Goal: Task Accomplishment & Management: Complete application form

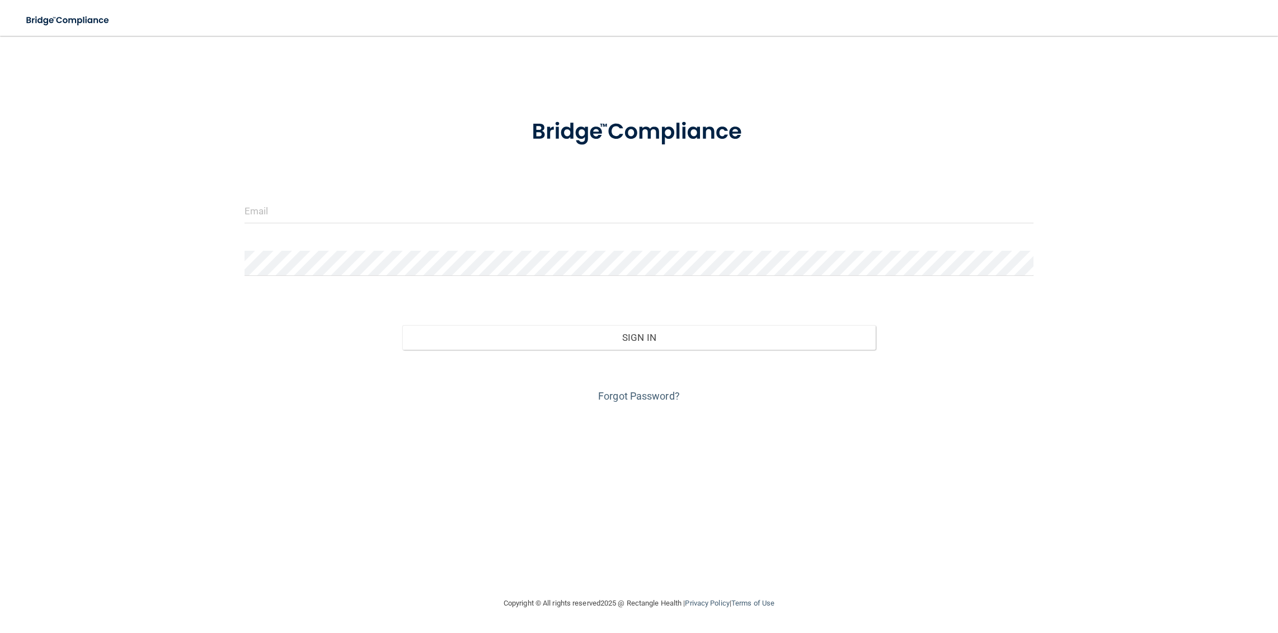
click at [435, 195] on form "Invalid email/password. You don't have permission to access that page. Sign In …" at bounding box center [640, 254] width 790 height 302
click at [420, 216] on input "email" at bounding box center [640, 210] width 790 height 25
type input "[EMAIL_ADDRESS][DOMAIN_NAME]"
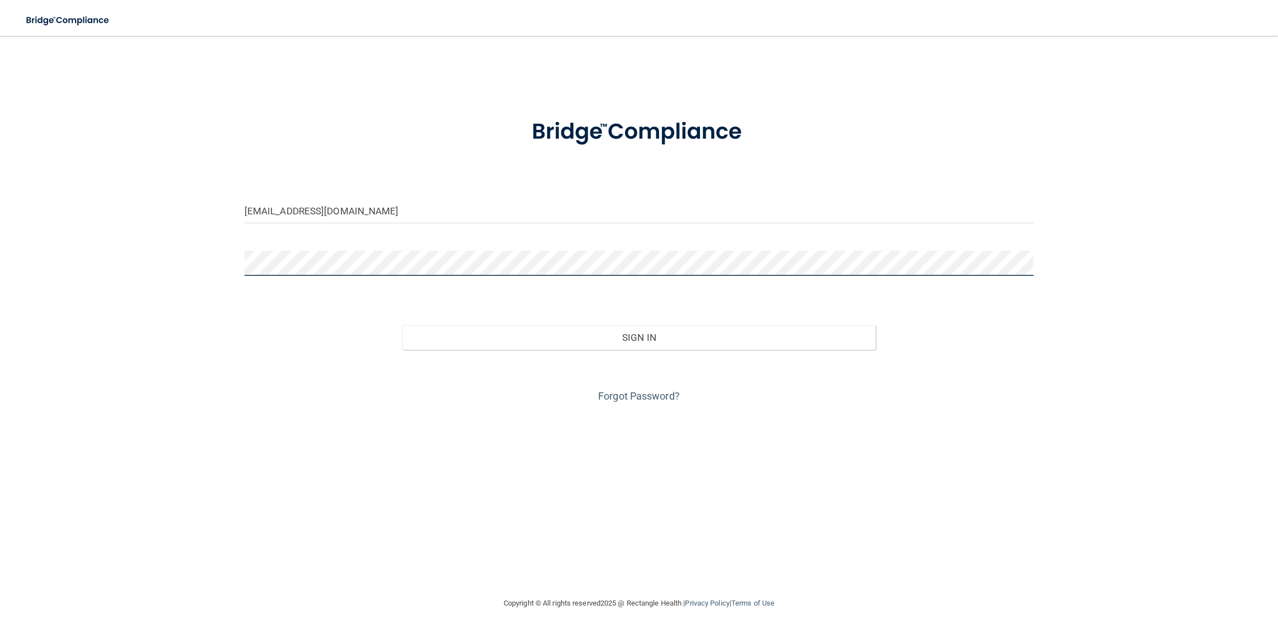
click at [402, 325] on button "Sign In" at bounding box center [639, 337] width 474 height 25
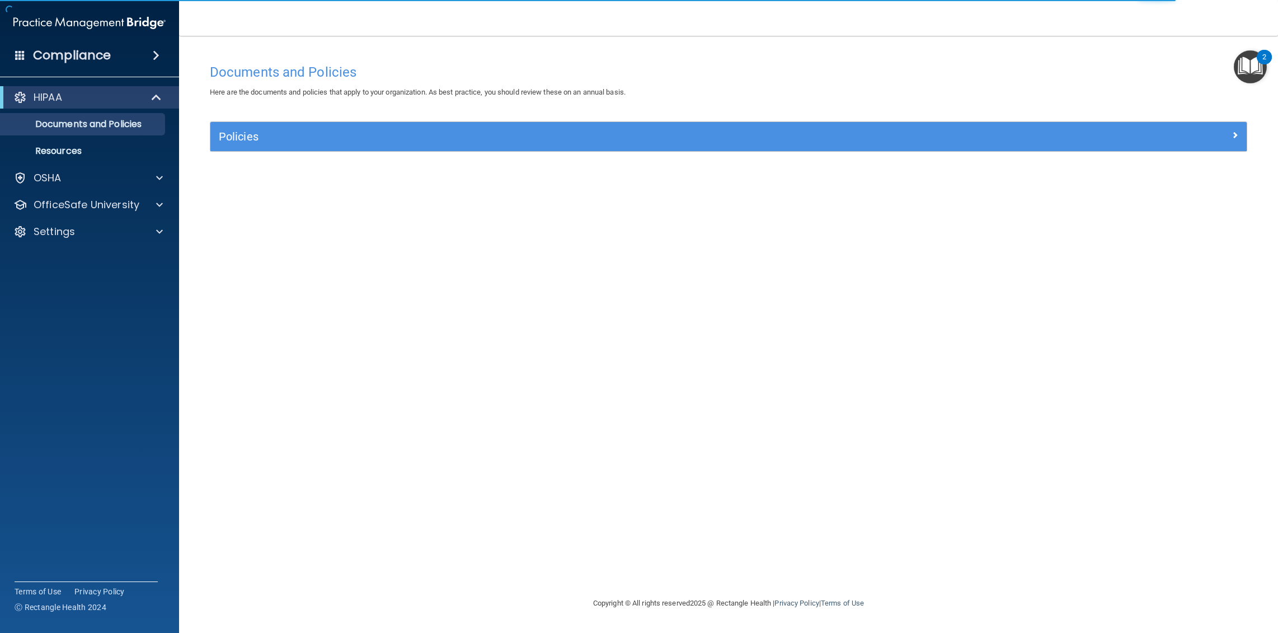
click at [105, 105] on div "HIPAA" at bounding box center [89, 97] width 179 height 22
click at [24, 99] on div at bounding box center [19, 97] width 13 height 13
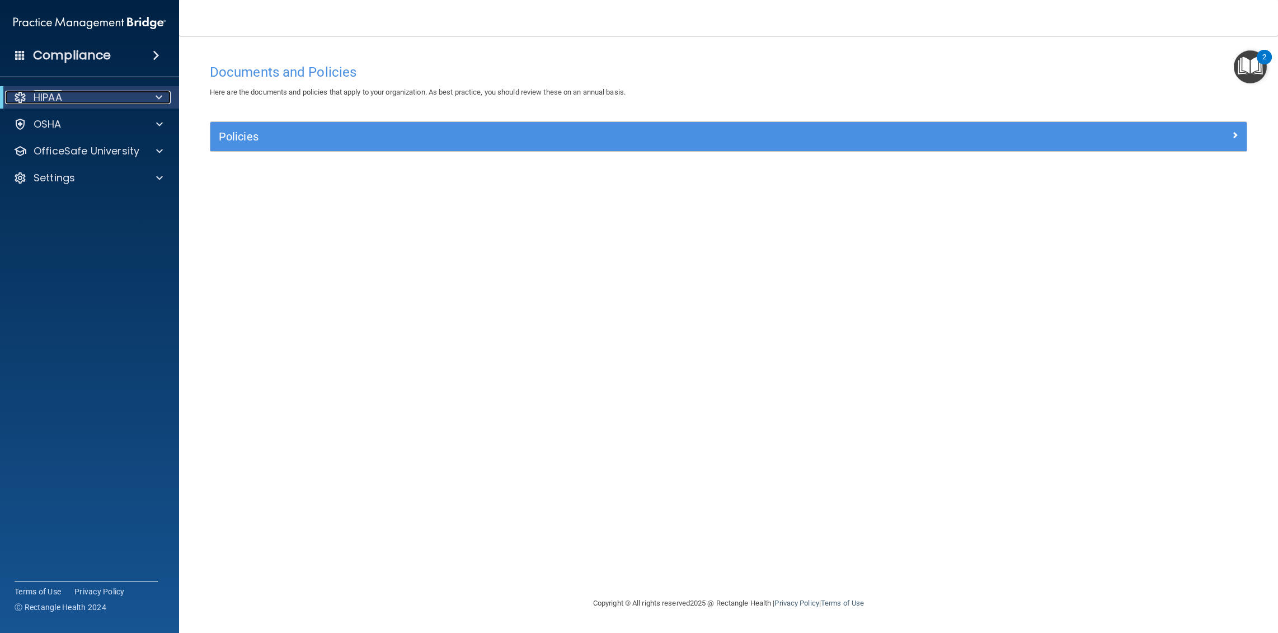
click at [106, 102] on div "HIPAA" at bounding box center [74, 97] width 138 height 13
click at [1251, 64] on img "Open Resource Center, 2 new notifications" at bounding box center [1250, 66] width 33 height 33
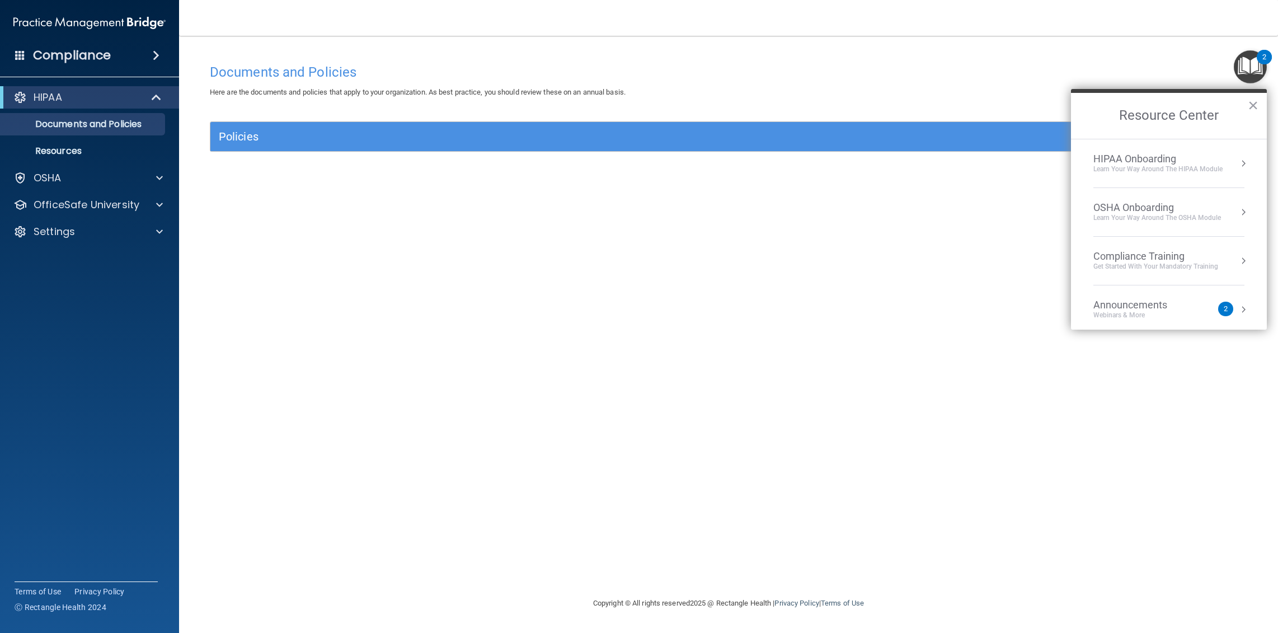
click at [1226, 271] on div "Compliance Training Get Started with your mandatory training" at bounding box center [1169, 260] width 151 height 21
click at [1133, 154] on div "HIPAA Training for Members" at bounding box center [1142, 158] width 125 height 10
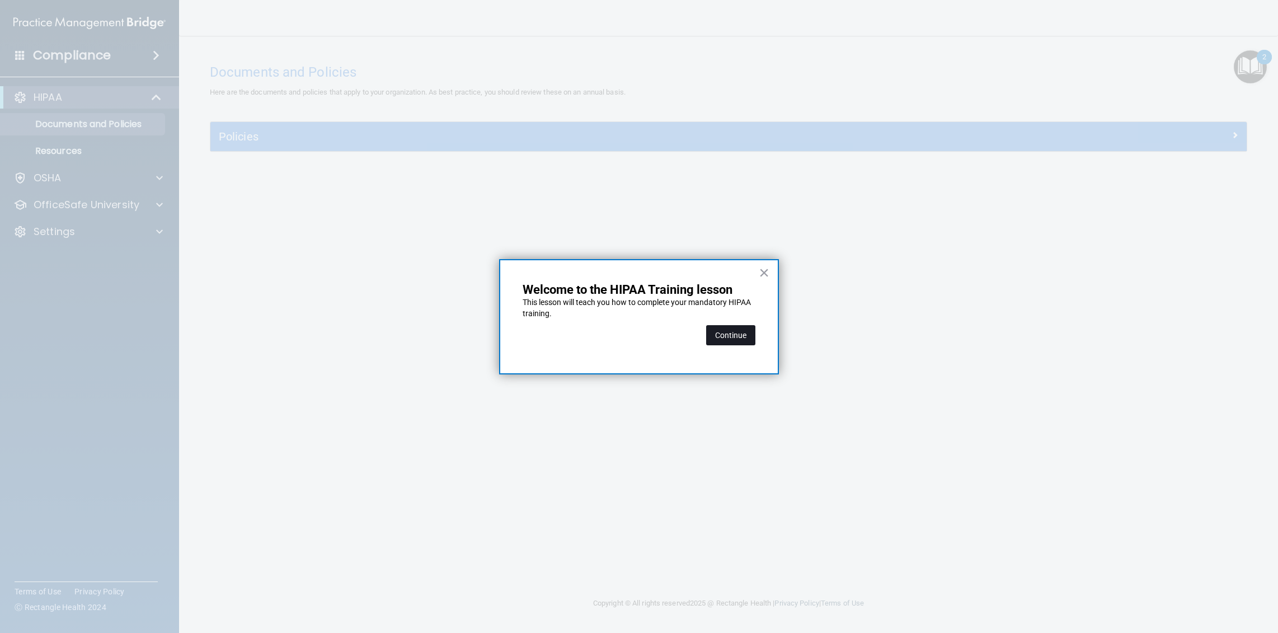
click at [724, 336] on button "Continue" at bounding box center [730, 335] width 49 height 20
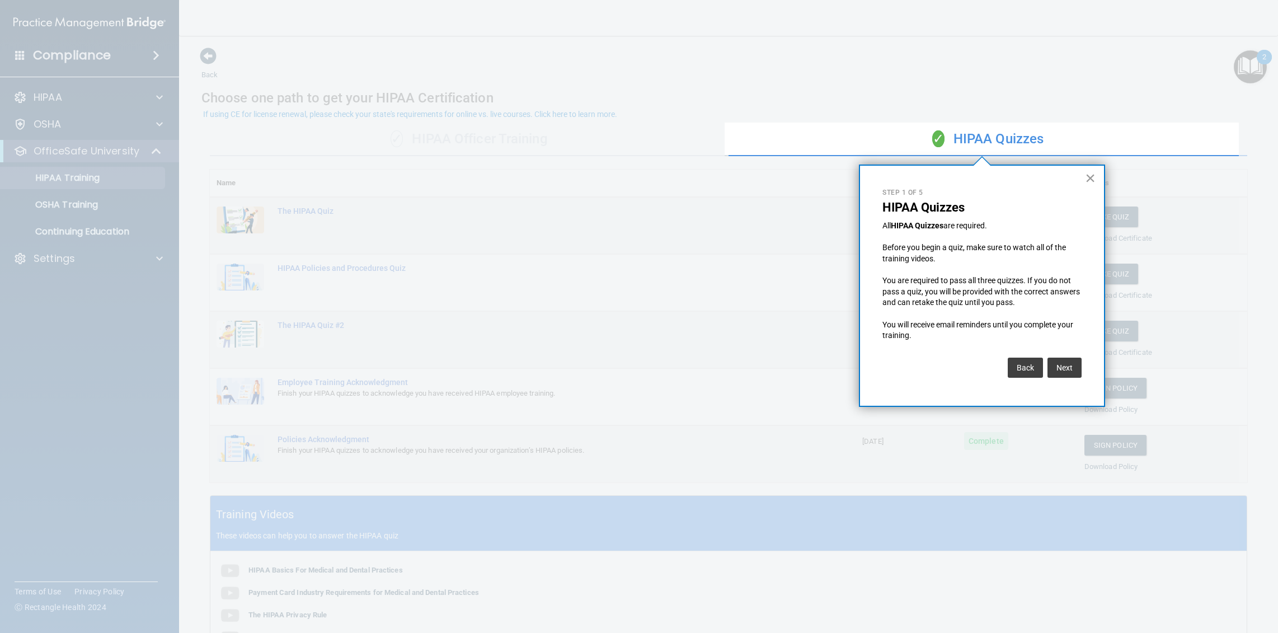
click at [1091, 177] on button "×" at bounding box center [1090, 178] width 11 height 18
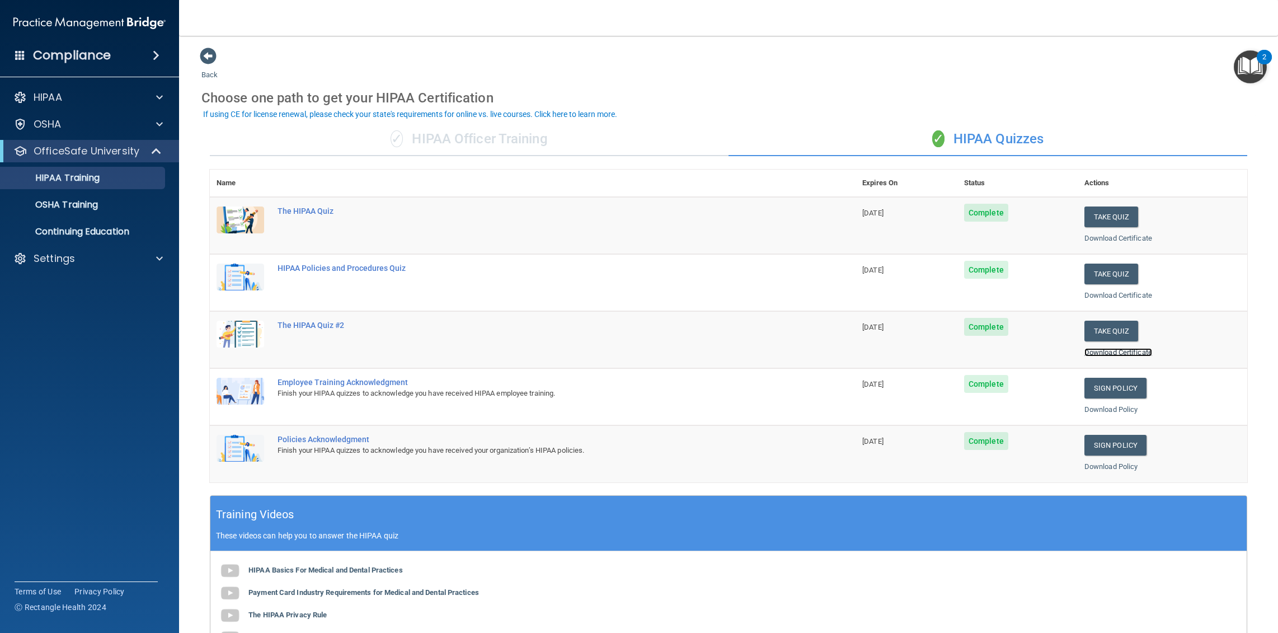
click at [1118, 354] on link "Download Certificate" at bounding box center [1119, 352] width 68 height 8
click at [1137, 299] on div "Download Certificate" at bounding box center [1163, 295] width 156 height 13
click at [1138, 292] on link "Download Certificate" at bounding box center [1119, 295] width 68 height 8
click at [1103, 240] on link "Download Certificate" at bounding box center [1119, 238] width 68 height 8
click at [1108, 350] on link "Download Certificate" at bounding box center [1119, 352] width 68 height 8
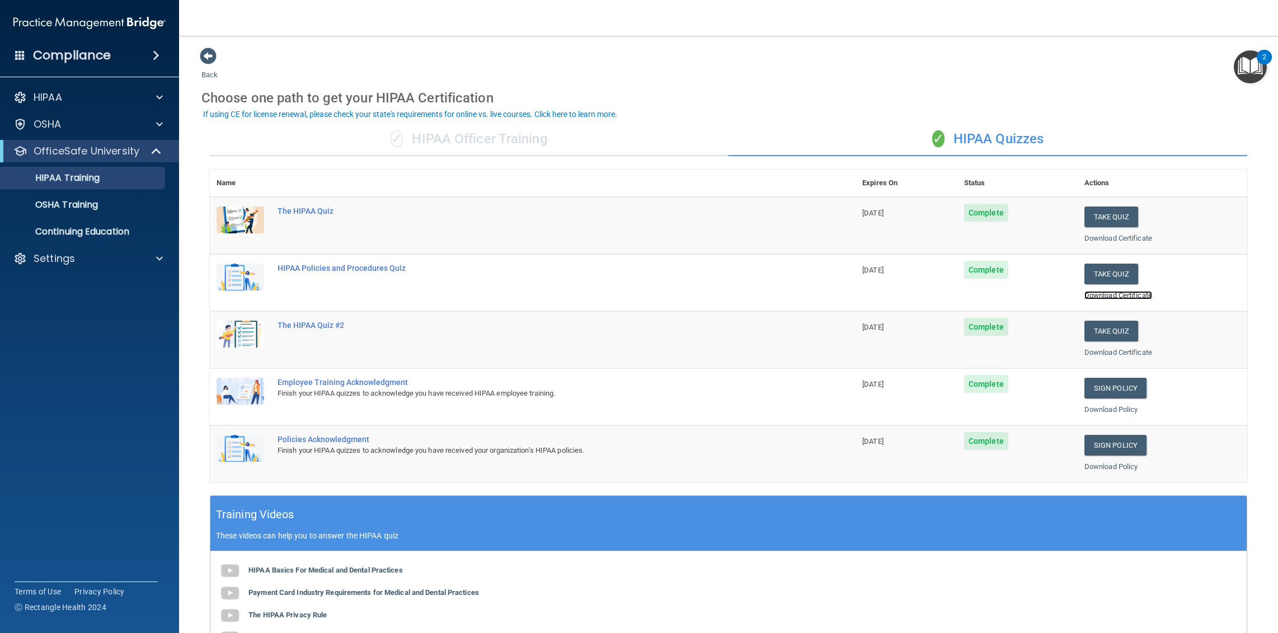
click at [1115, 297] on link "Download Certificate" at bounding box center [1119, 295] width 68 height 8
click at [1104, 270] on button "Take Quiz" at bounding box center [1112, 274] width 54 height 21
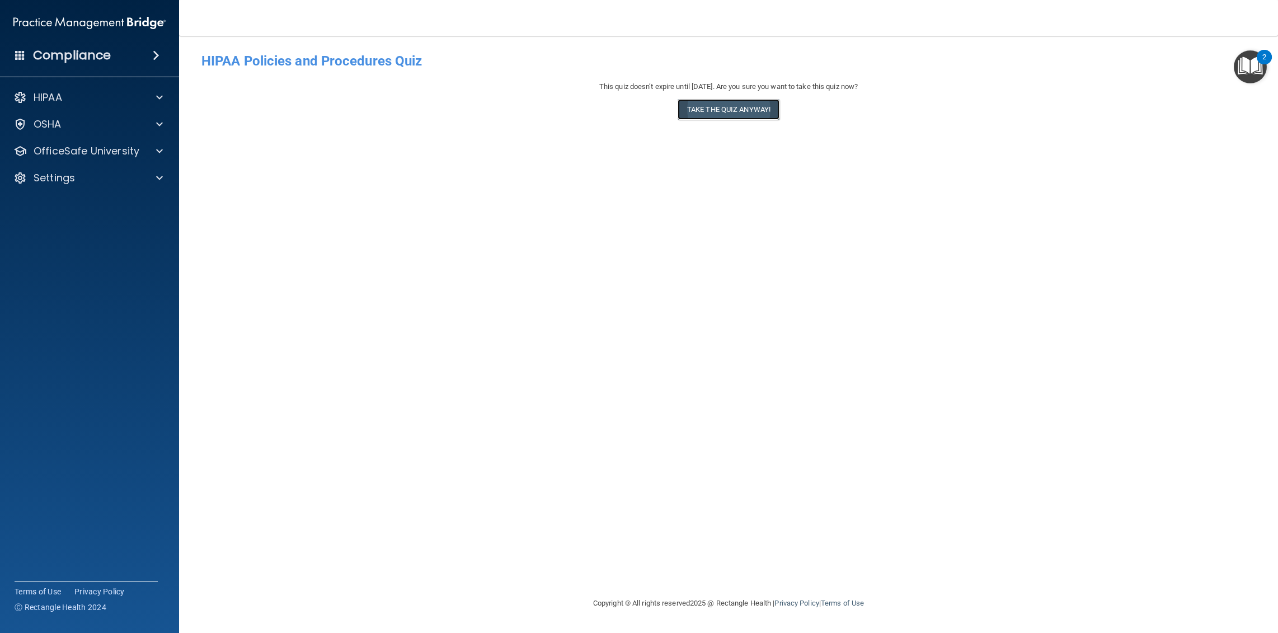
click at [724, 111] on button "Take the quiz anyway!" at bounding box center [729, 109] width 102 height 21
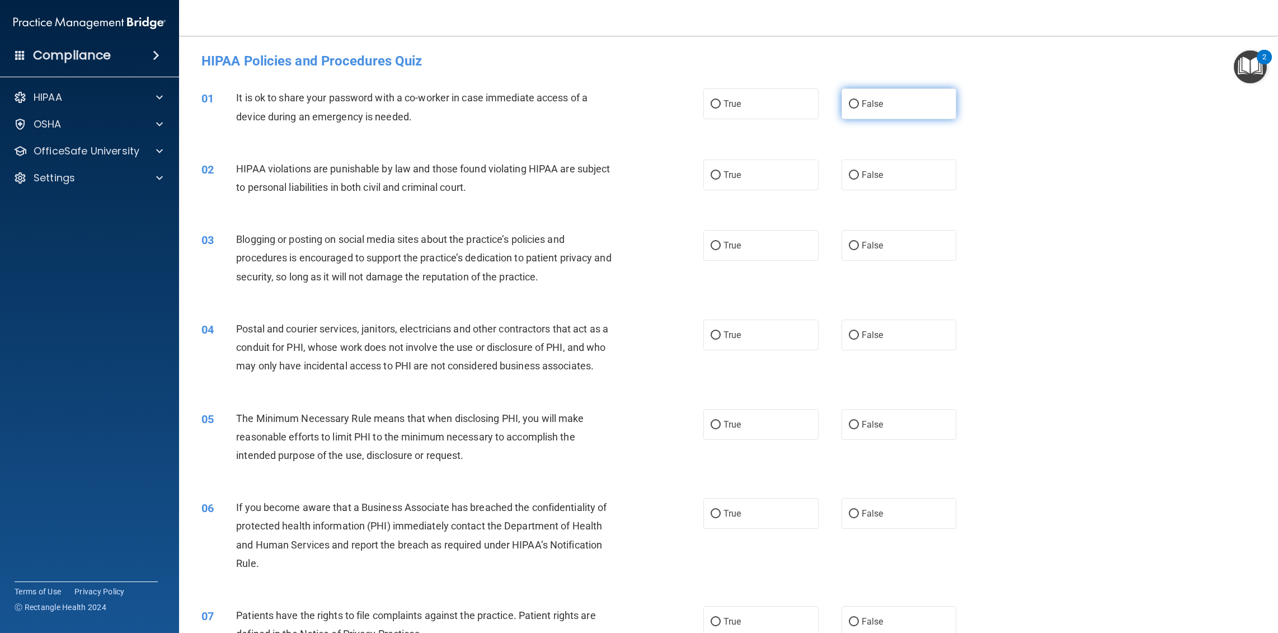
click at [870, 107] on span "False" at bounding box center [873, 104] width 22 height 11
click at [859, 107] on input "False" at bounding box center [854, 104] width 10 height 8
radio input "true"
click at [724, 189] on label "True" at bounding box center [761, 175] width 115 height 31
click at [721, 180] on input "True" at bounding box center [716, 175] width 10 height 8
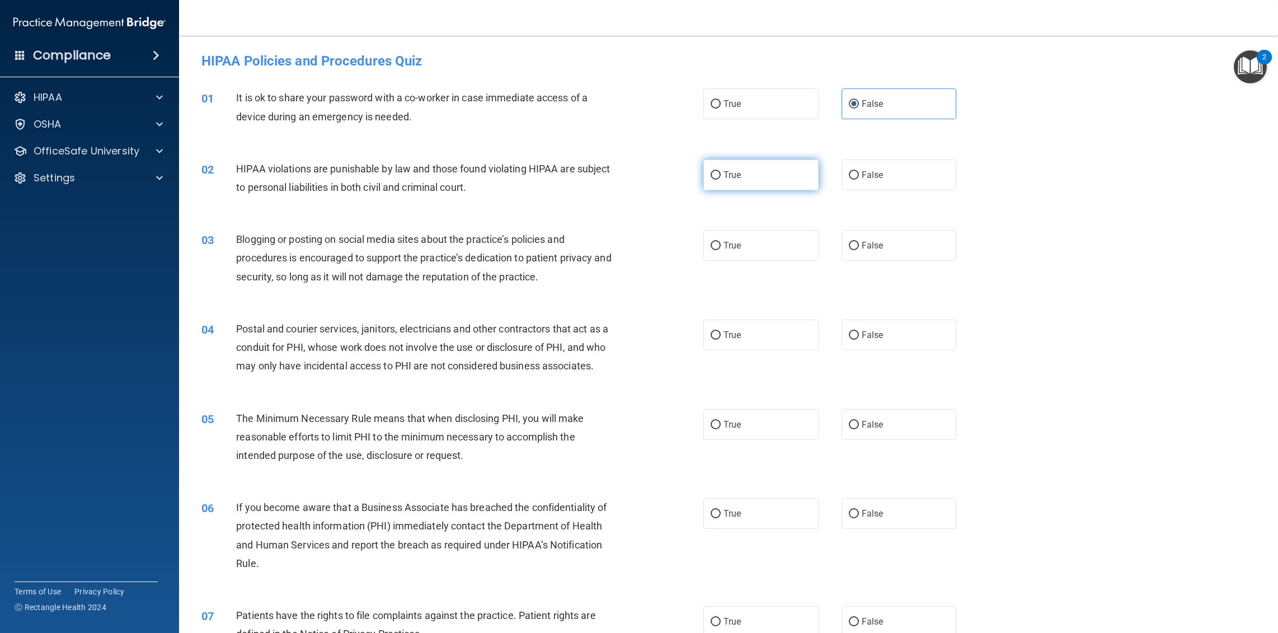
radio input "true"
click at [898, 255] on label "False" at bounding box center [899, 245] width 115 height 31
click at [859, 250] on input "False" at bounding box center [854, 246] width 10 height 8
radio input "true"
click at [848, 345] on label "False" at bounding box center [899, 335] width 115 height 31
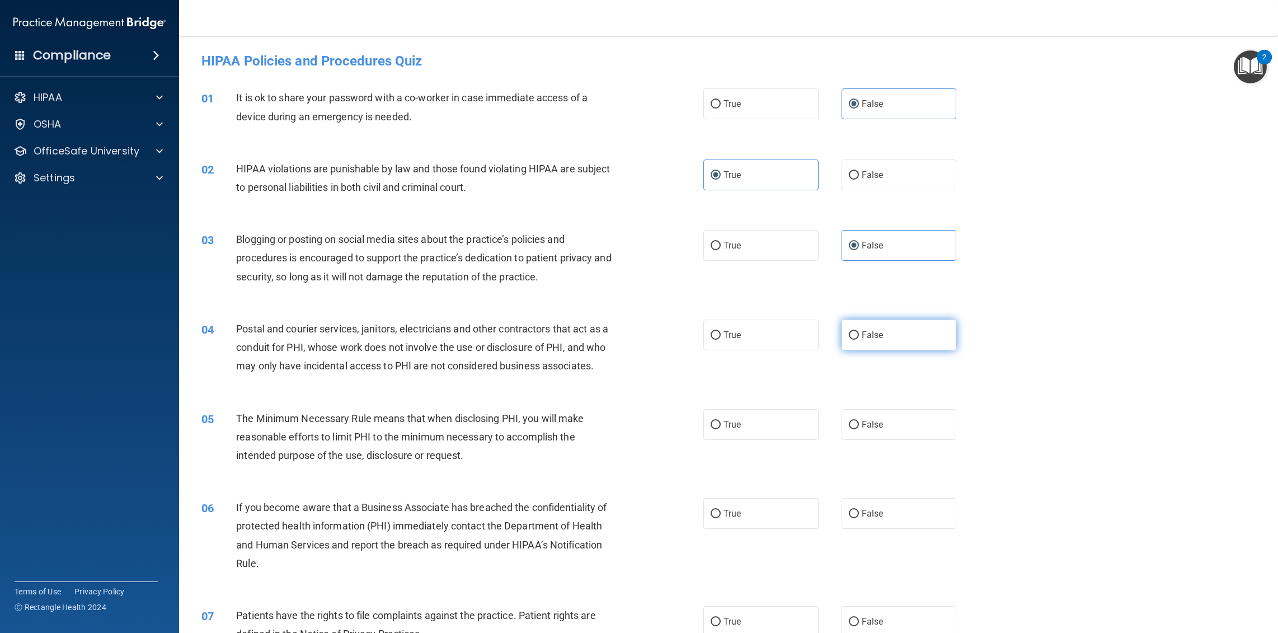
click at [849, 340] on input "False" at bounding box center [854, 335] width 10 height 8
radio input "true"
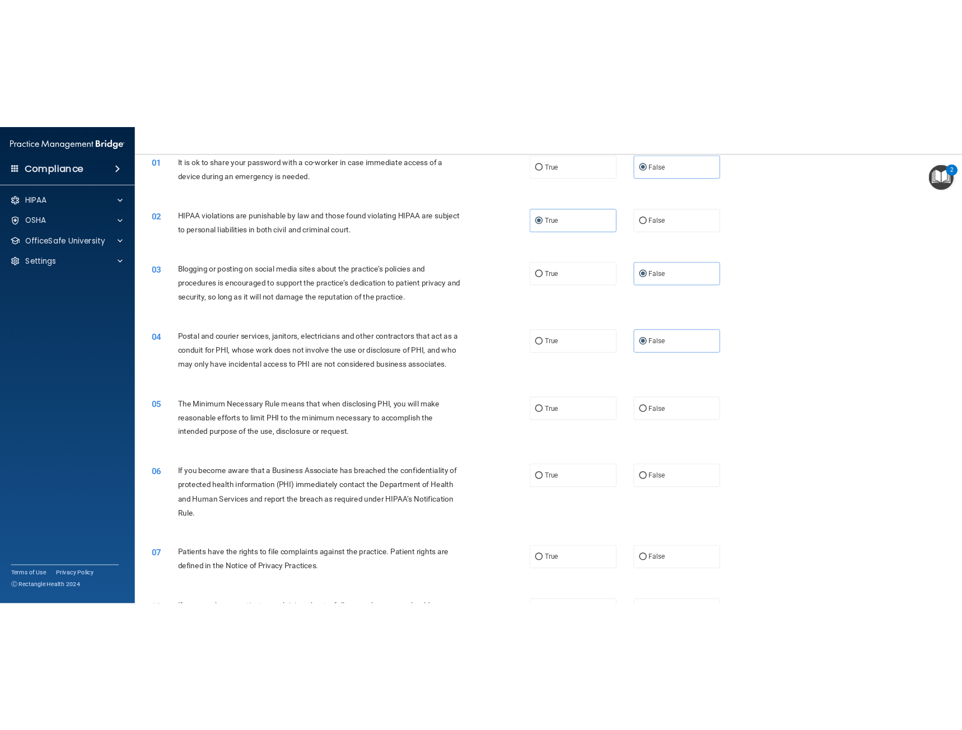
scroll to position [56, 0]
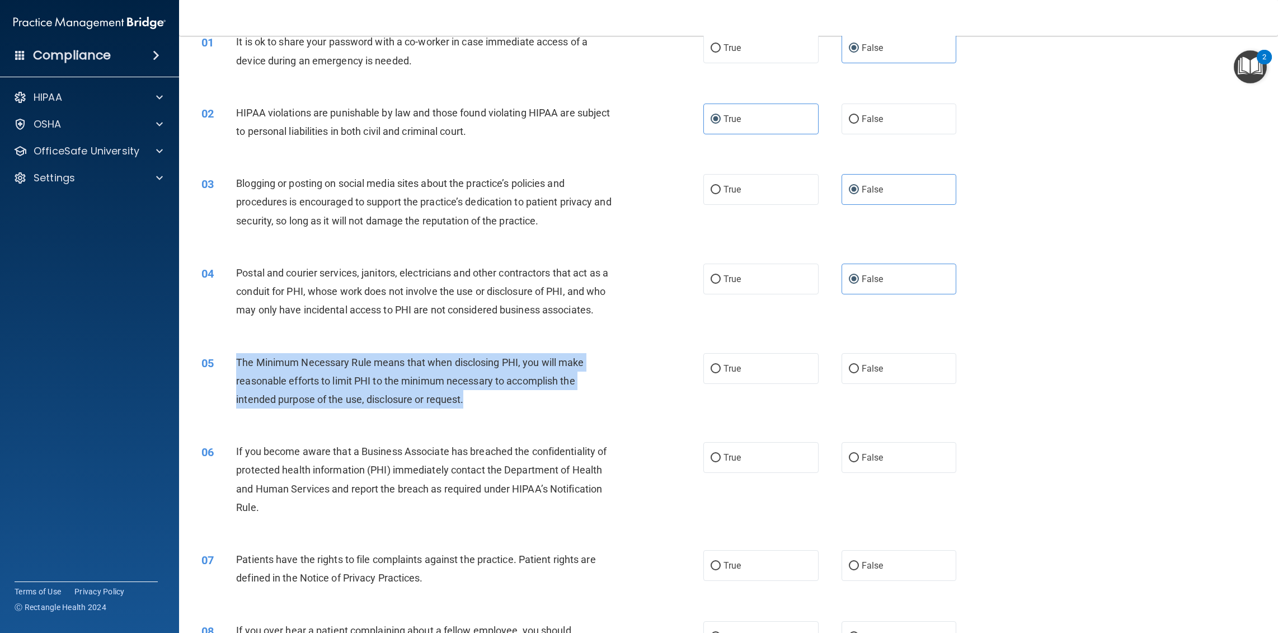
drag, startPoint x: 475, startPoint y: 401, endPoint x: 238, endPoint y: 361, distance: 240.7
click at [238, 361] on div "The Minimum Necessary Rule means that when disclosing PHI, you will make reason…" at bounding box center [430, 381] width 389 height 56
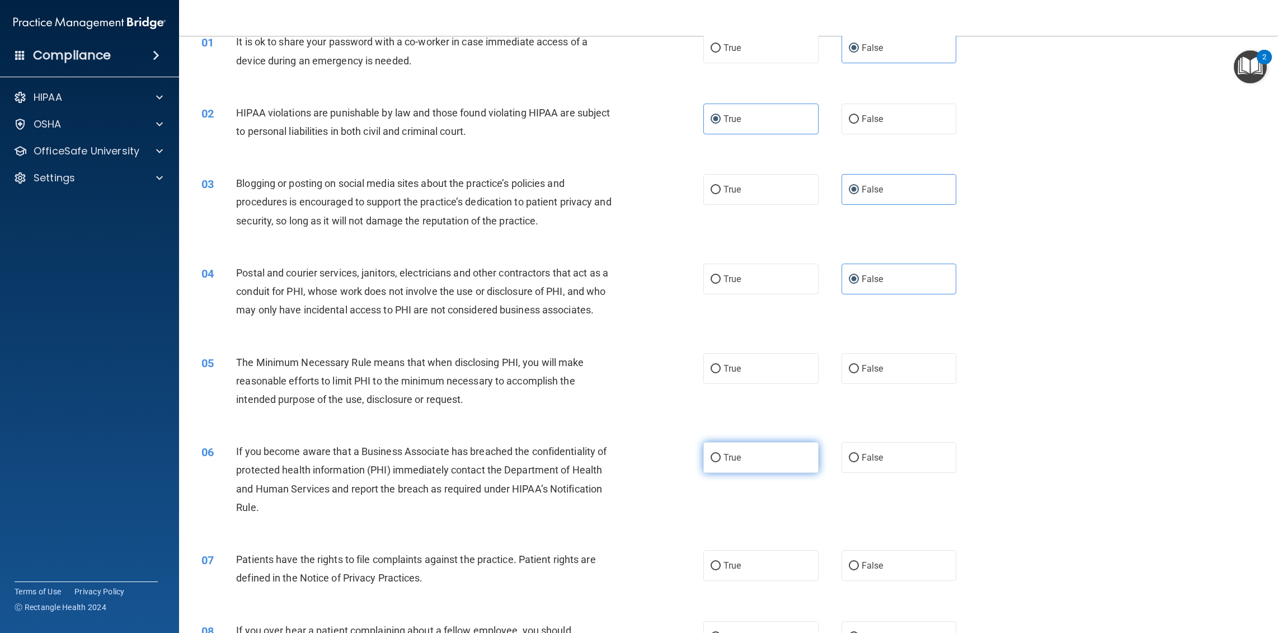
click at [741, 458] on label "True" at bounding box center [761, 457] width 115 height 31
click at [721, 458] on input "True" at bounding box center [716, 458] width 10 height 8
radio input "true"
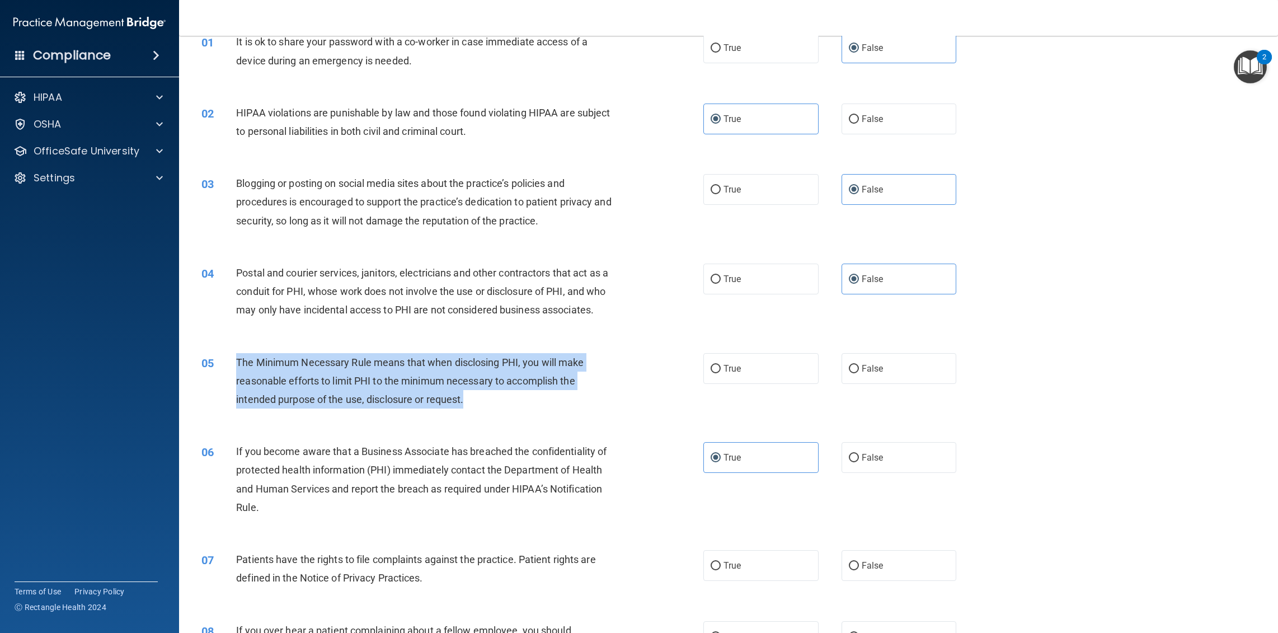
drag, startPoint x: 456, startPoint y: 402, endPoint x: 237, endPoint y: 358, distance: 223.7
click at [237, 358] on div "The Minimum Necessary Rule means that when disclosing PHI, you will make reason…" at bounding box center [430, 381] width 389 height 56
copy span "The Minimum Necessary Rule means that when disclosing PHI, you will make reason…"
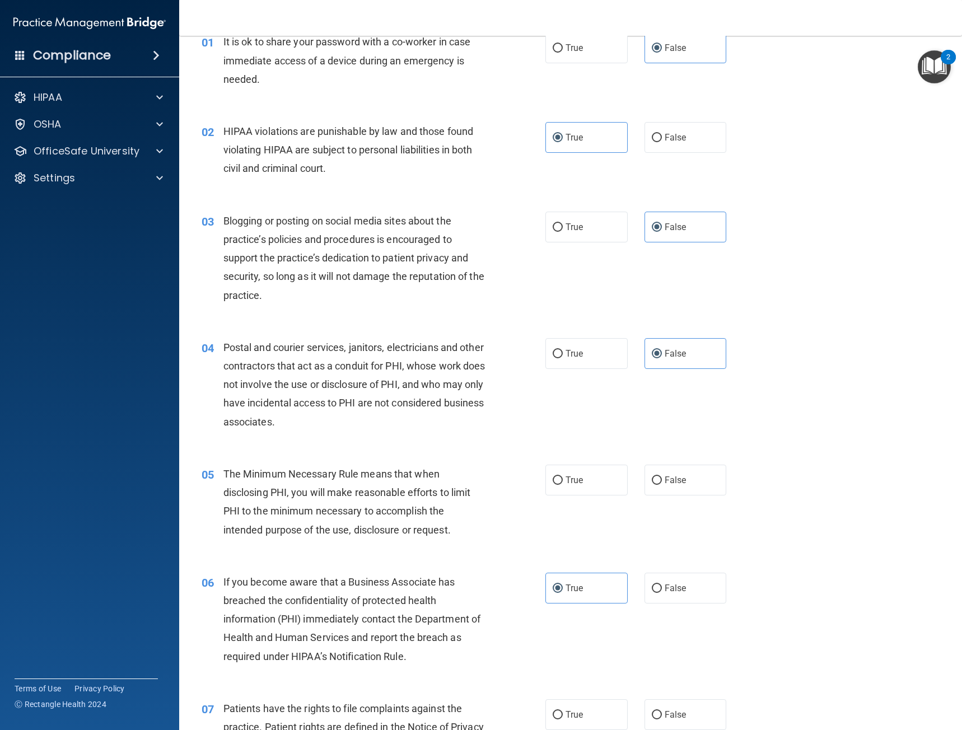
click at [823, 331] on div "04 Postal and courier services, janitors, electricians and other contractors th…" at bounding box center [570, 387] width 755 height 127
click at [580, 478] on label "True" at bounding box center [586, 480] width 82 height 31
click at [563, 478] on input "True" at bounding box center [557, 480] width 10 height 8
radio input "true"
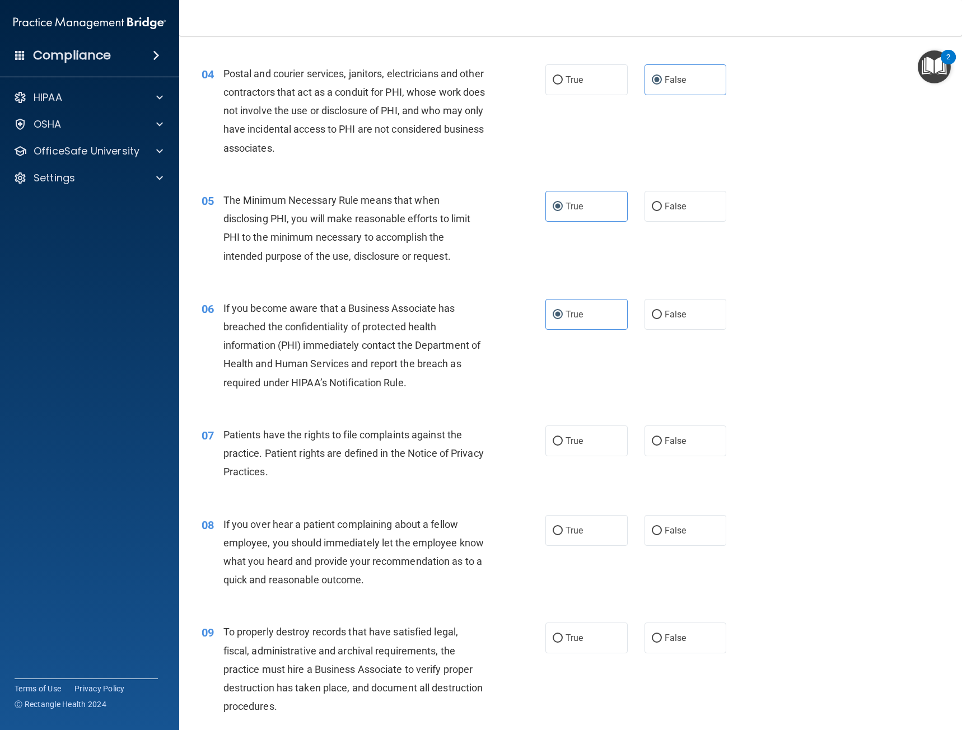
scroll to position [336, 0]
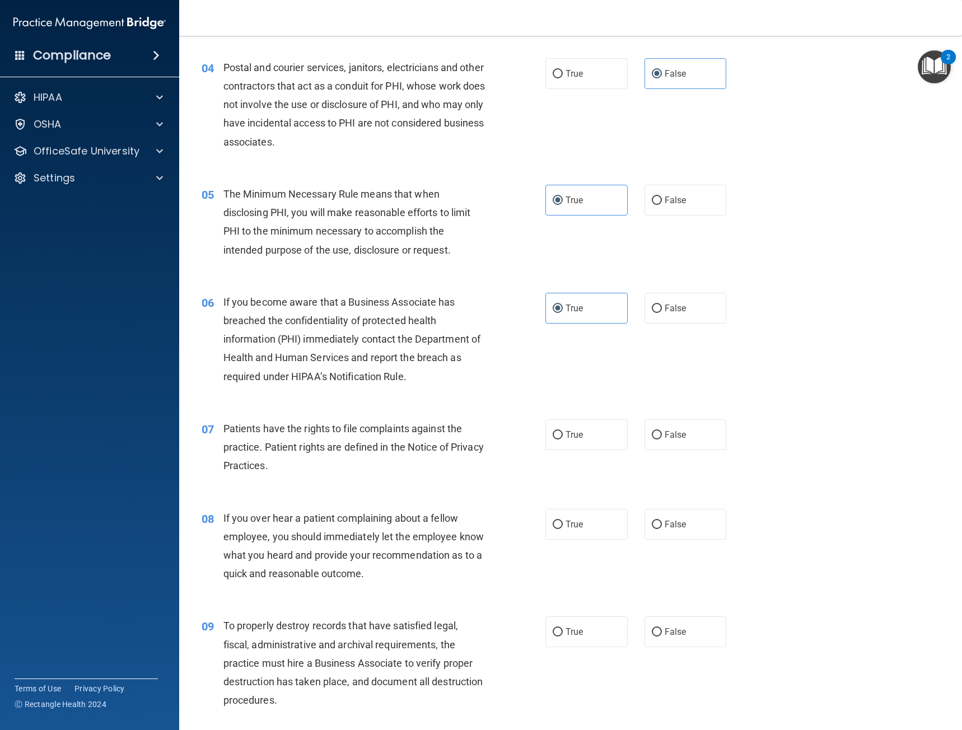
drag, startPoint x: 297, startPoint y: 455, endPoint x: 377, endPoint y: 479, distance: 83.4
click at [377, 479] on div "07 Patients have the rights to file complaints against the practice. Patient ri…" at bounding box center [373, 450] width 377 height 62
click at [545, 438] on label "True" at bounding box center [586, 434] width 82 height 31
click at [552, 438] on input "True" at bounding box center [557, 435] width 10 height 8
radio input "true"
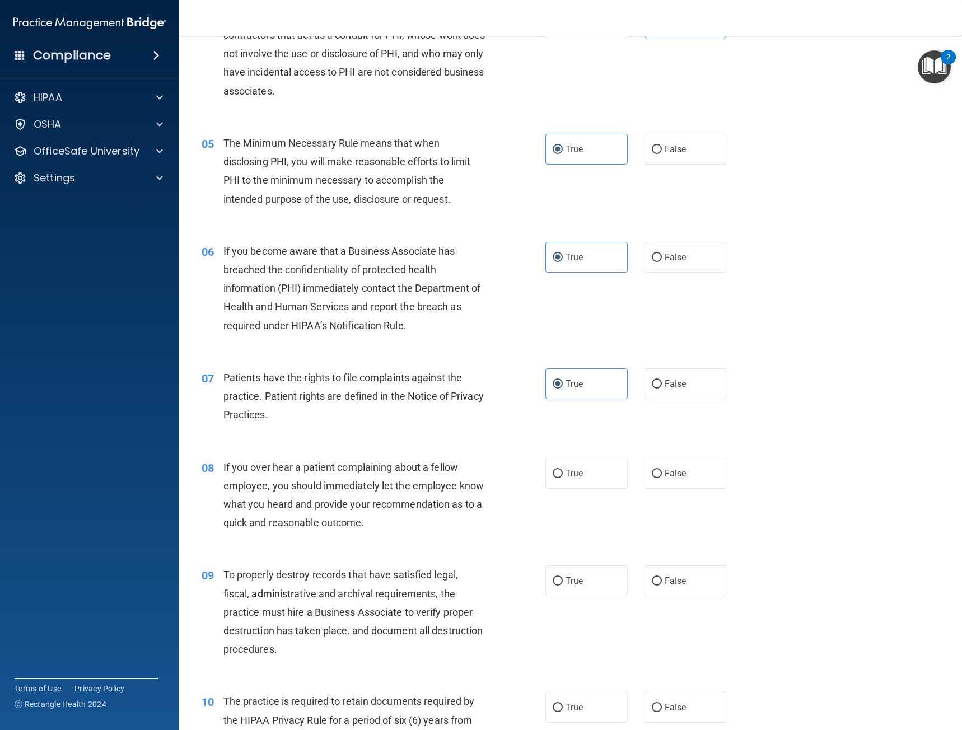
scroll to position [392, 0]
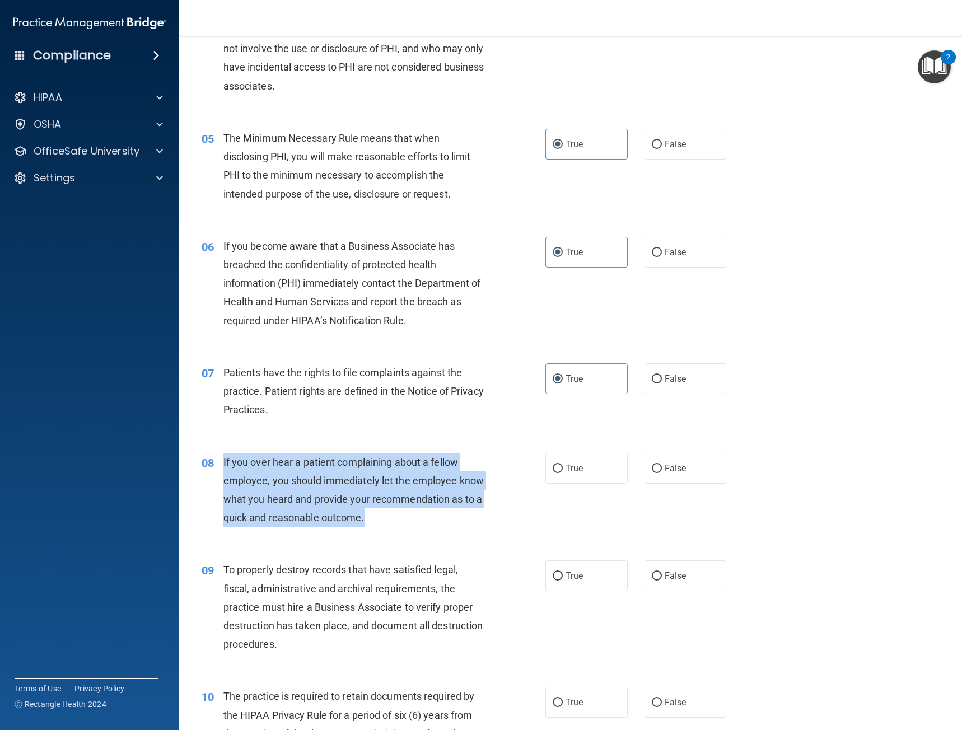
drag, startPoint x: 403, startPoint y: 518, endPoint x: 220, endPoint y: 461, distance: 191.7
click at [220, 461] on div "08 If you over hear a patient complaining about a fellow employee, you should i…" at bounding box center [373, 493] width 377 height 80
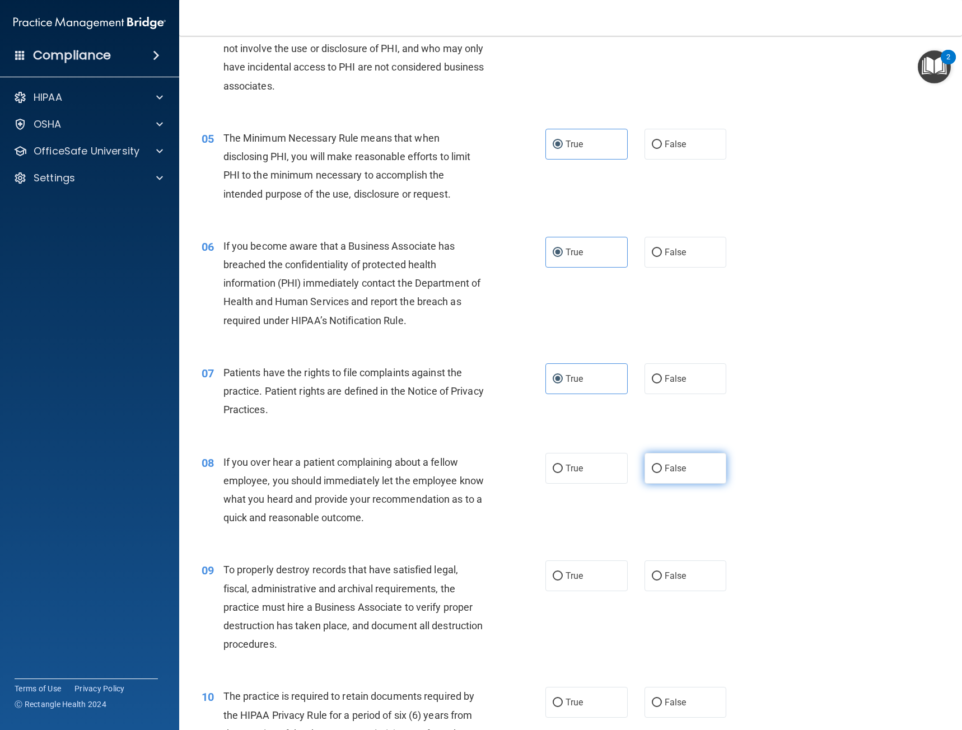
click at [673, 471] on span "False" at bounding box center [675, 468] width 22 height 11
click at [662, 471] on input "False" at bounding box center [657, 469] width 10 height 8
radio input "true"
click at [433, 535] on div "08 If you over hear a patient complaining about a fellow employee, you should i…" at bounding box center [570, 493] width 755 height 108
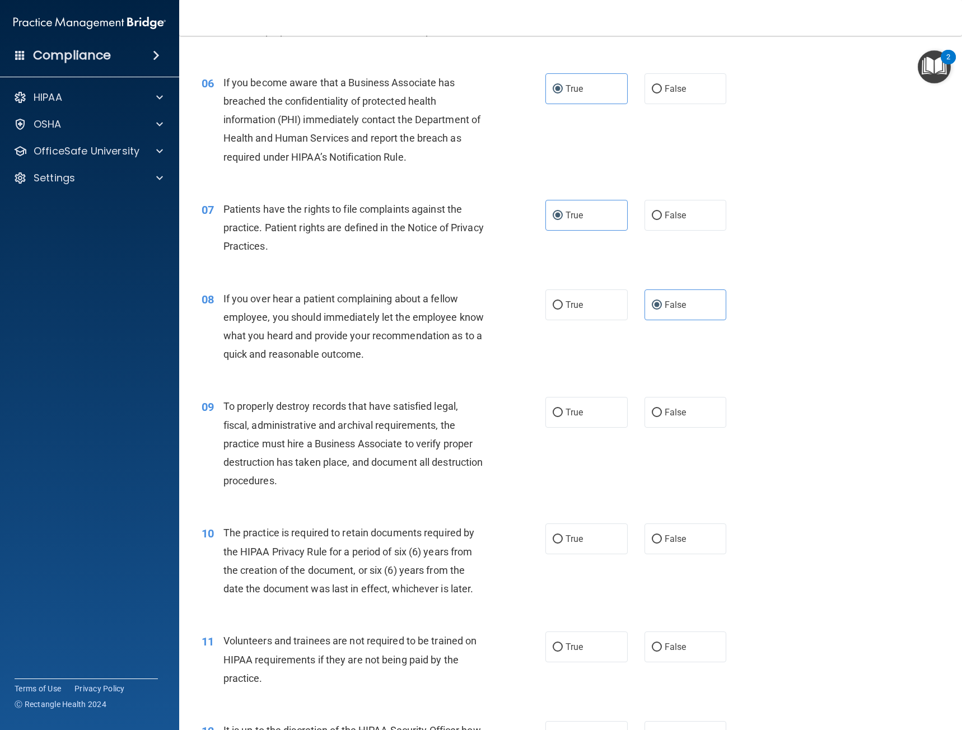
scroll to position [560, 0]
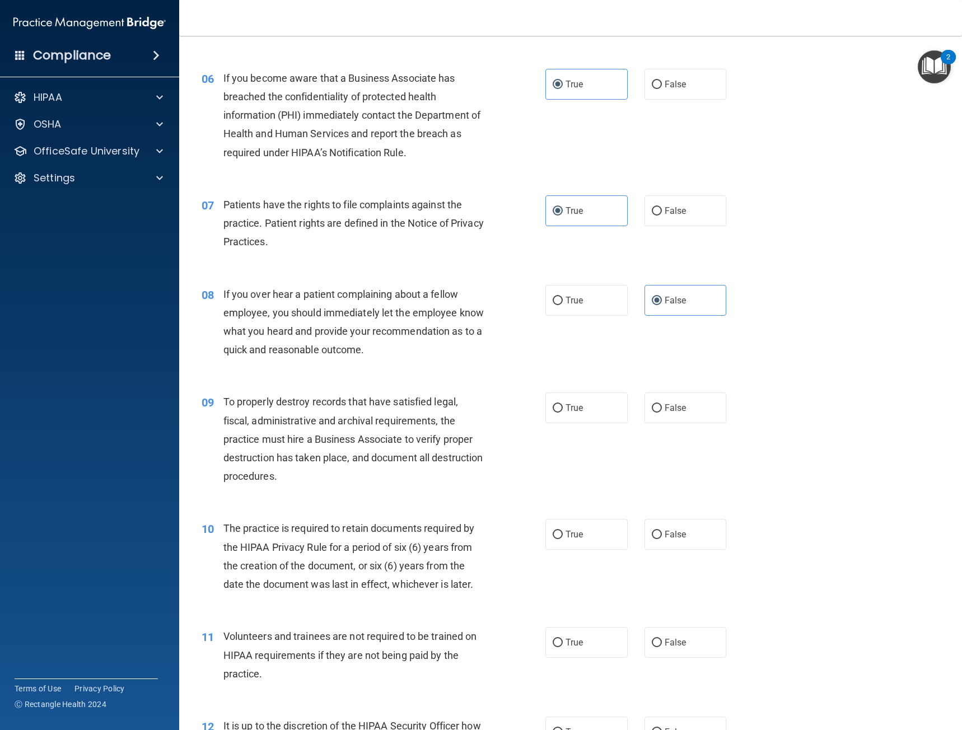
click at [406, 343] on div "If you over hear a patient complaining about a fellow employee, you should imme…" at bounding box center [358, 322] width 270 height 74
drag, startPoint x: 406, startPoint y: 343, endPoint x: 368, endPoint y: 326, distance: 41.4
click at [368, 326] on div "If you over hear a patient complaining about a fellow employee, you should imme…" at bounding box center [358, 322] width 270 height 74
click at [406, 366] on div "08 If you over hear a patient complaining about a fellow employee, you should i…" at bounding box center [570, 325] width 755 height 108
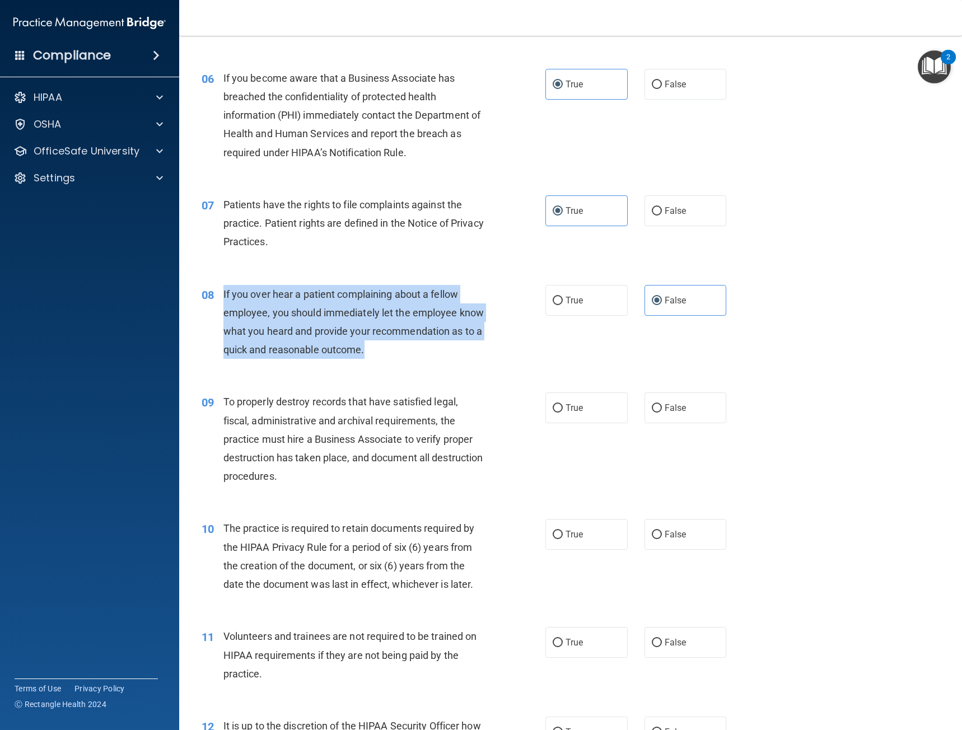
drag, startPoint x: 416, startPoint y: 359, endPoint x: 218, endPoint y: 292, distance: 208.7
click at [218, 292] on div "08 If you over hear a patient complaining about a fellow employee, you should i…" at bounding box center [373, 325] width 377 height 80
copy div "If you over hear a patient complaining about a fellow employee, you should imme…"
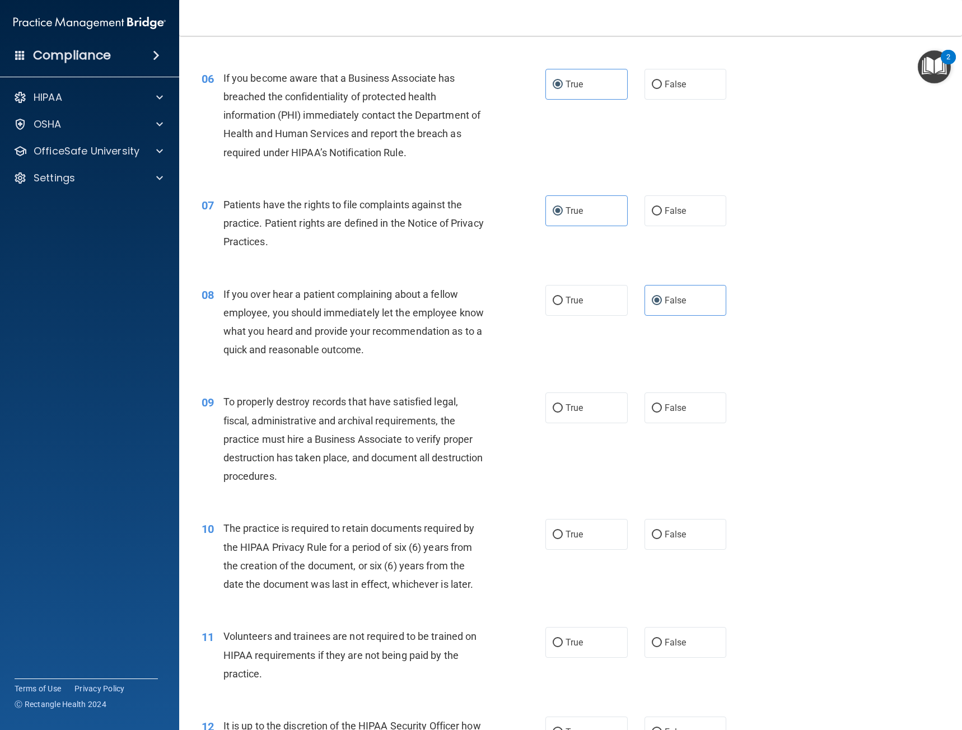
click at [421, 444] on span "To properly destroy records that have satisfied legal, fiscal, administrative a…" at bounding box center [353, 439] width 260 height 86
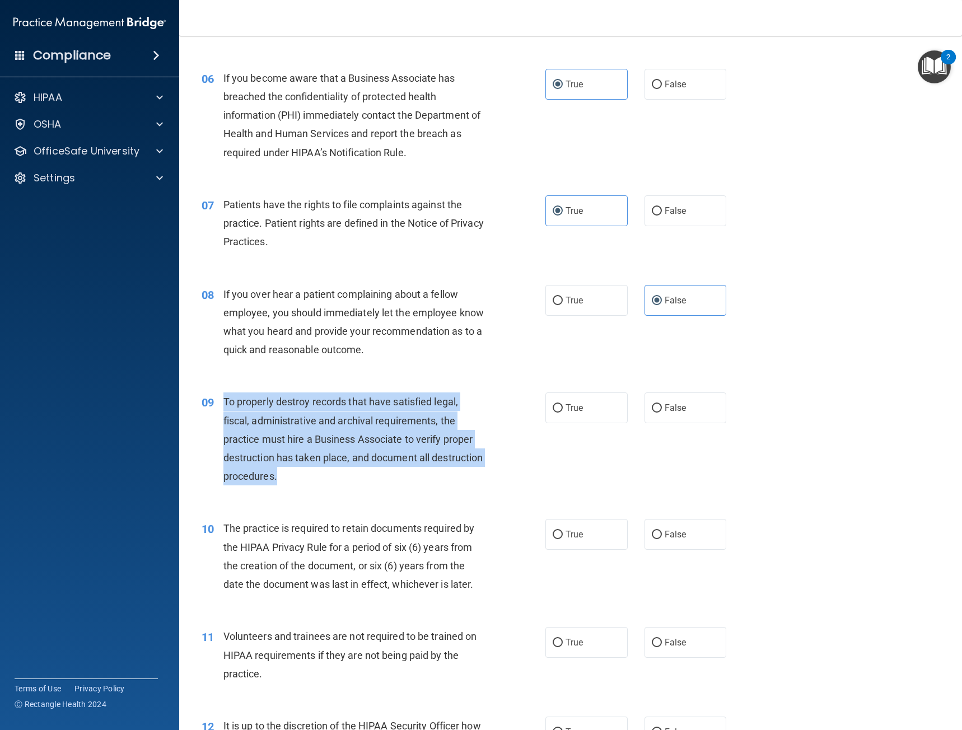
drag, startPoint x: 358, startPoint y: 480, endPoint x: 225, endPoint y: 395, distance: 157.3
click at [225, 395] on div "To properly destroy records that have satisfied legal, fiscal, administrative a…" at bounding box center [358, 438] width 270 height 93
copy span "To properly destroy records that have satisfied legal, fiscal, administrative a…"
click at [655, 413] on input "False" at bounding box center [657, 408] width 10 height 8
radio input "true"
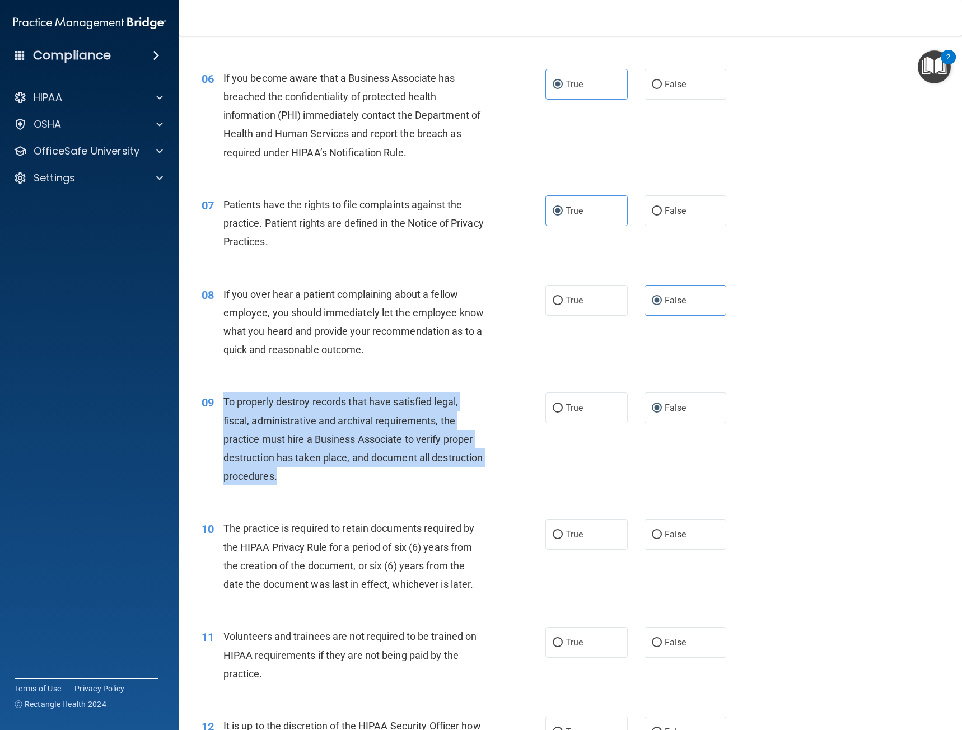
click at [425, 486] on div "09 To properly destroy records that have satisfied legal, fiscal, administrativ…" at bounding box center [373, 441] width 377 height 99
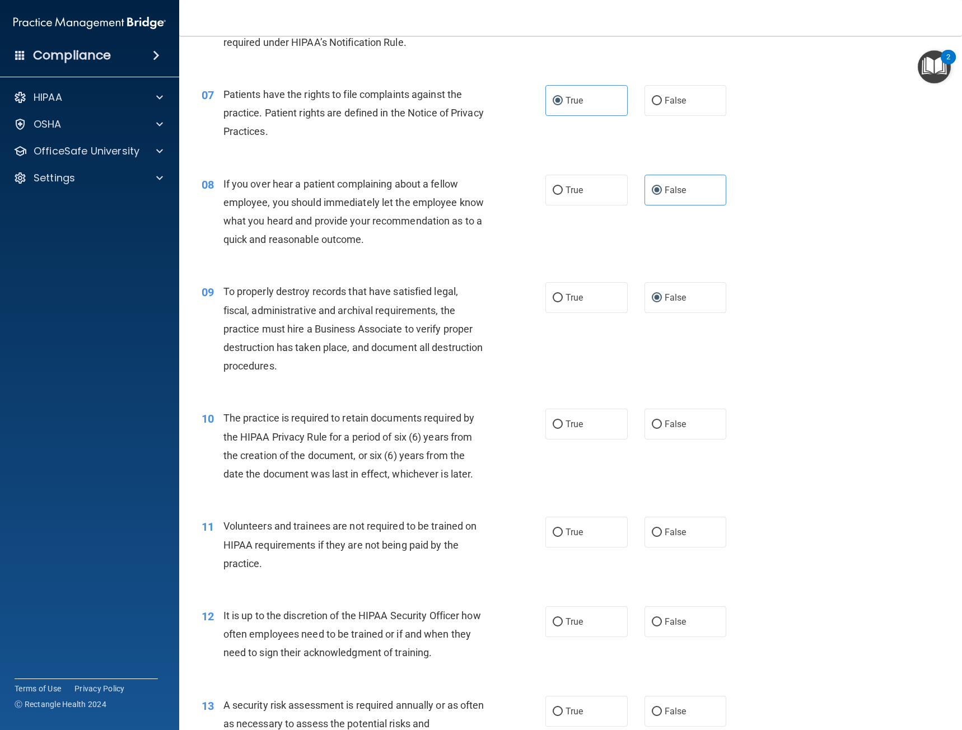
scroll to position [672, 0]
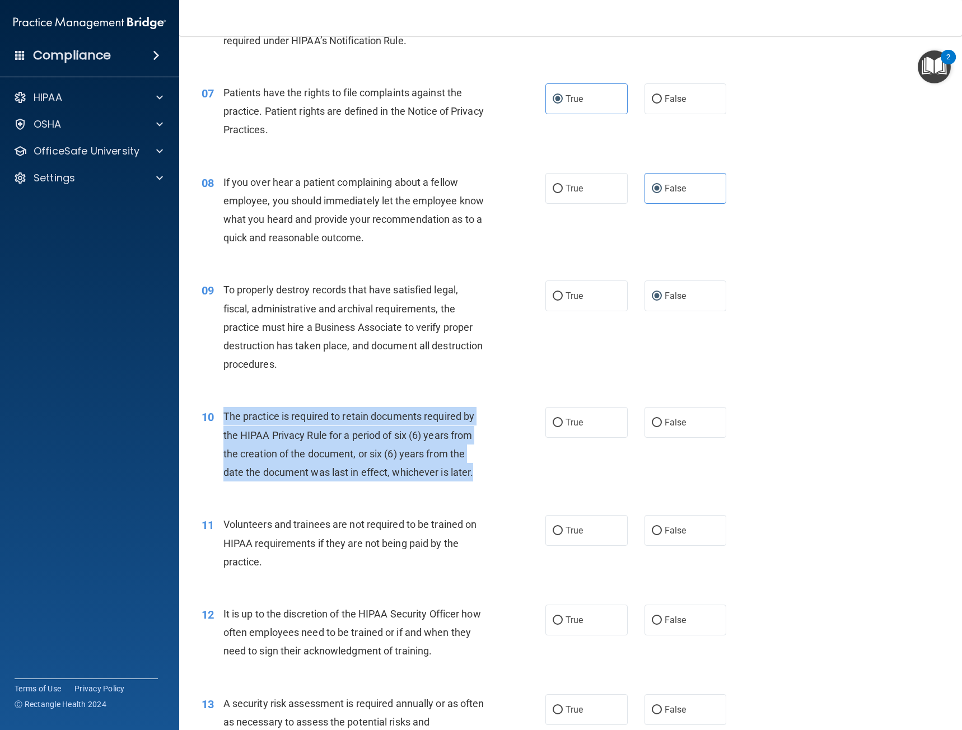
drag, startPoint x: 484, startPoint y: 467, endPoint x: 225, endPoint y: 422, distance: 263.1
click at [225, 422] on div "The practice is required to retain documents required by the HIPAA Privacy Rule…" at bounding box center [358, 444] width 270 height 74
copy span "The practice is required to retain documents required by the HIPAA Privacy Rule…"
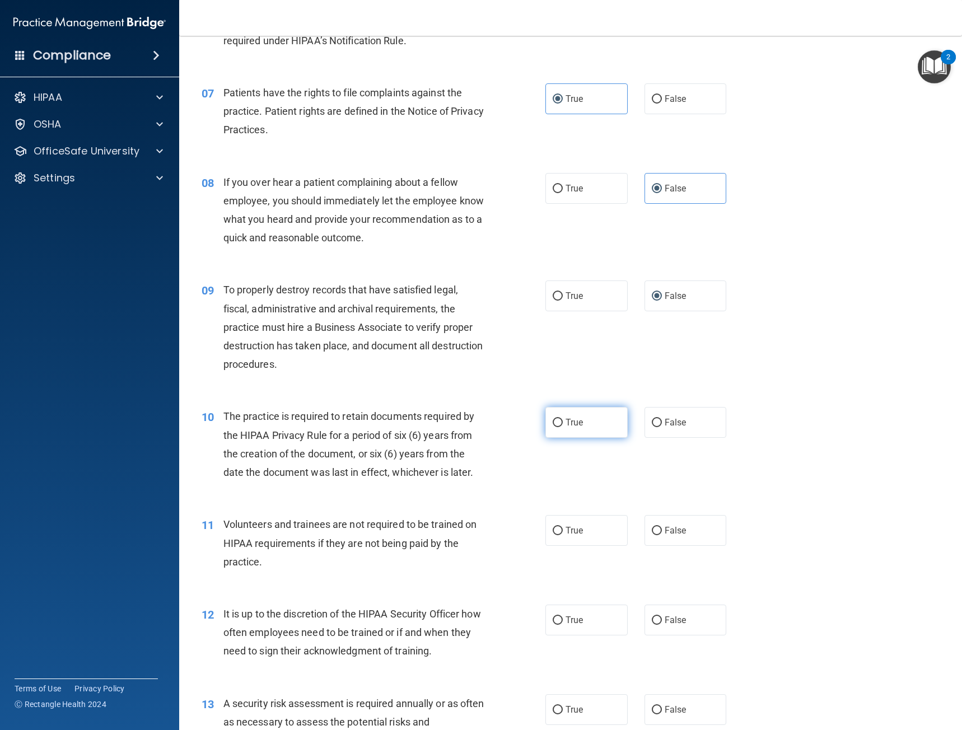
click at [557, 429] on label "True" at bounding box center [586, 422] width 82 height 31
click at [557, 427] on input "True" at bounding box center [557, 423] width 10 height 8
radio input "true"
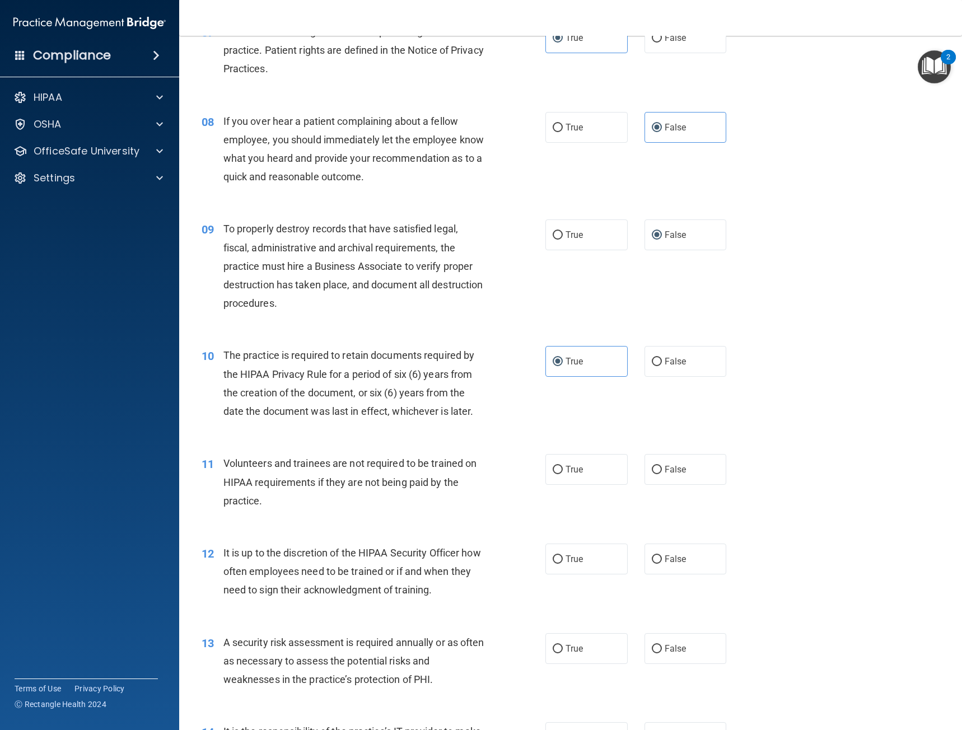
scroll to position [784, 0]
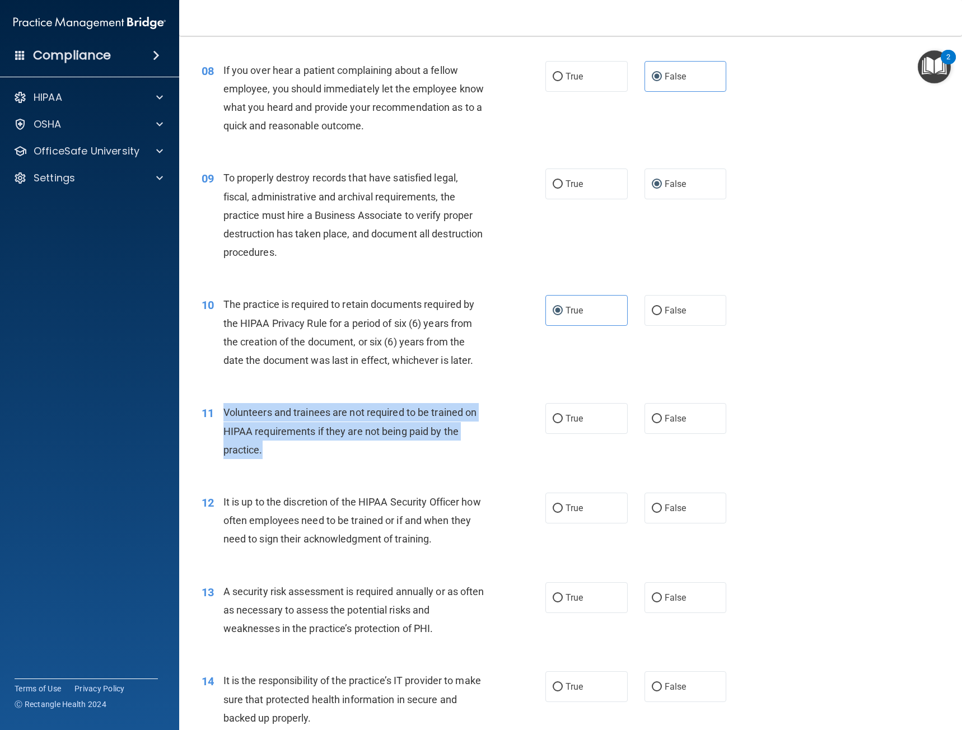
drag, startPoint x: 307, startPoint y: 457, endPoint x: 219, endPoint y: 420, distance: 95.8
click at [219, 420] on div "11 Volunteers and trainees are not required to be trained on HIPAA requirements…" at bounding box center [373, 434] width 377 height 62
copy div "Volunteers and trainees are not required to be trained on HIPAA requirements if…"
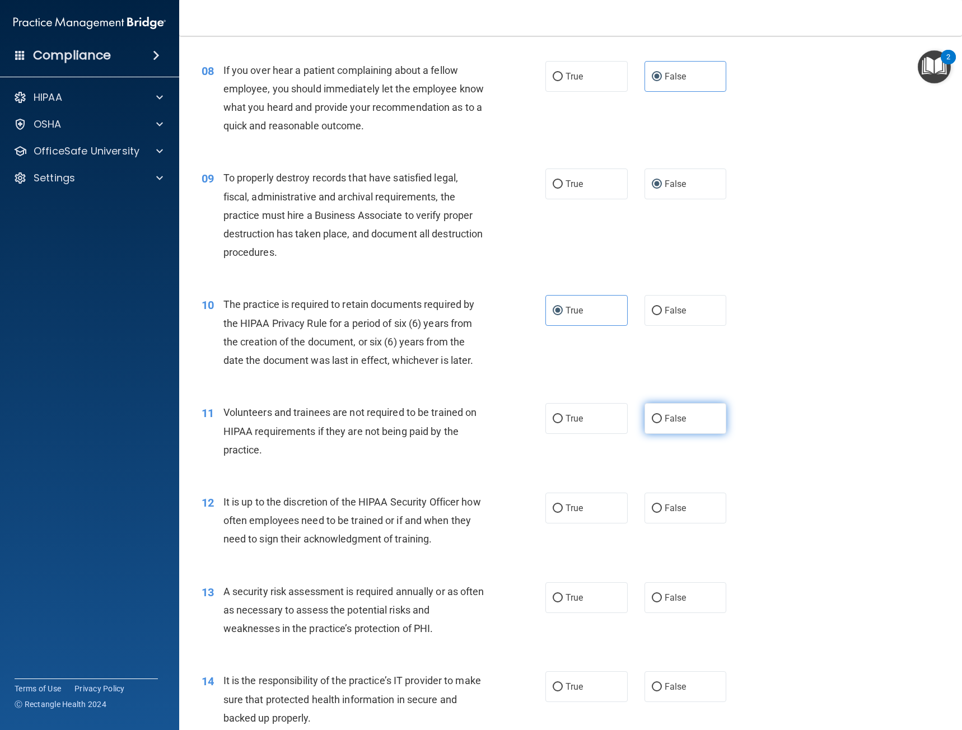
click at [690, 425] on label "False" at bounding box center [685, 418] width 82 height 31
click at [662, 423] on input "False" at bounding box center [657, 419] width 10 height 8
radio input "true"
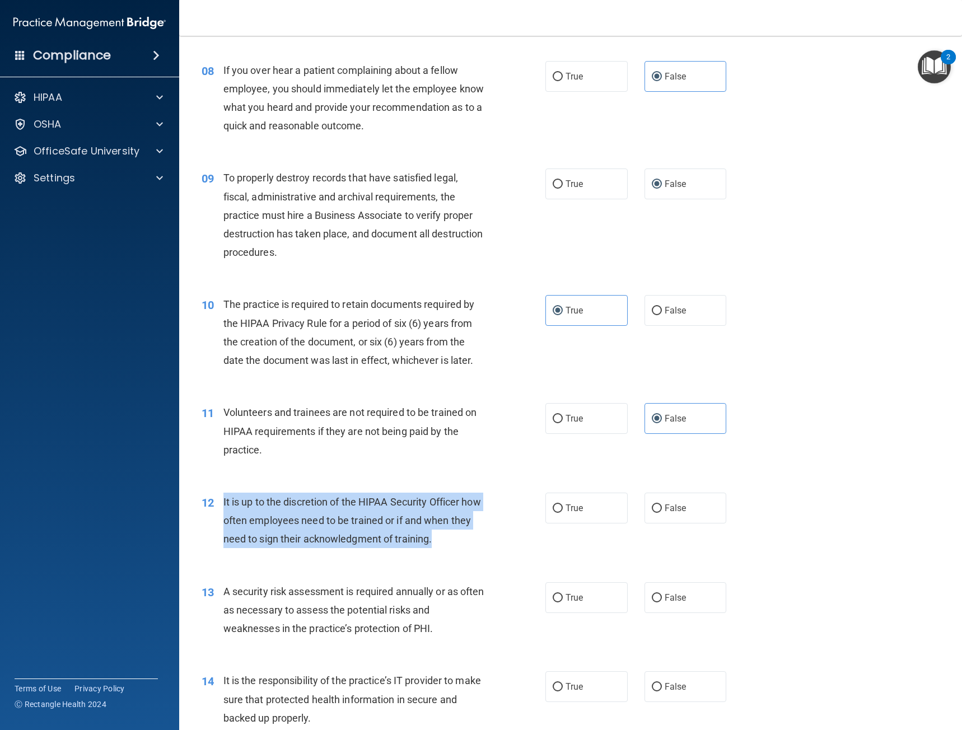
drag, startPoint x: 436, startPoint y: 535, endPoint x: 217, endPoint y: 496, distance: 222.7
click at [217, 496] on div "12 It is up to the discretion of the HIPAA Security Officer how often employees…" at bounding box center [373, 524] width 377 height 62
copy div "It is up to the discretion of the HIPAA Security Officer how often employees ne…"
click at [483, 522] on div "It is up to the discretion of the HIPAA Security Officer how often employees ne…" at bounding box center [358, 521] width 270 height 56
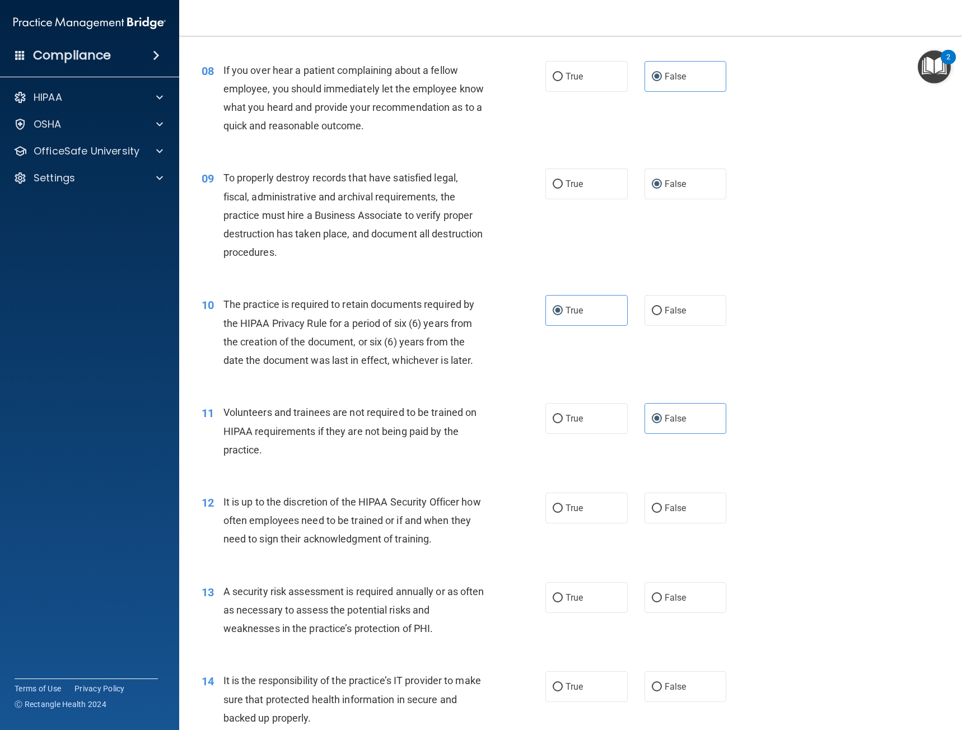
click at [484, 538] on div "It is up to the discretion of the HIPAA Security Officer how often employees ne…" at bounding box center [358, 521] width 270 height 56
click at [568, 514] on label "True" at bounding box center [586, 508] width 82 height 31
click at [563, 513] on input "True" at bounding box center [557, 508] width 10 height 8
radio input "true"
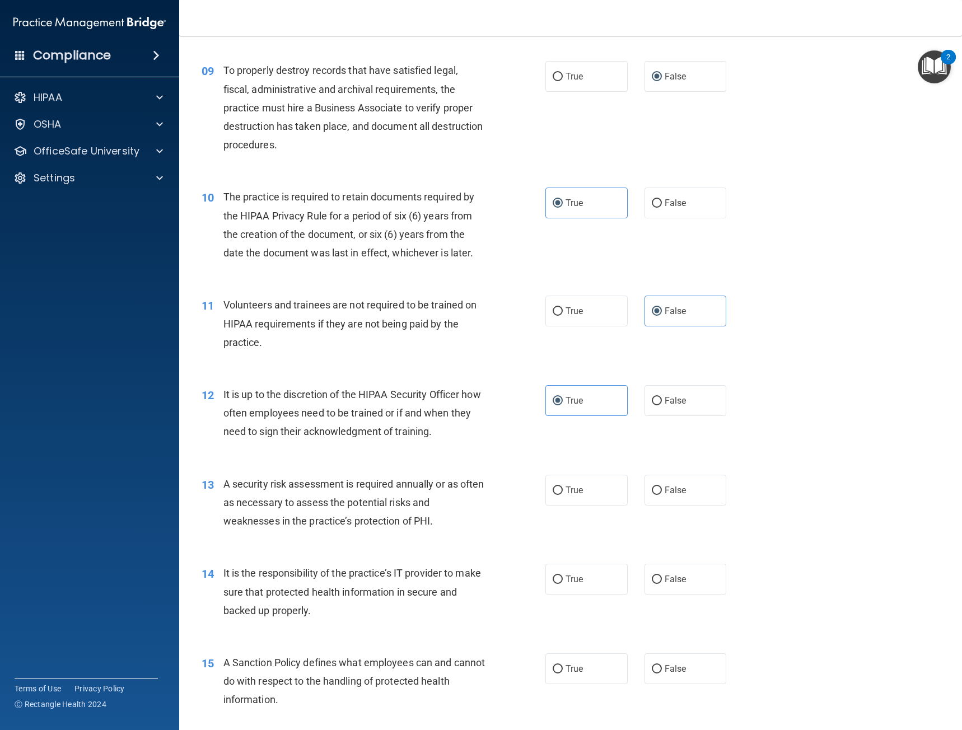
scroll to position [896, 0]
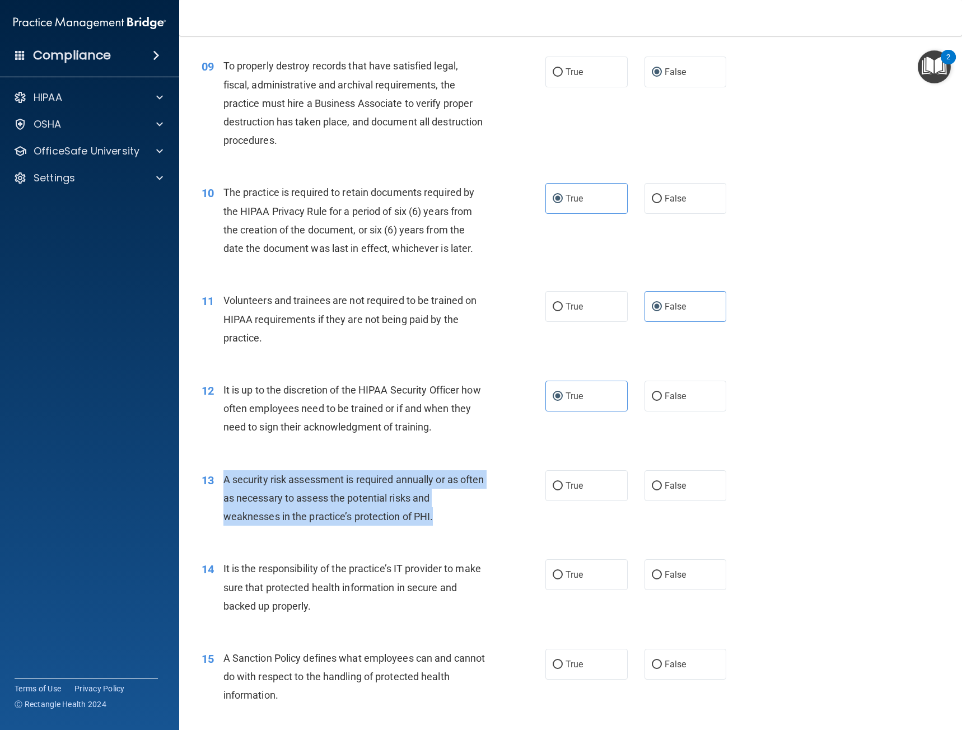
drag, startPoint x: 451, startPoint y: 524, endPoint x: 224, endPoint y: 471, distance: 233.0
click at [224, 471] on div "A security risk assessment is required annually or as often as necessary to ass…" at bounding box center [358, 498] width 270 height 56
copy span "A security risk assessment is required annually or as often as necessary to ass…"
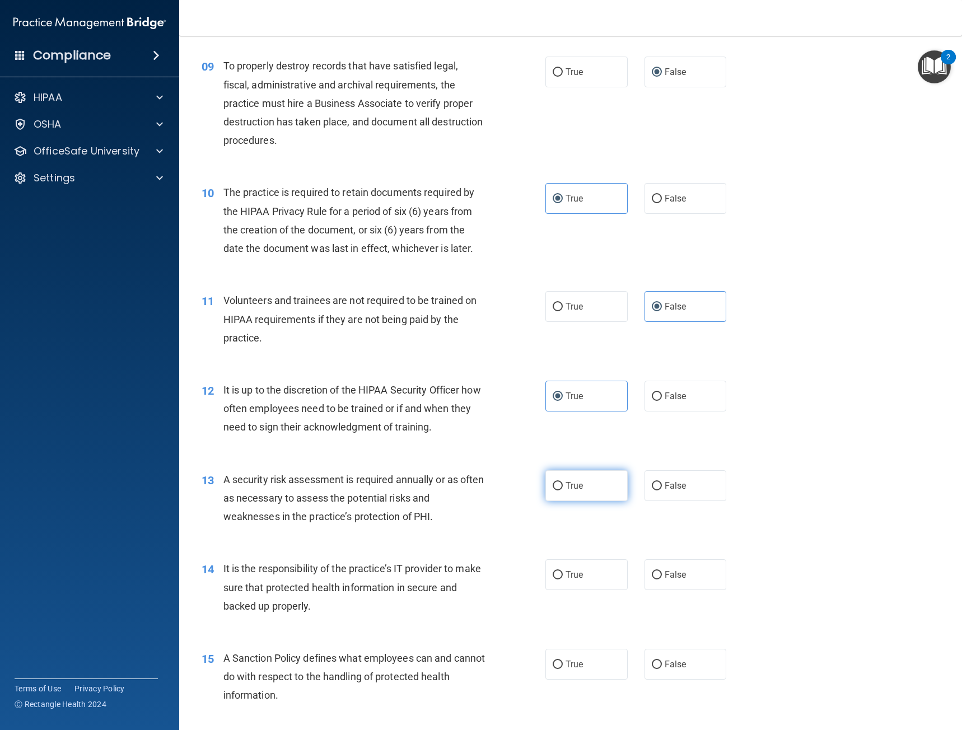
click at [576, 483] on span "True" at bounding box center [573, 485] width 17 height 11
click at [563, 483] on input "True" at bounding box center [557, 486] width 10 height 8
radio input "true"
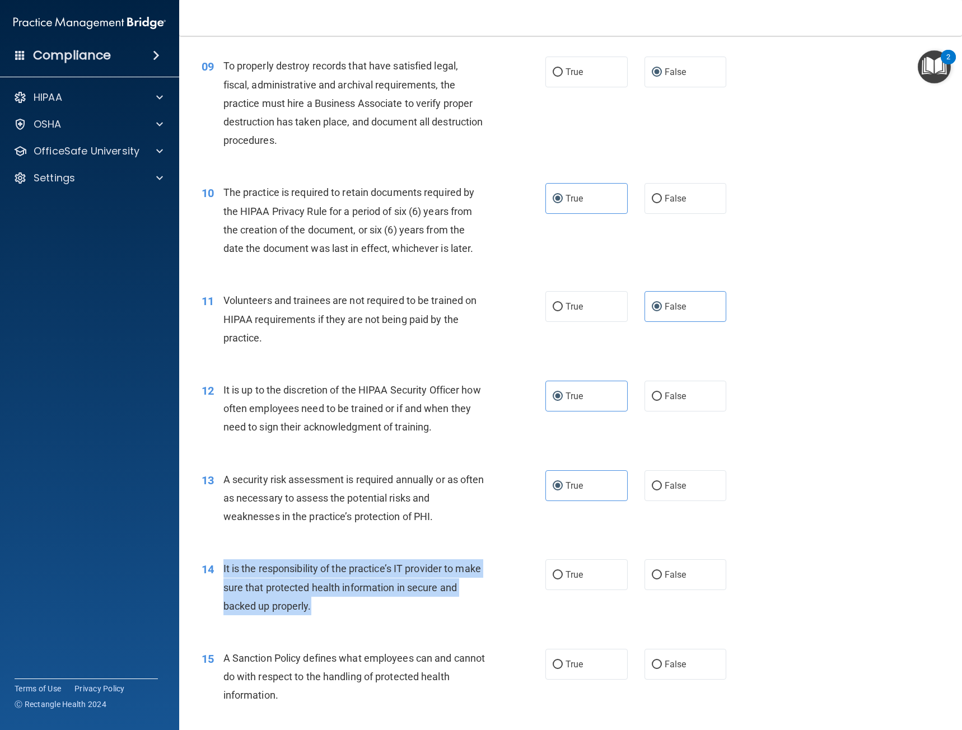
drag, startPoint x: 339, startPoint y: 610, endPoint x: 213, endPoint y: 569, distance: 133.1
click at [213, 569] on div "14 It is the responsibility of the practice’s IT provider to make sure that pro…" at bounding box center [373, 590] width 377 height 62
copy div "It is the responsibility of the practice’s IT provider to make sure that protec…"
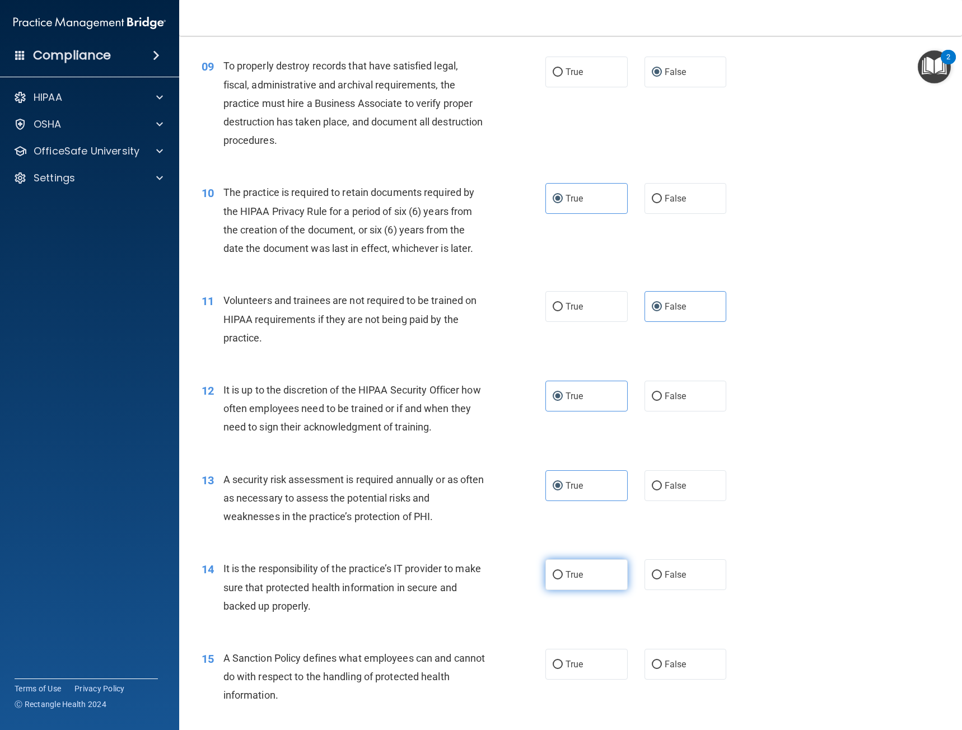
click at [578, 574] on label "True" at bounding box center [586, 574] width 82 height 31
click at [563, 574] on input "True" at bounding box center [557, 575] width 10 height 8
radio input "true"
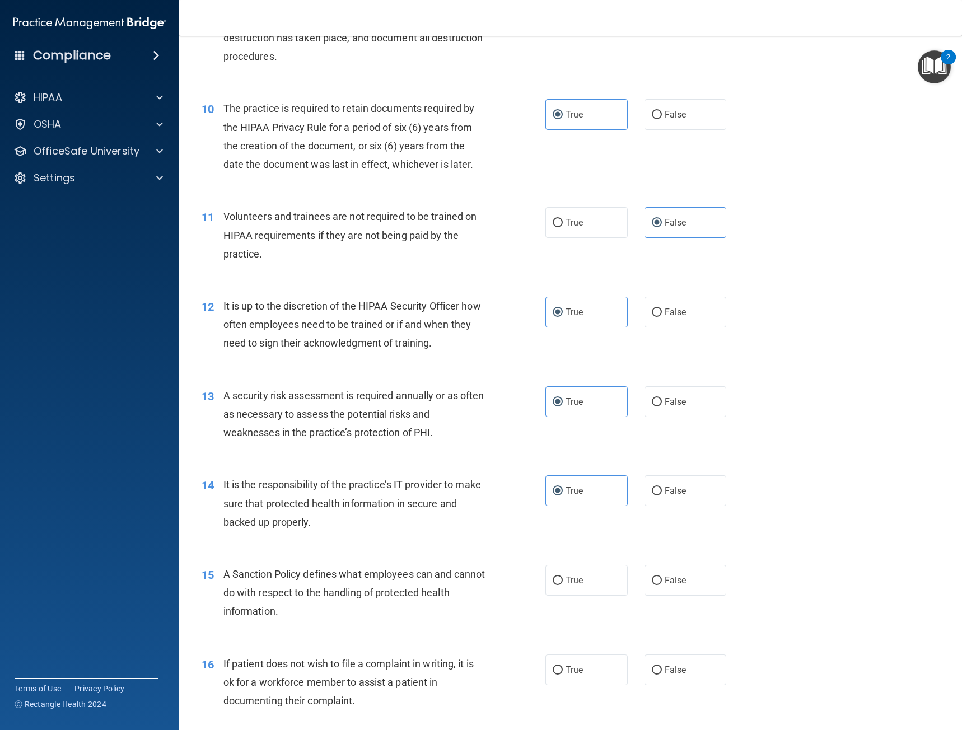
scroll to position [1008, 0]
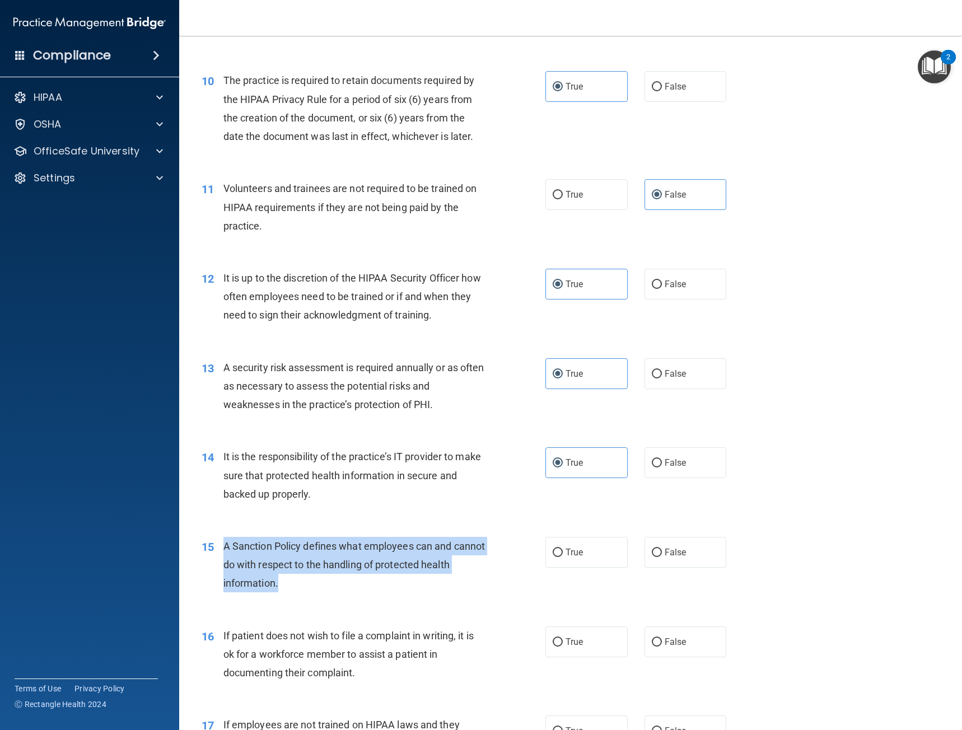
drag, startPoint x: 320, startPoint y: 580, endPoint x: 223, endPoint y: 542, distance: 104.0
click at [223, 542] on div "A Sanction Policy defines what employees can and cannot do with respect to the …" at bounding box center [358, 565] width 270 height 56
copy span "A Sanction Policy defines what employees can and cannot do with respect to the …"
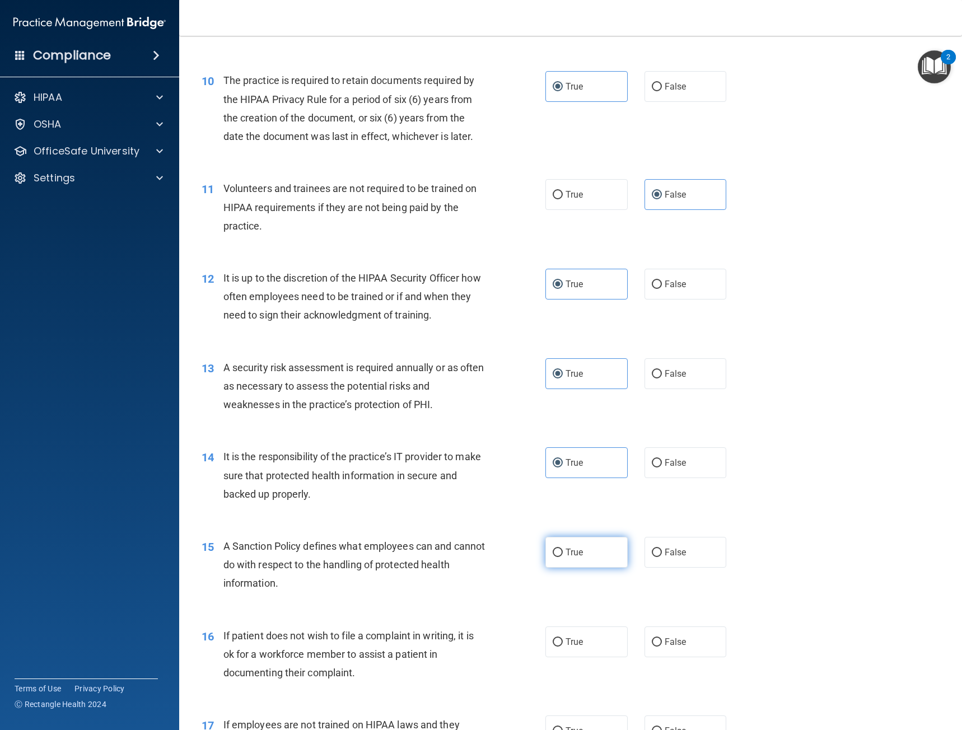
click at [601, 558] on label "True" at bounding box center [586, 552] width 82 height 31
click at [563, 557] on input "True" at bounding box center [557, 553] width 10 height 8
radio input "true"
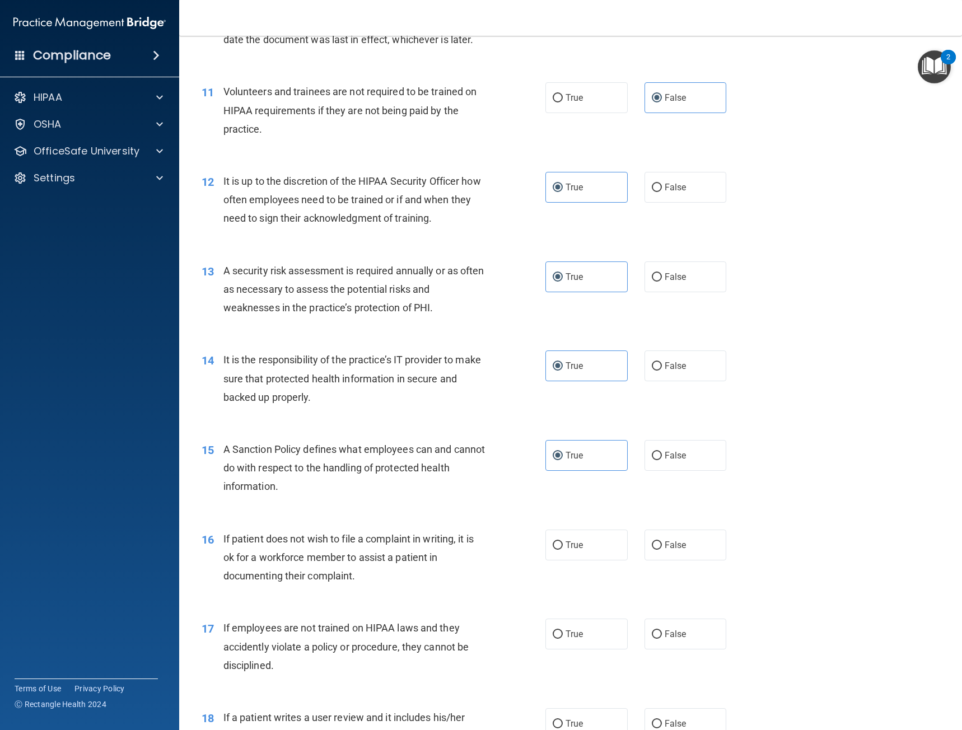
scroll to position [1175, 0]
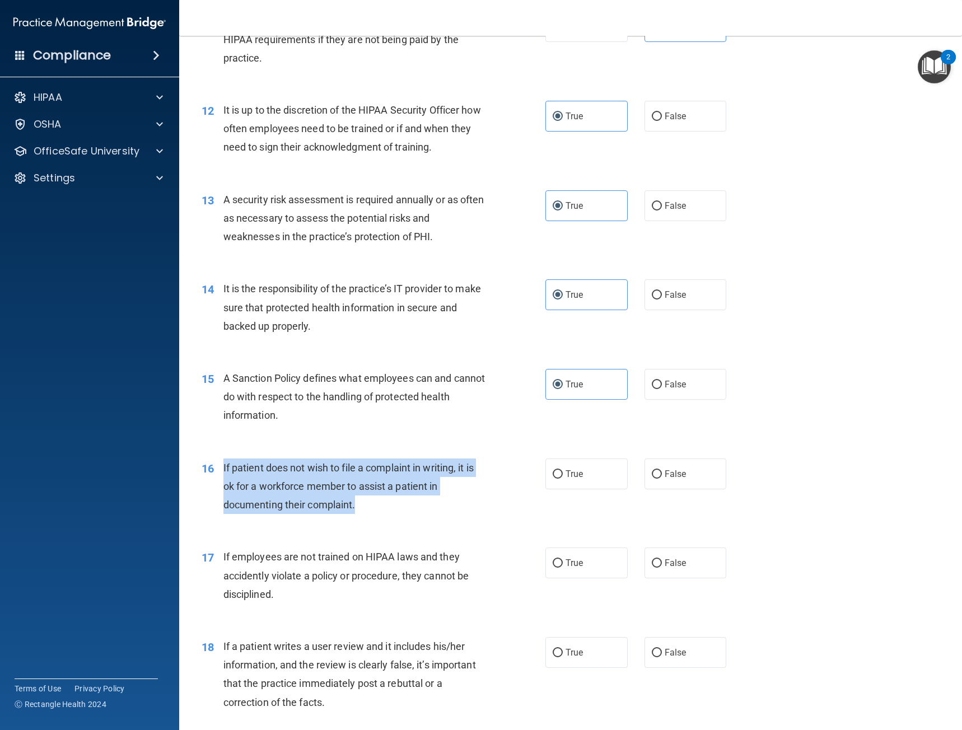
drag, startPoint x: 367, startPoint y: 509, endPoint x: 224, endPoint y: 473, distance: 147.8
click at [224, 473] on div "If patient does not wish to file a complaint in writing, it is ok for a workfor…" at bounding box center [358, 486] width 270 height 56
click at [422, 504] on div "If patient does not wish to file a complaint in writing, it is ok for a workfor…" at bounding box center [358, 486] width 270 height 56
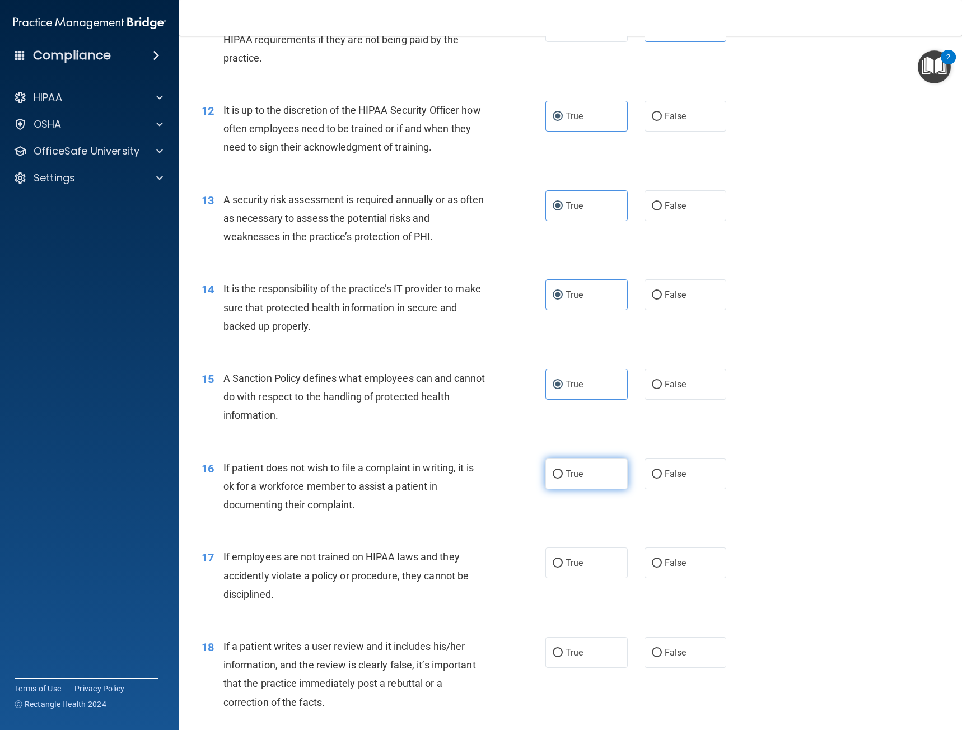
click at [552, 477] on input "True" at bounding box center [557, 474] width 10 height 8
radio input "true"
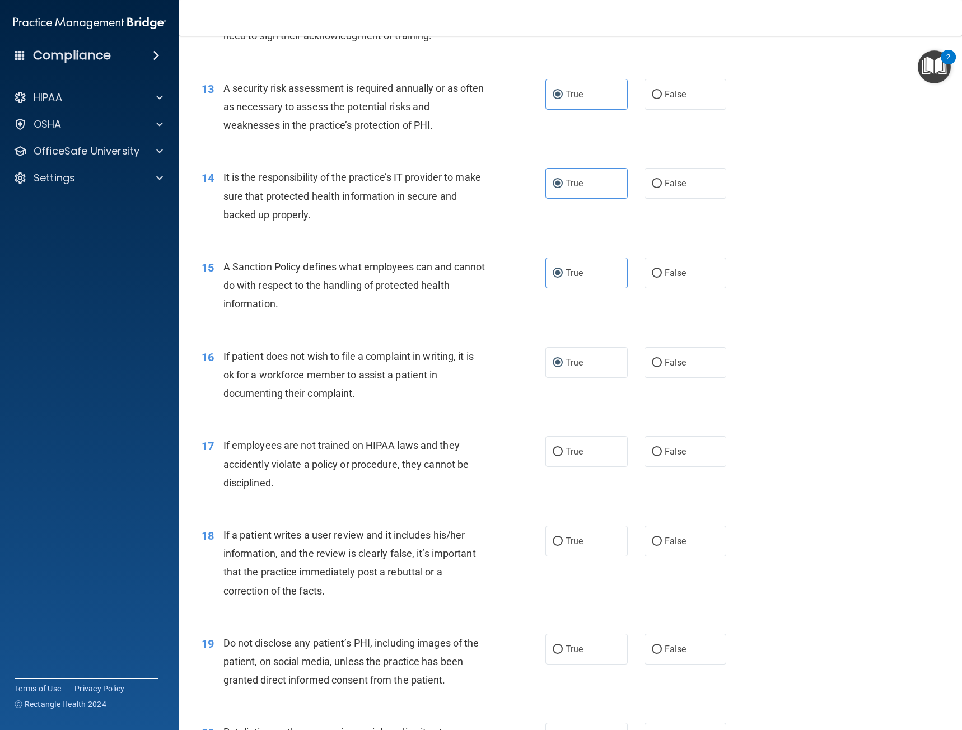
scroll to position [1287, 0]
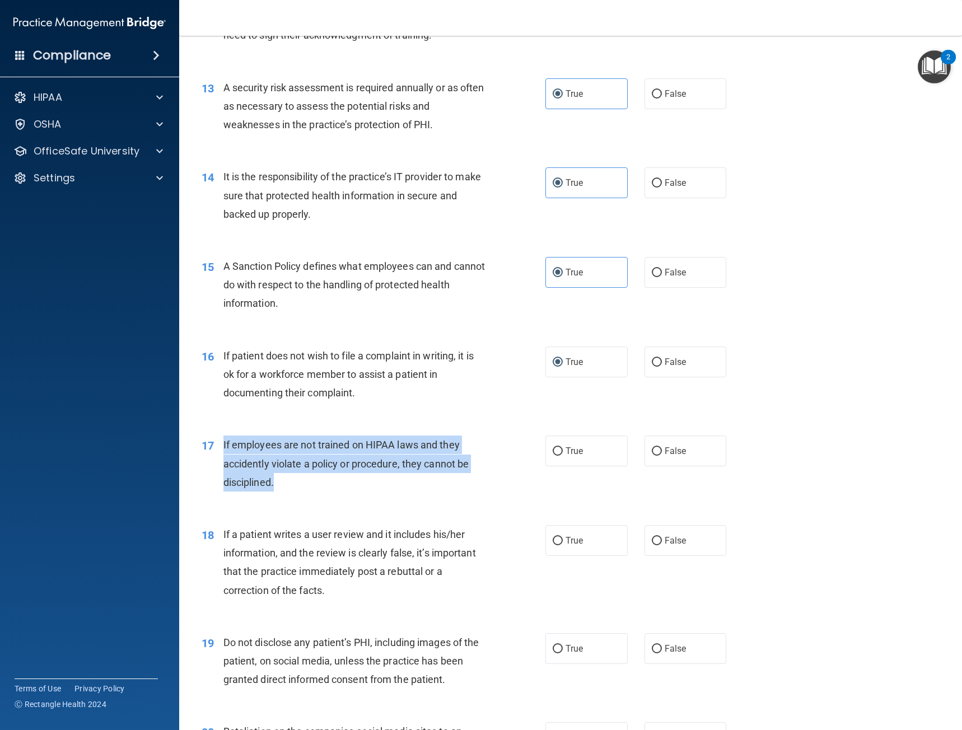
drag, startPoint x: 291, startPoint y: 495, endPoint x: 224, endPoint y: 437, distance: 88.9
click at [224, 437] on div "17 If employees are not trained on HIPAA laws and they accidently violate a pol…" at bounding box center [373, 466] width 377 height 62
copy span "If employees are not trained on HIPAA laws and they accidently violate a policy…"
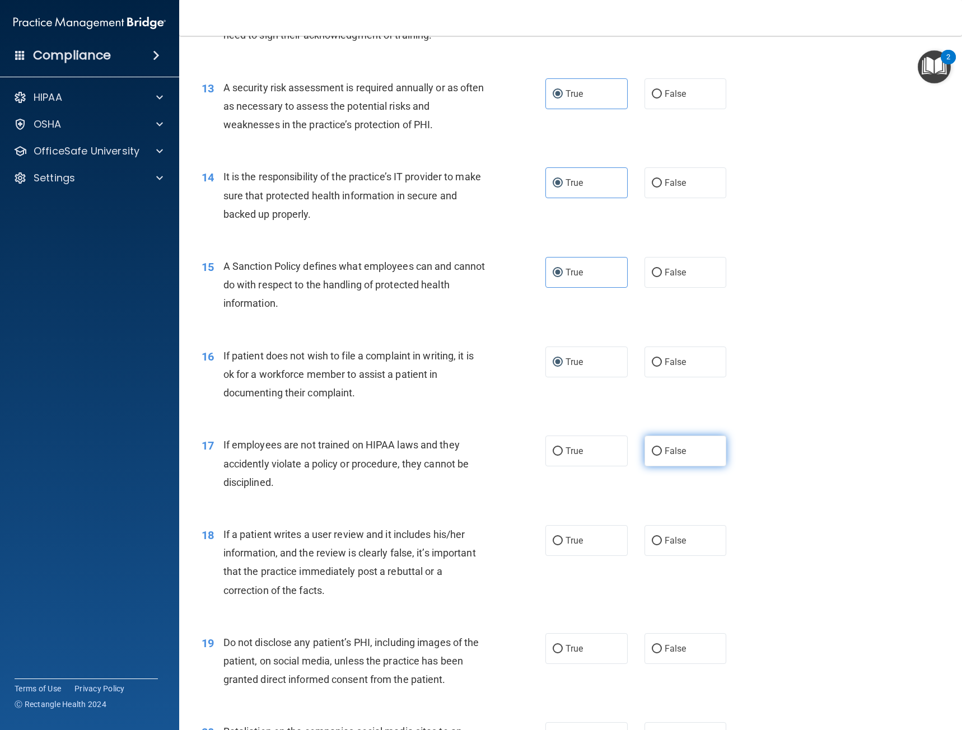
click at [693, 462] on label "False" at bounding box center [685, 450] width 82 height 31
click at [662, 456] on input "False" at bounding box center [657, 451] width 10 height 8
radio input "true"
click at [374, 556] on span "If a patient writes a user review and it includes his/her information, and the …" at bounding box center [349, 562] width 252 height 68
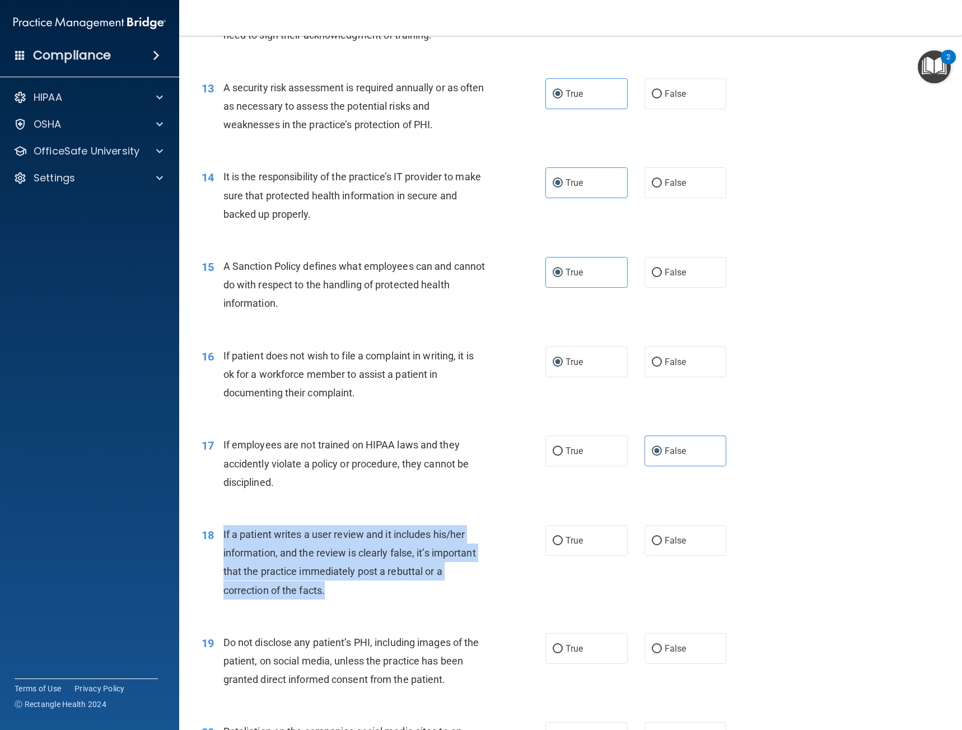
drag, startPoint x: 289, startPoint y: 579, endPoint x: 216, endPoint y: 535, distance: 85.3
click at [216, 535] on div "18 If a patient writes a user review and it includes his/her information, and t…" at bounding box center [373, 565] width 377 height 80
click at [470, 587] on div "If a patient writes a user review and it includes his/her information, and the …" at bounding box center [358, 562] width 270 height 74
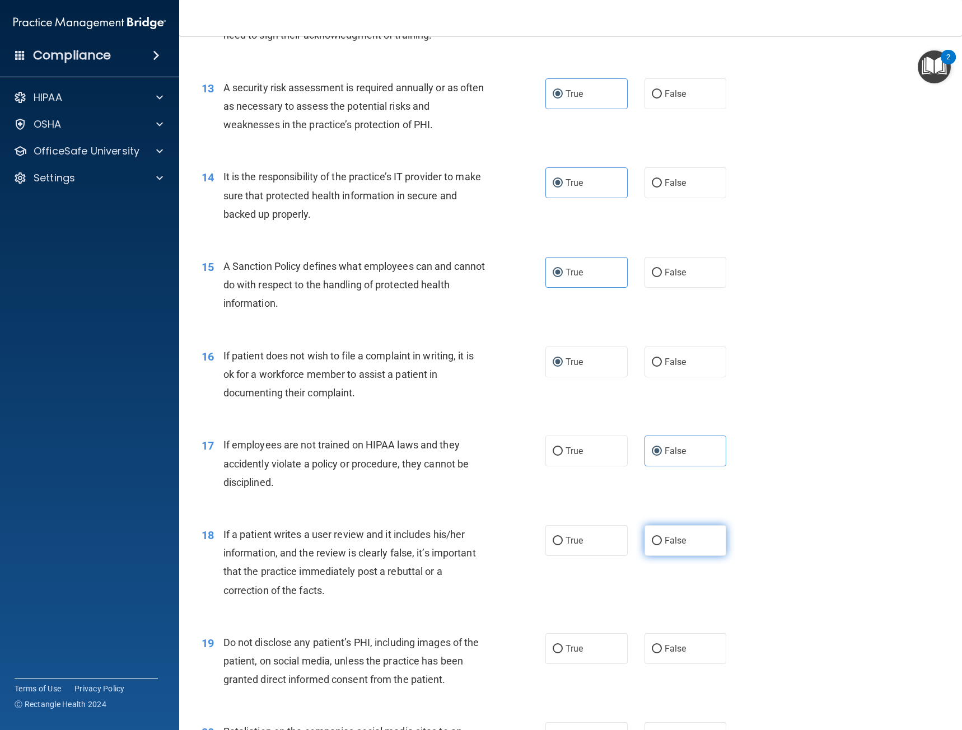
click at [692, 542] on label "False" at bounding box center [685, 540] width 82 height 31
click at [662, 542] on input "False" at bounding box center [657, 541] width 10 height 8
radio input "true"
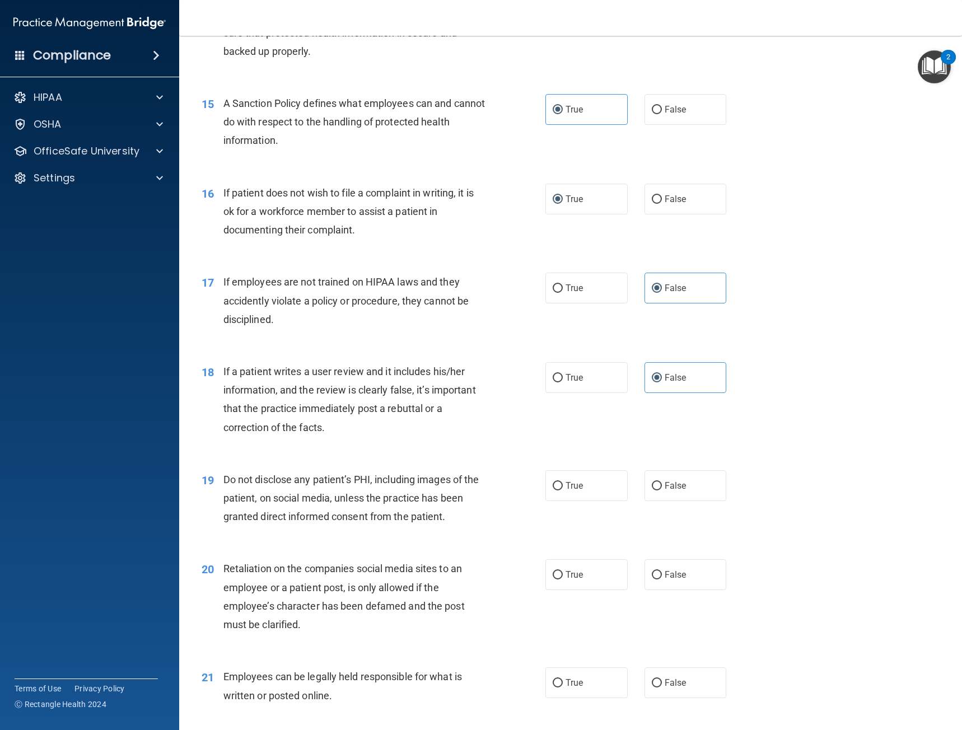
scroll to position [1455, 0]
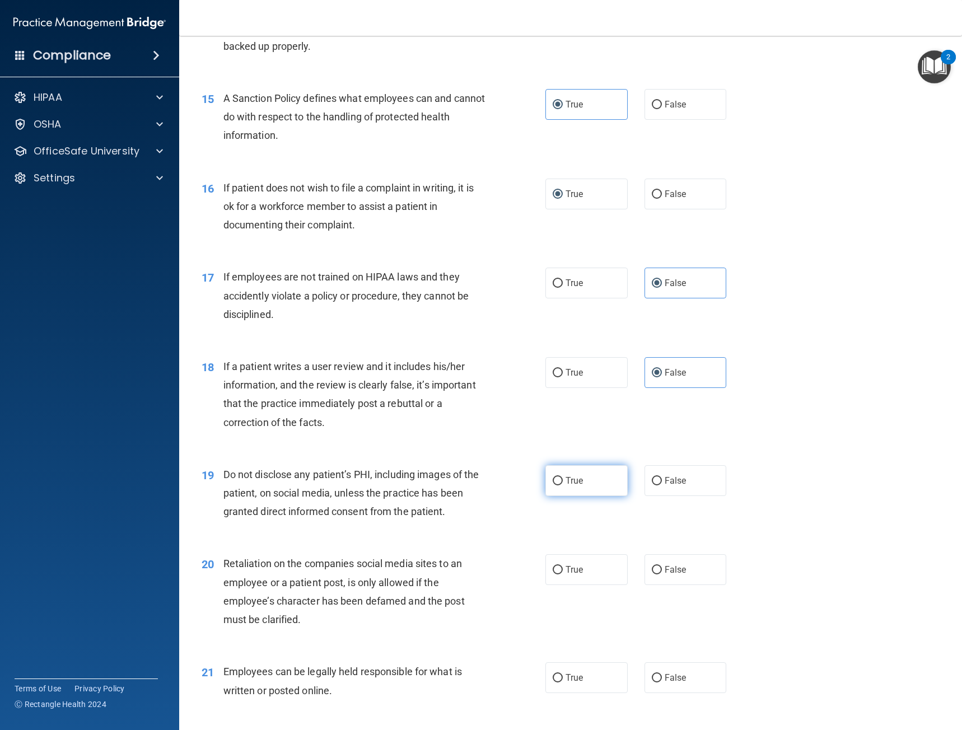
click at [559, 481] on label "True" at bounding box center [586, 480] width 82 height 31
click at [559, 481] on input "True" at bounding box center [557, 481] width 10 height 8
radio input "true"
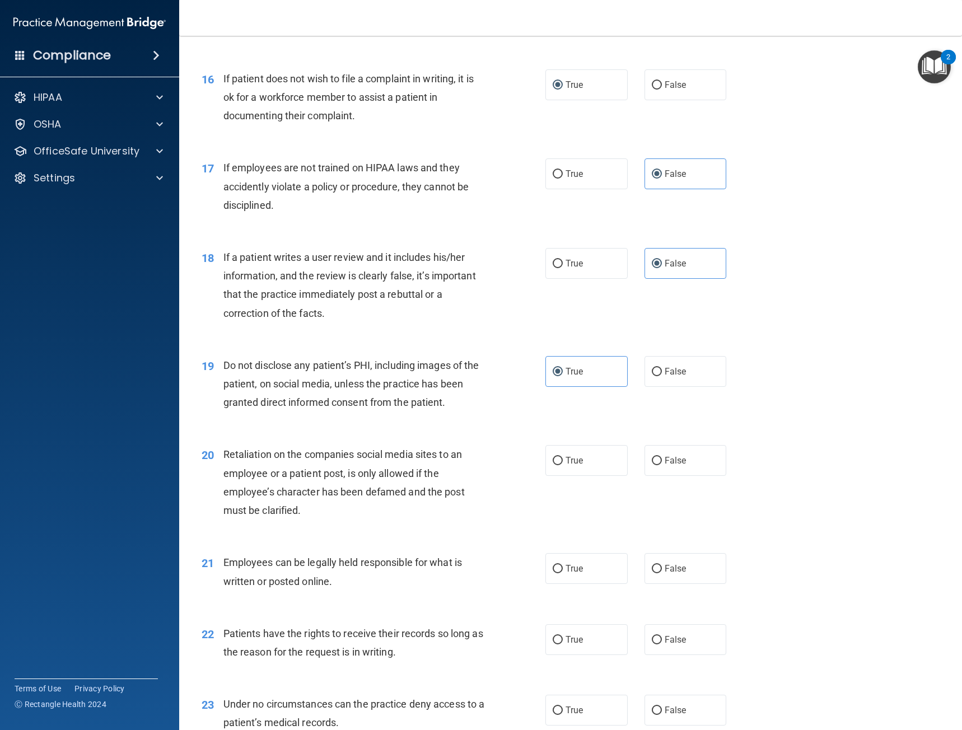
scroll to position [1567, 0]
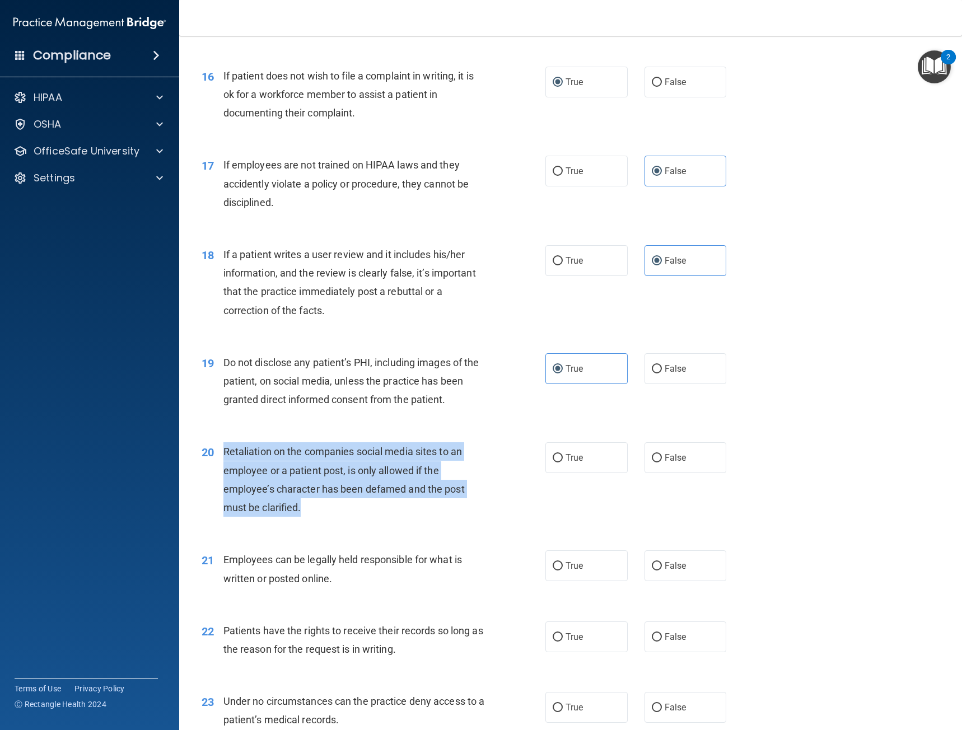
drag, startPoint x: 301, startPoint y: 509, endPoint x: 222, endPoint y: 457, distance: 94.9
click at [222, 457] on div "20 Retaliation on the companies social media sites to an employee or a patient …" at bounding box center [373, 482] width 377 height 80
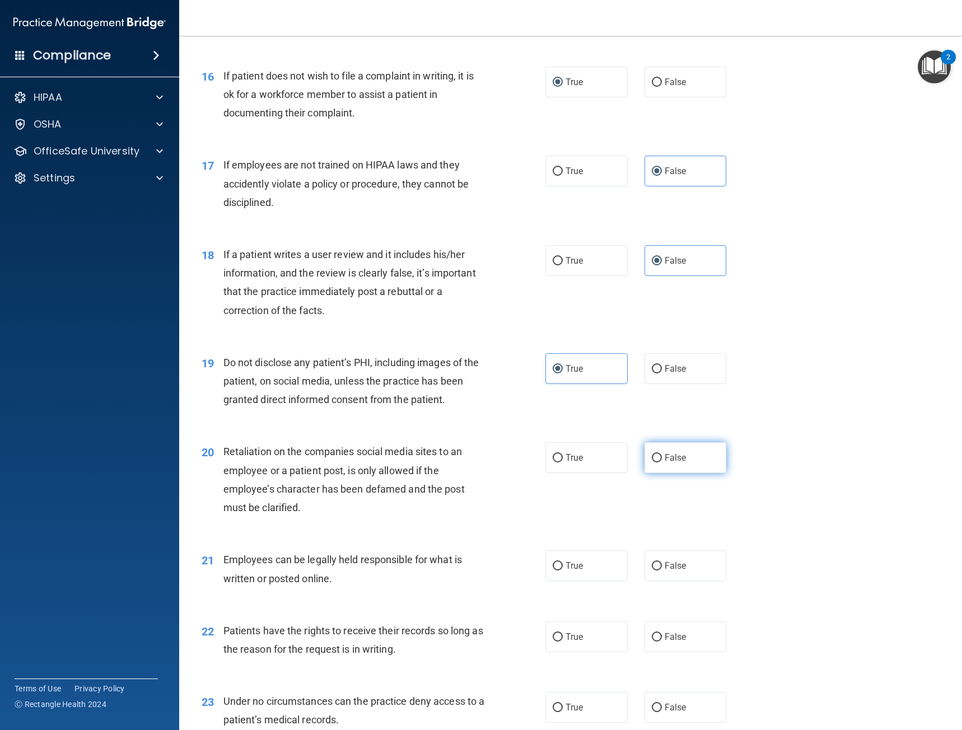
click at [697, 464] on label "False" at bounding box center [685, 457] width 82 height 31
click at [662, 462] on input "False" at bounding box center [657, 458] width 10 height 8
radio input "true"
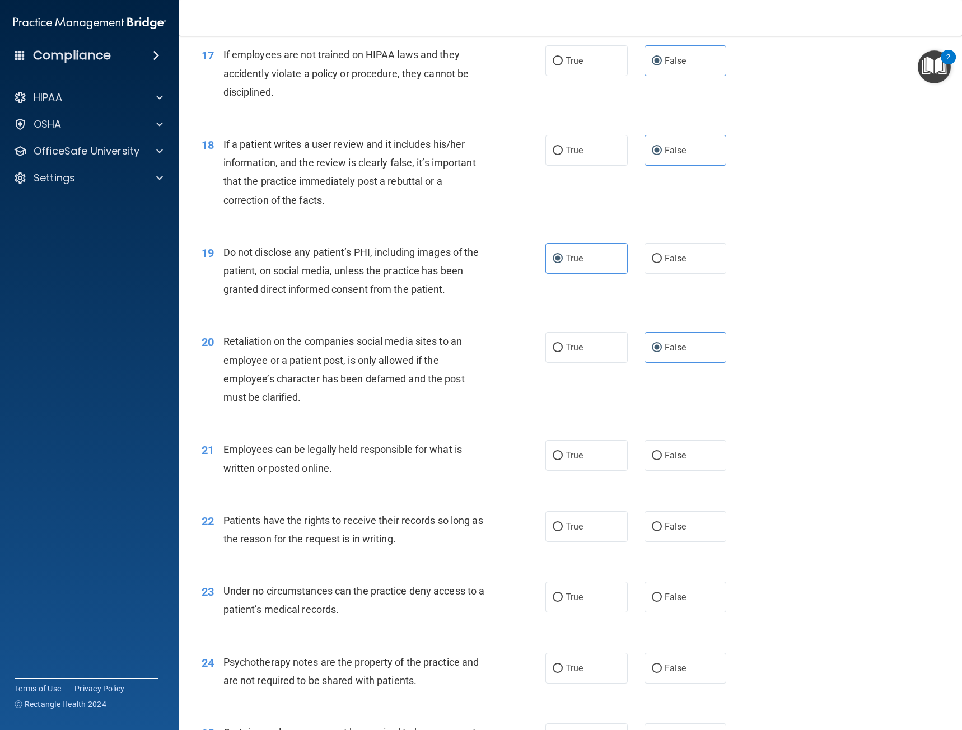
scroll to position [1679, 0]
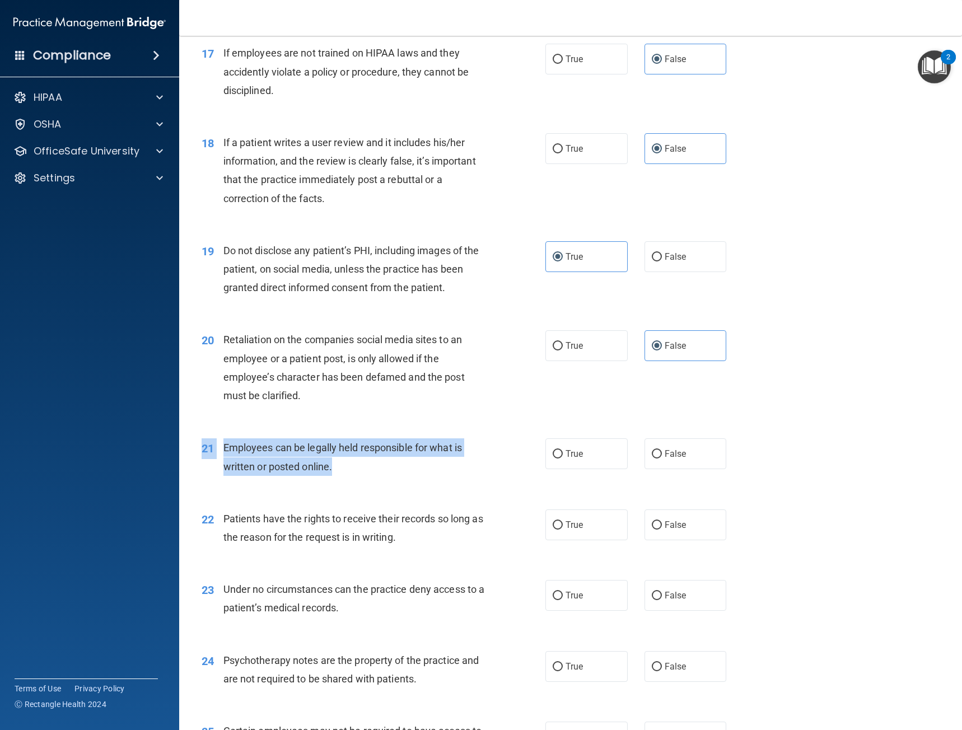
drag, startPoint x: 322, startPoint y: 469, endPoint x: 352, endPoint y: 471, distance: 29.8
click at [352, 471] on div "21 Employees can be legally held responsible for what is written or posted onli…" at bounding box center [570, 459] width 755 height 71
click at [391, 472] on div "Employees can be legally held responsible for what is written or posted online." at bounding box center [358, 456] width 270 height 37
click at [425, 493] on div "21 Employees can be legally held responsible for what is written or posted onli…" at bounding box center [570, 459] width 755 height 71
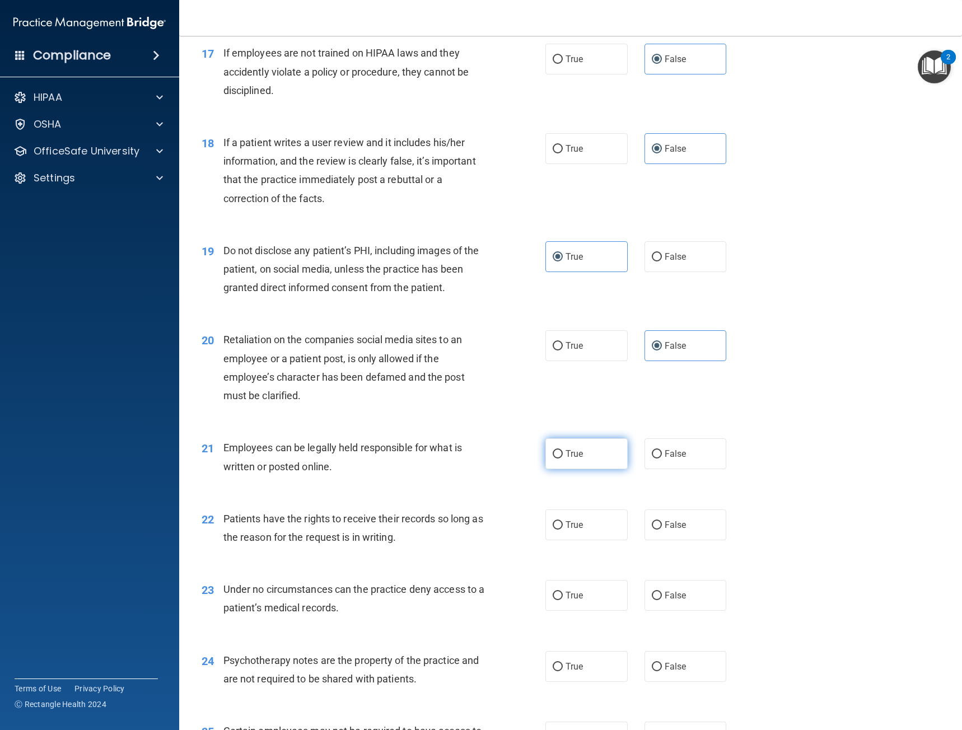
click at [608, 468] on label "True" at bounding box center [586, 453] width 82 height 31
click at [563, 458] on input "True" at bounding box center [557, 454] width 10 height 8
radio input "true"
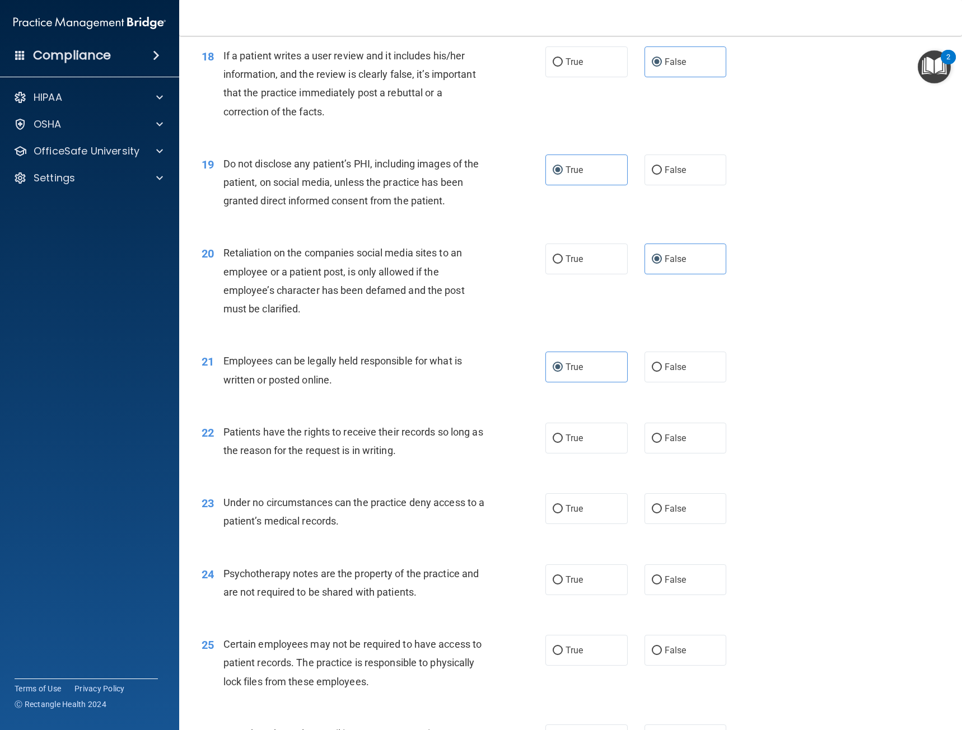
scroll to position [1791, 0]
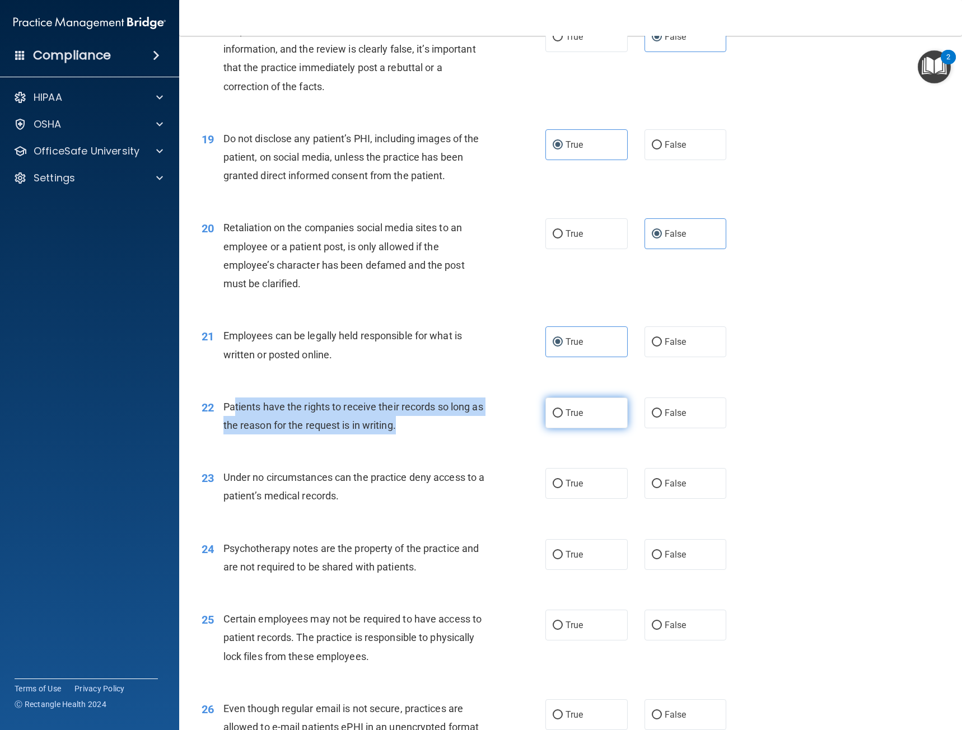
drag, startPoint x: 419, startPoint y: 431, endPoint x: 620, endPoint y: 415, distance: 201.6
click at [235, 411] on div "Patients have the rights to receive their records so long as the reason for the…" at bounding box center [358, 415] width 270 height 37
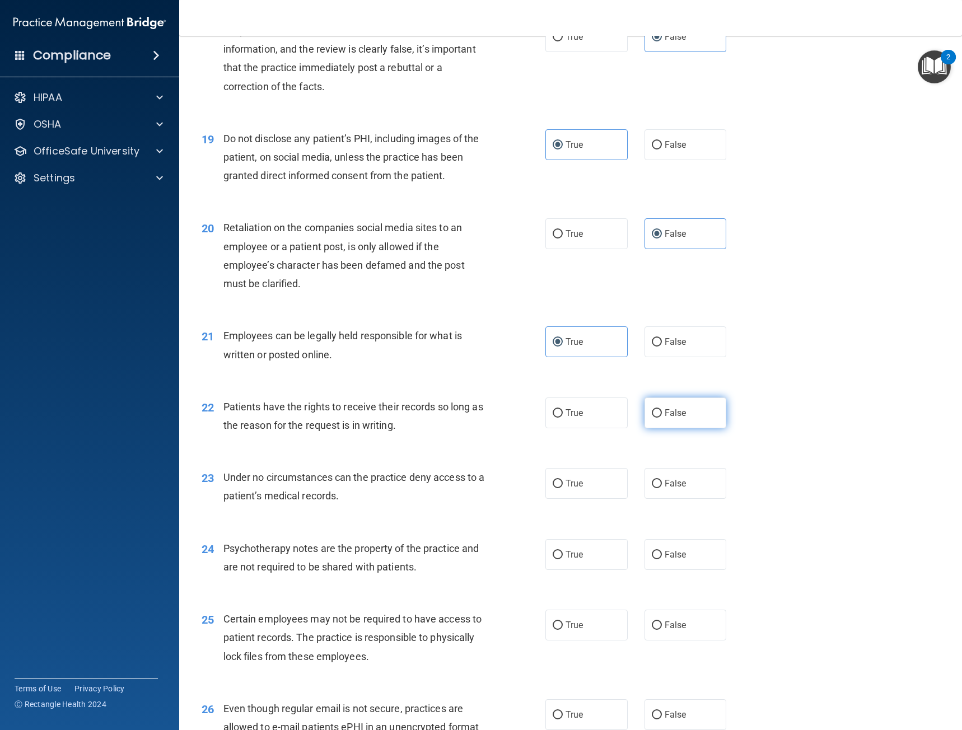
click at [657, 420] on label "False" at bounding box center [685, 412] width 82 height 31
click at [657, 418] on input "False" at bounding box center [657, 413] width 10 height 8
radio input "true"
click at [422, 430] on div "Patients have the rights to receive their records so long as the reason for the…" at bounding box center [358, 415] width 270 height 37
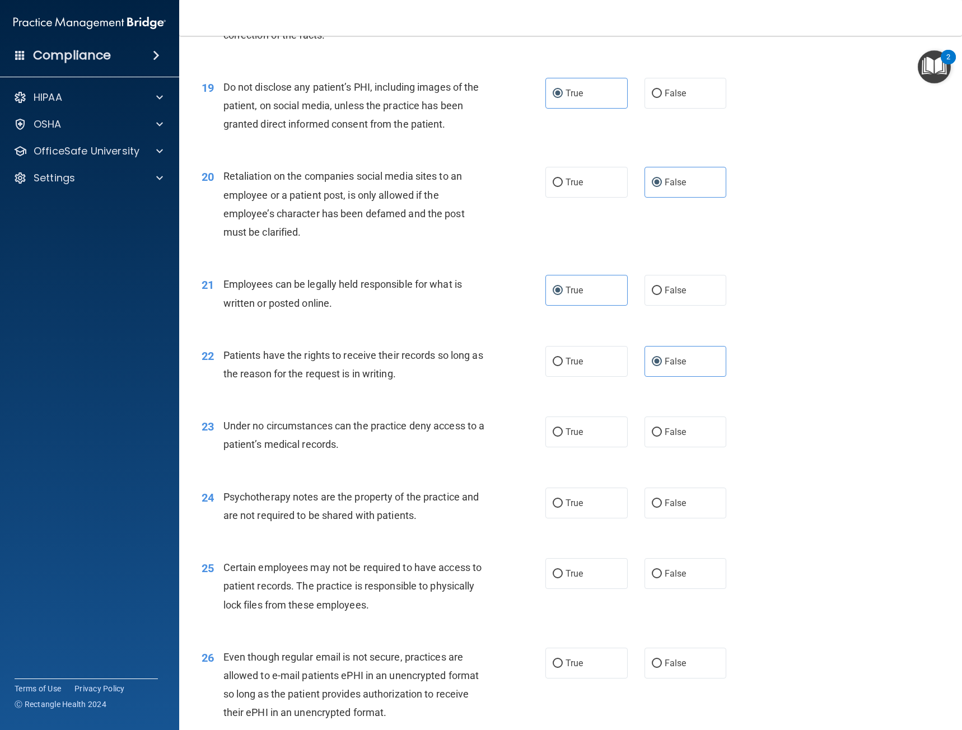
scroll to position [1847, 0]
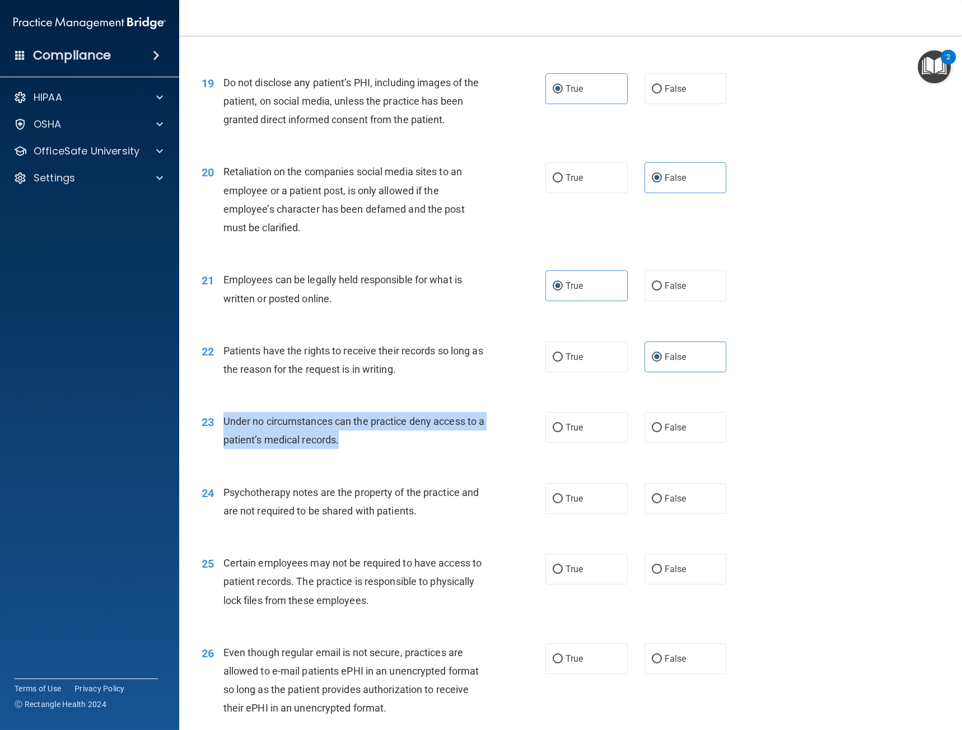
drag, startPoint x: 359, startPoint y: 448, endPoint x: 219, endPoint y: 428, distance: 141.4
click at [219, 428] on div "23 Under no circumstances can the practice deny access to a patient’s medical r…" at bounding box center [373, 433] width 377 height 43
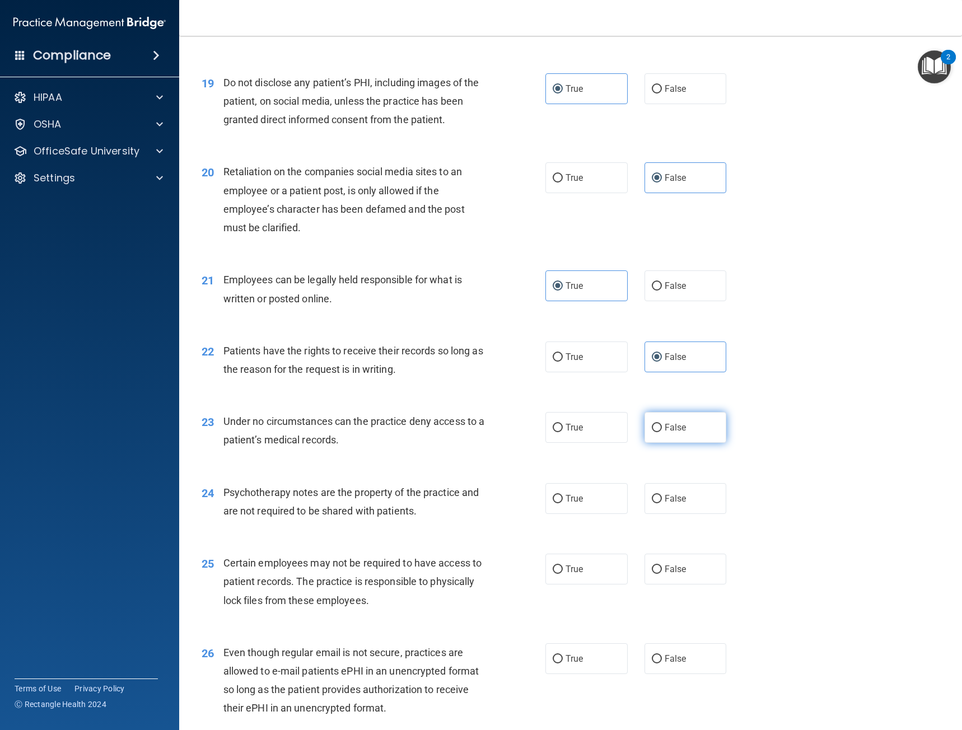
click at [674, 432] on span "False" at bounding box center [675, 427] width 22 height 11
click at [662, 432] on input "False" at bounding box center [657, 428] width 10 height 8
radio input "true"
click at [466, 470] on div "24 Psychotherapy notes are the property of the practice and are not required to…" at bounding box center [570, 504] width 755 height 71
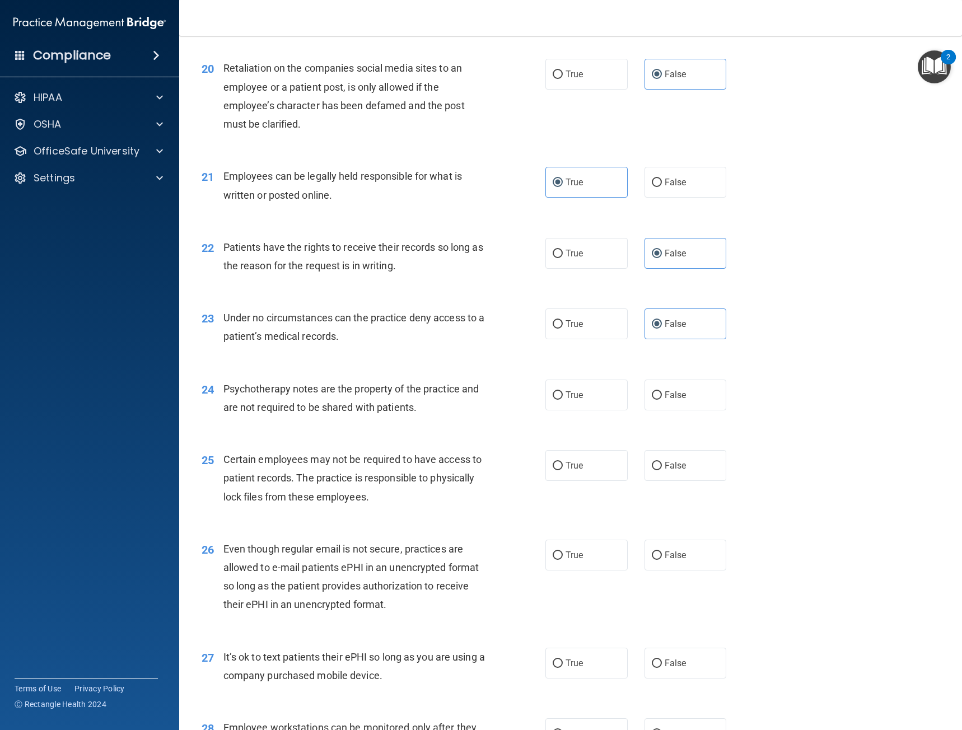
scroll to position [1959, 0]
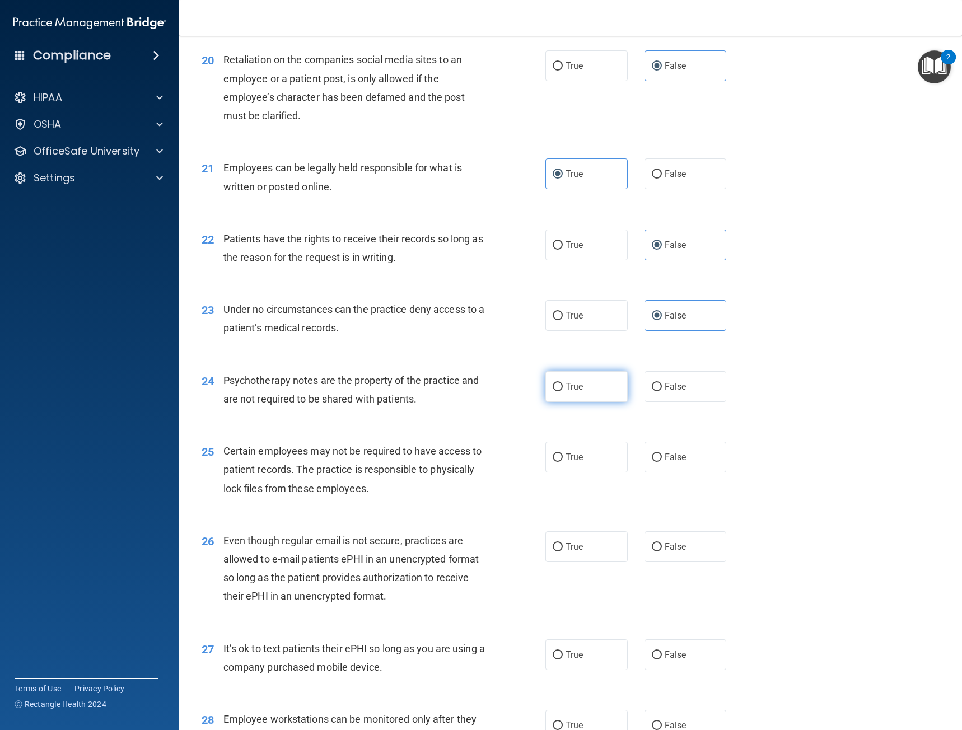
click at [586, 382] on label "True" at bounding box center [586, 386] width 82 height 31
click at [563, 383] on input "True" at bounding box center [557, 387] width 10 height 8
radio input "true"
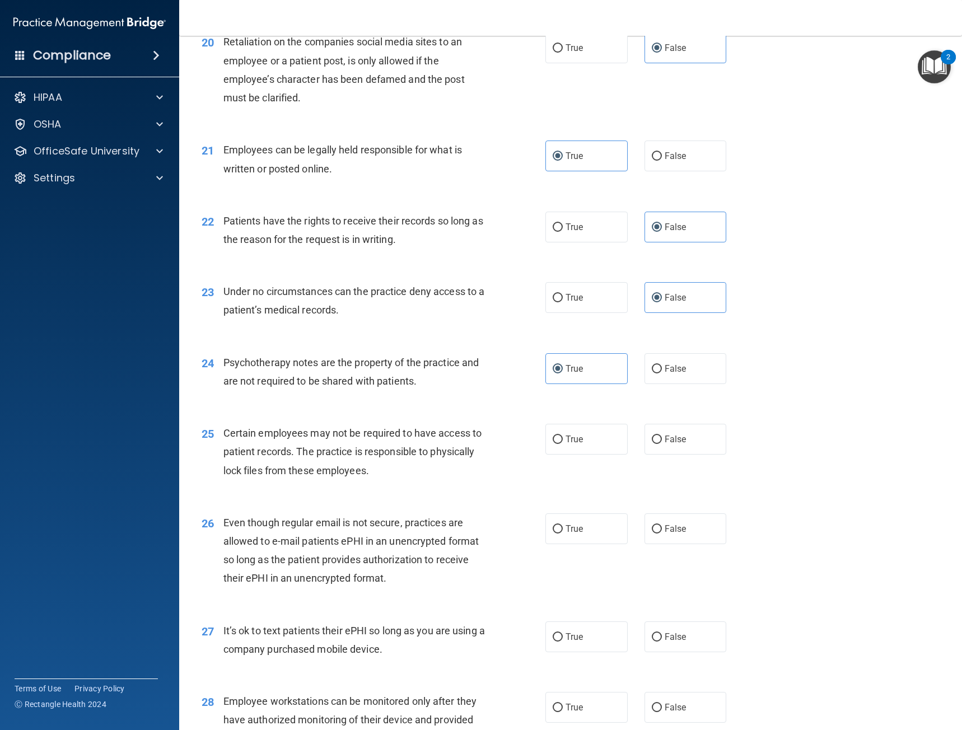
scroll to position [2015, 0]
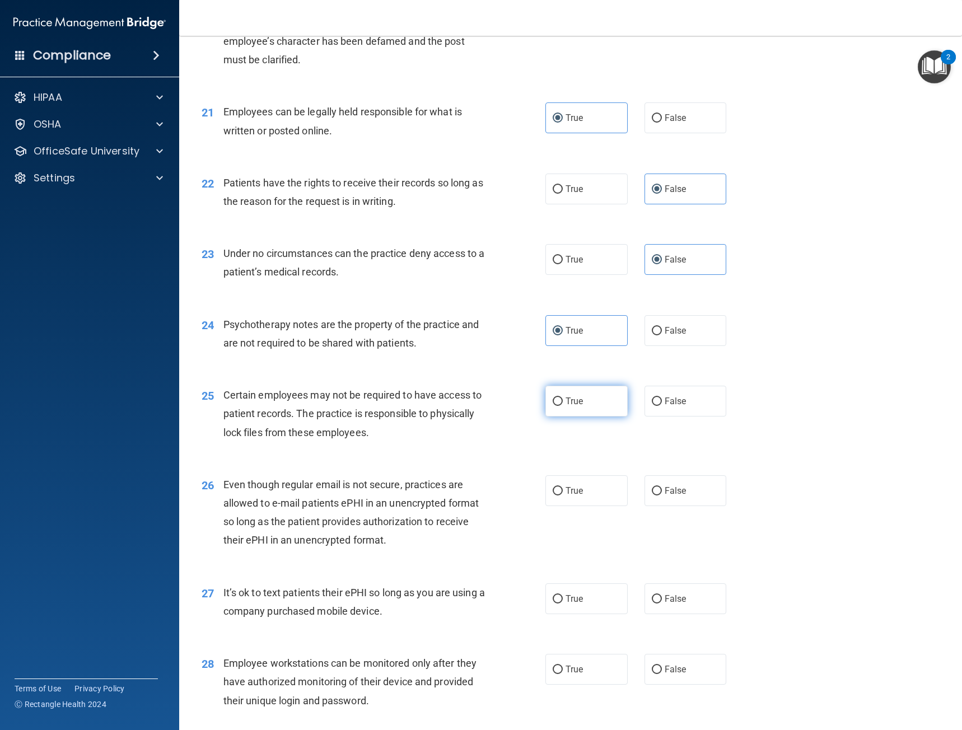
click at [582, 404] on label "True" at bounding box center [586, 401] width 82 height 31
click at [563, 404] on input "True" at bounding box center [557, 401] width 10 height 8
radio input "true"
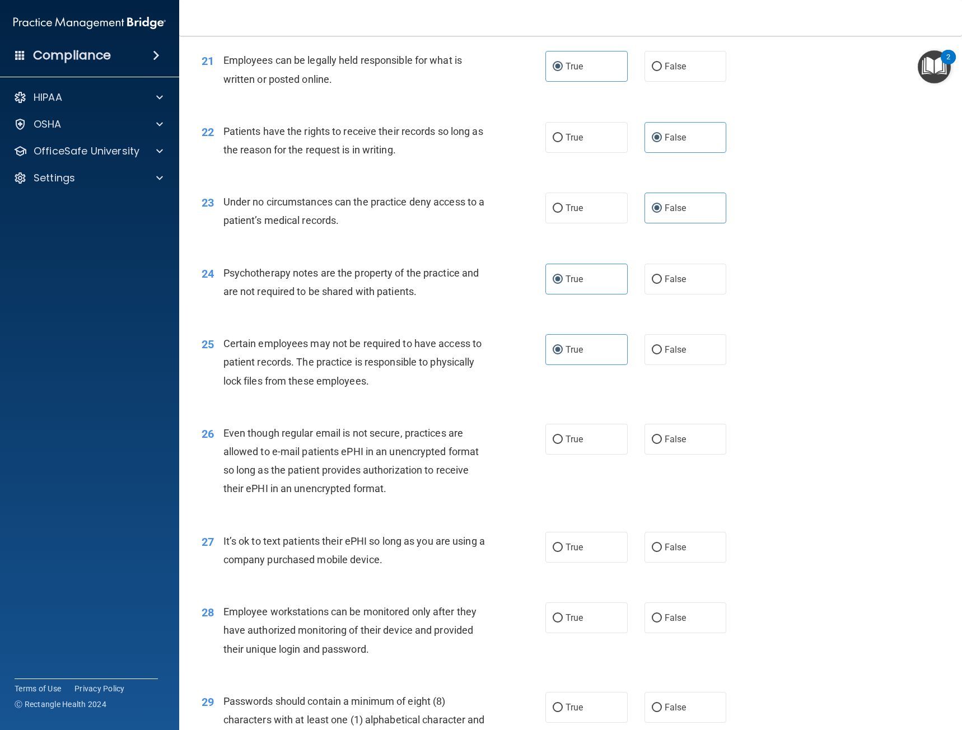
scroll to position [2071, 0]
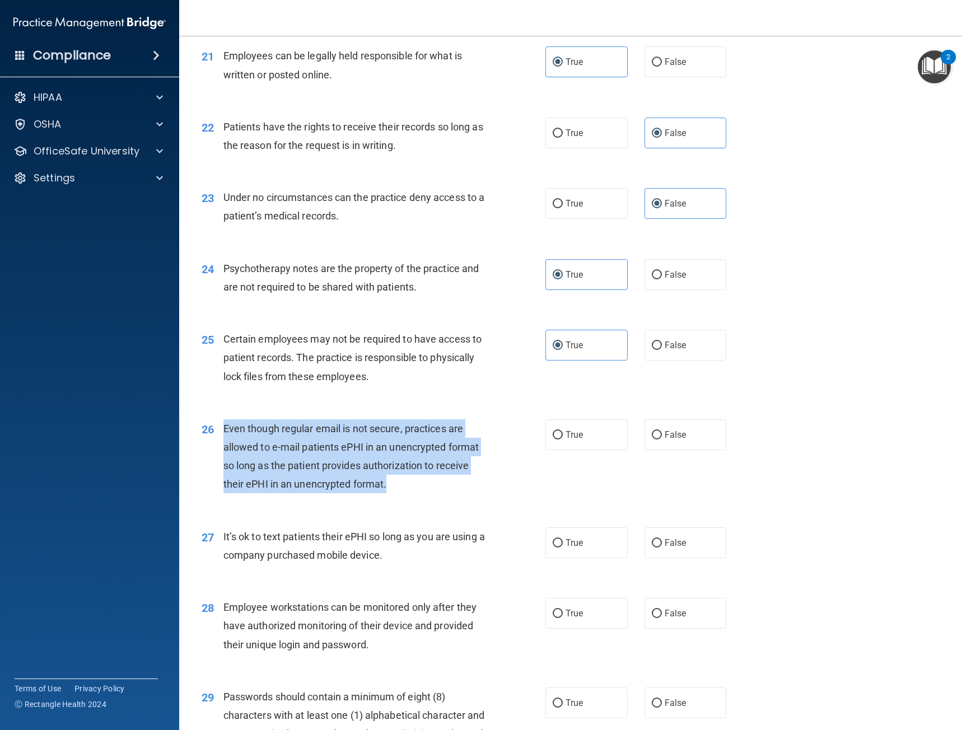
drag, startPoint x: 397, startPoint y: 486, endPoint x: 218, endPoint y: 430, distance: 187.3
click at [218, 430] on div "26 Even though regular email is not secure, practices are allowed to e-mail pat…" at bounding box center [373, 459] width 377 height 80
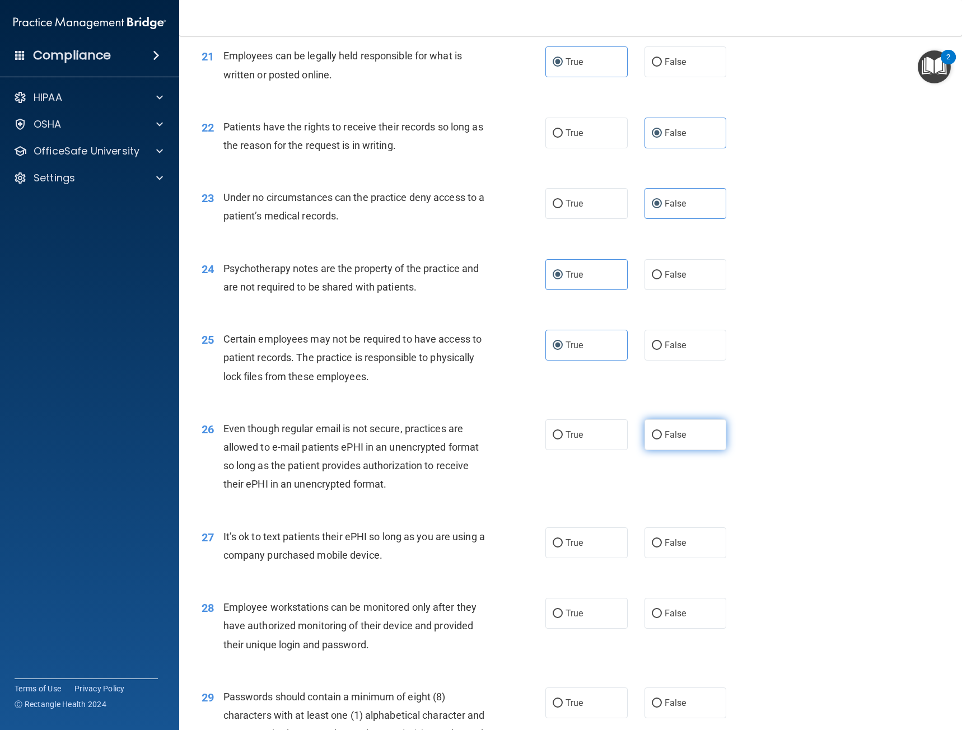
click at [675, 442] on label "False" at bounding box center [685, 434] width 82 height 31
click at [662, 439] on input "False" at bounding box center [657, 435] width 10 height 8
radio input "true"
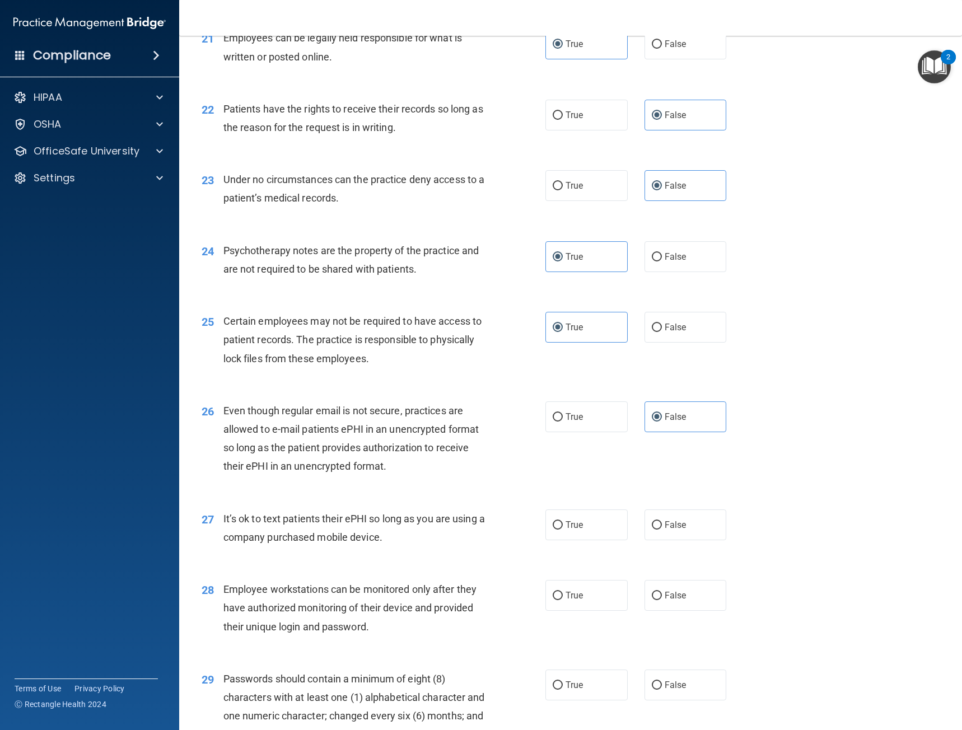
scroll to position [2127, 0]
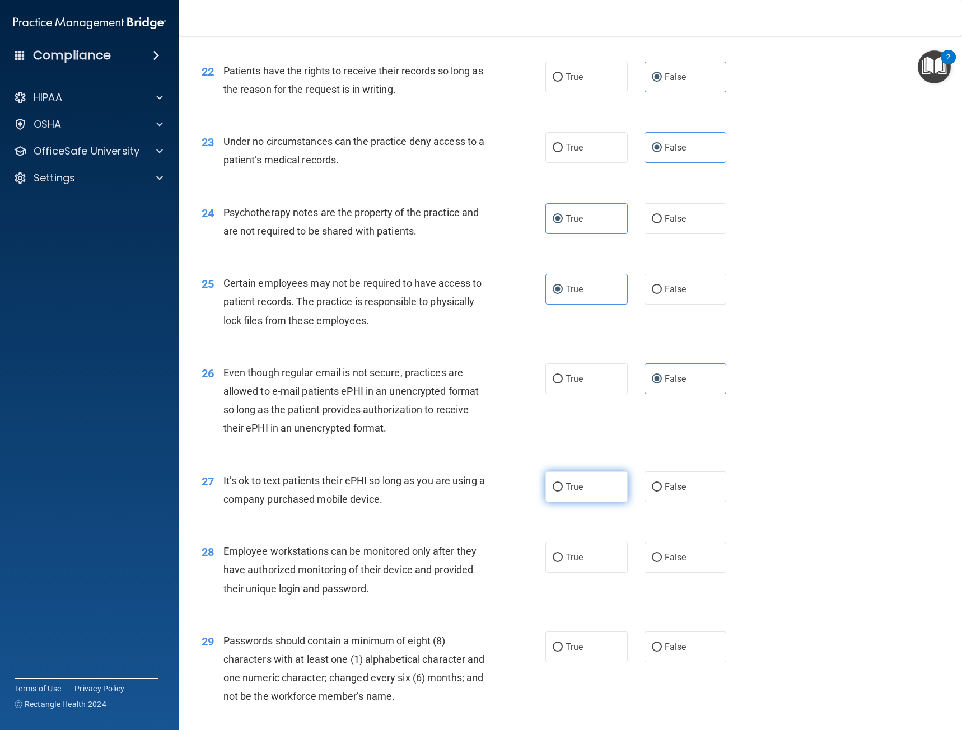
click at [555, 494] on label "True" at bounding box center [586, 486] width 82 height 31
click at [555, 491] on input "True" at bounding box center [557, 487] width 10 height 8
radio input "true"
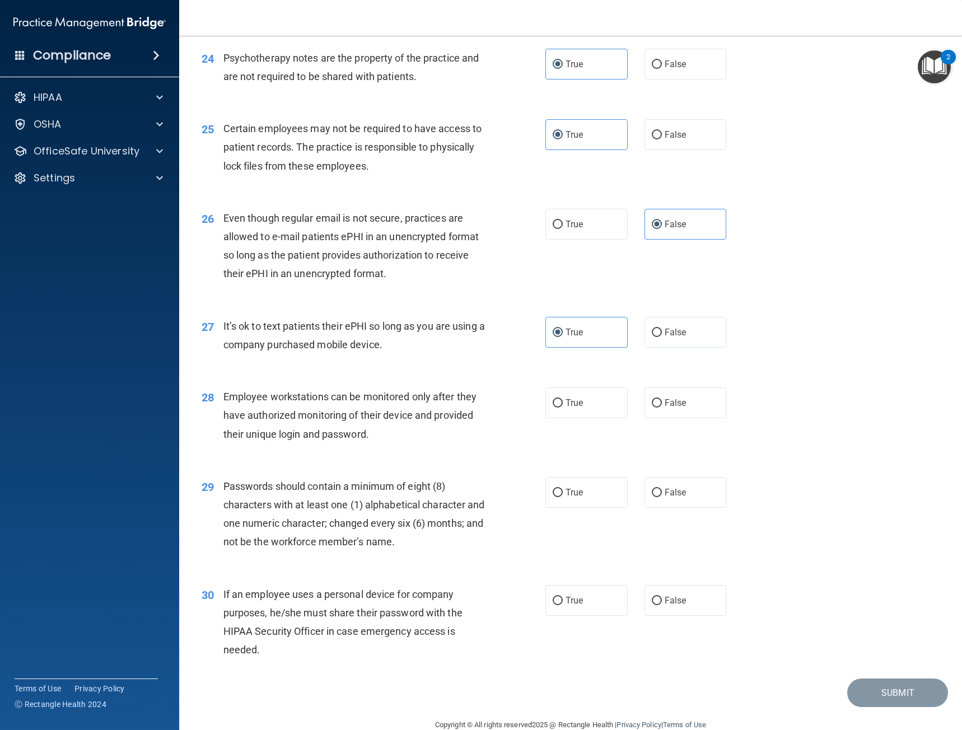
scroll to position [2295, 0]
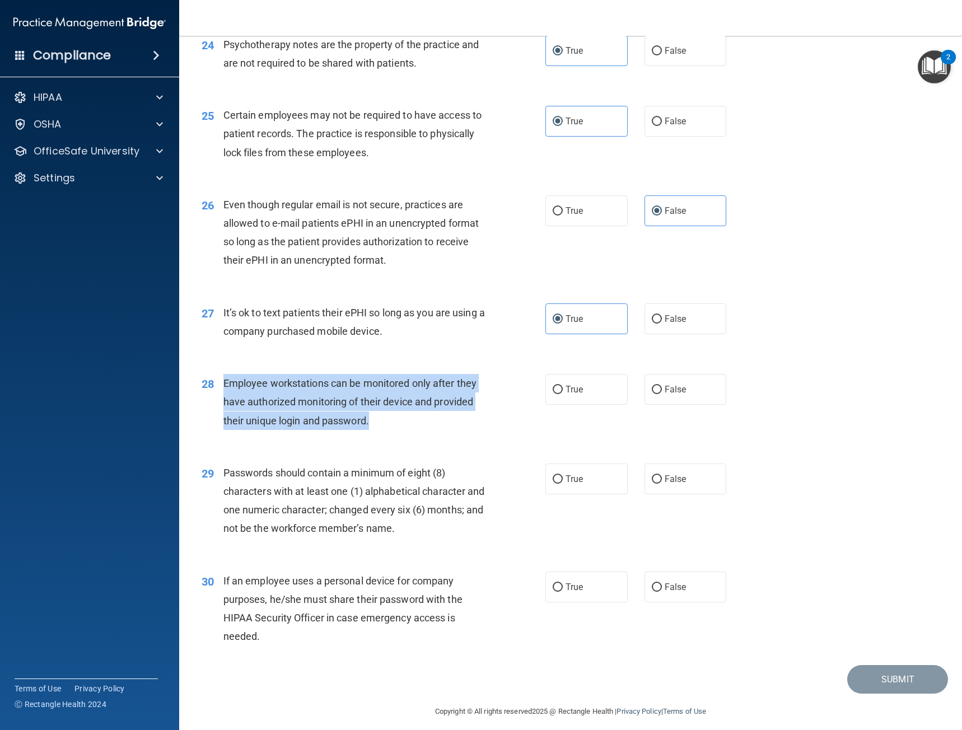
drag, startPoint x: 288, startPoint y: 401, endPoint x: 223, endPoint y: 374, distance: 70.5
click at [223, 374] on div "Employee workstations can be monitored only after they have authorized monitori…" at bounding box center [358, 402] width 270 height 56
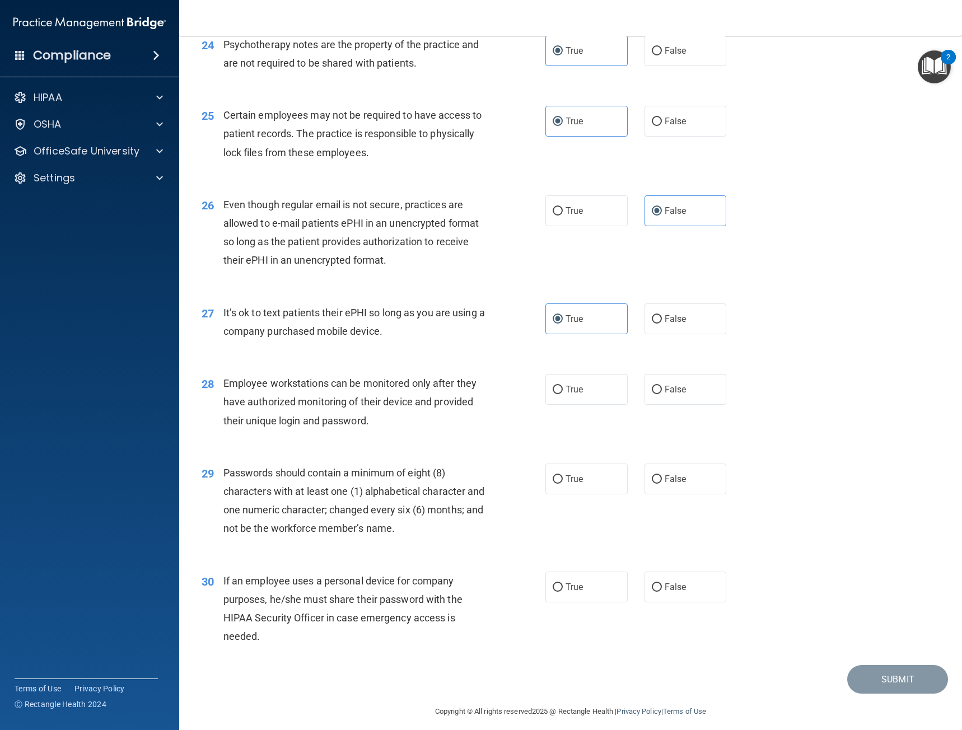
click at [505, 456] on div "29 Passwords should contain a minimum of eight (8) characters with at least one…" at bounding box center [570, 503] width 755 height 108
click at [683, 394] on label "False" at bounding box center [685, 389] width 82 height 31
click at [662, 394] on input "False" at bounding box center [657, 390] width 10 height 8
radio input "true"
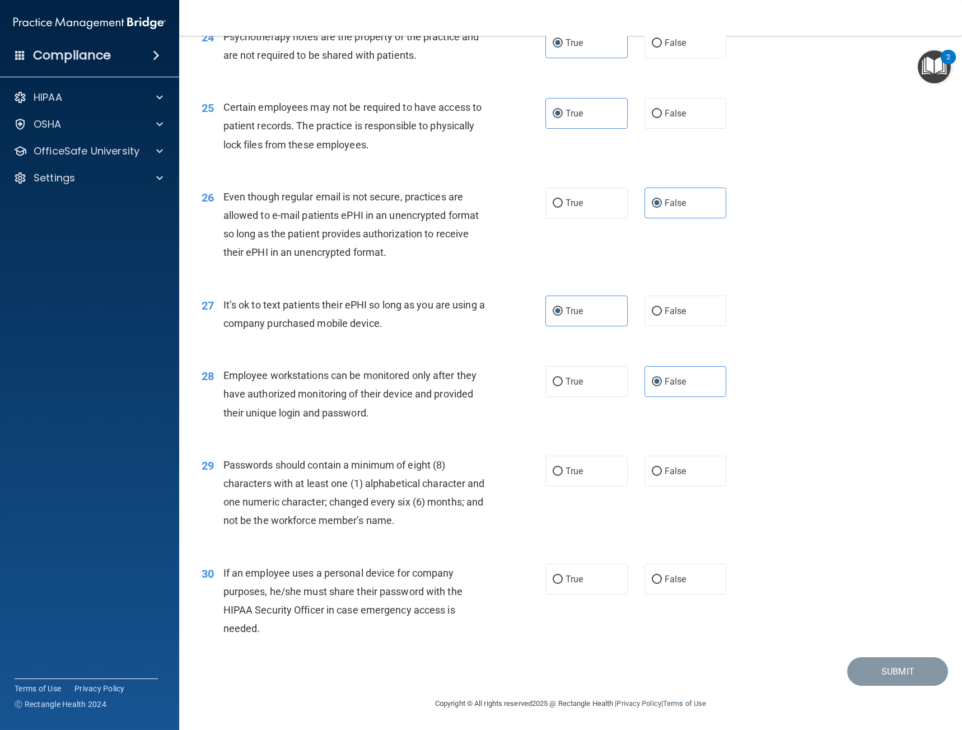
scroll to position [2303, 0]
click at [570, 462] on label "True" at bounding box center [586, 470] width 82 height 31
click at [563, 467] on input "True" at bounding box center [557, 471] width 10 height 8
radio input "true"
click at [692, 584] on label "False" at bounding box center [685, 578] width 82 height 31
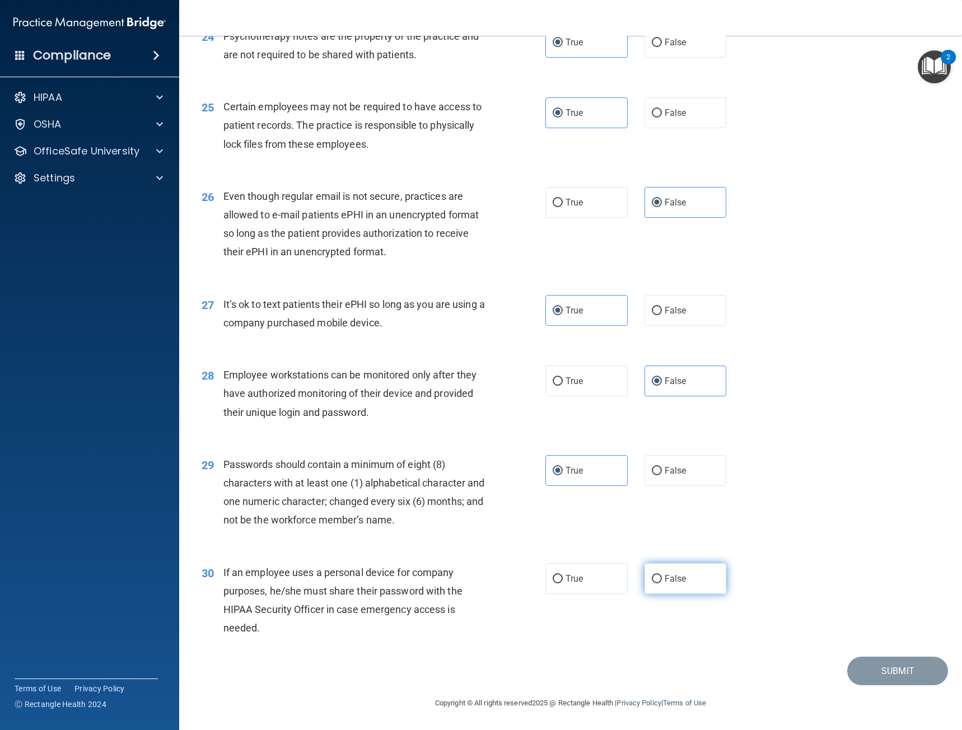
click at [662, 583] on input "False" at bounding box center [657, 579] width 10 height 8
radio input "true"
click at [887, 633] on button "Submit" at bounding box center [897, 671] width 101 height 29
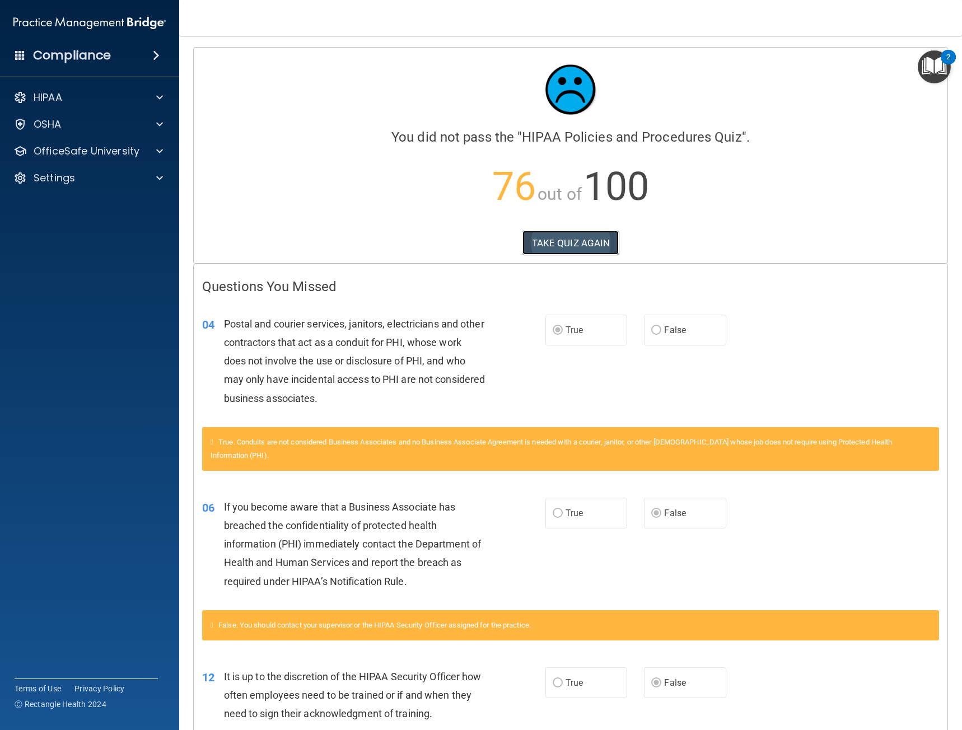
click at [566, 253] on button "TAKE QUIZ AGAIN" at bounding box center [570, 243] width 97 height 25
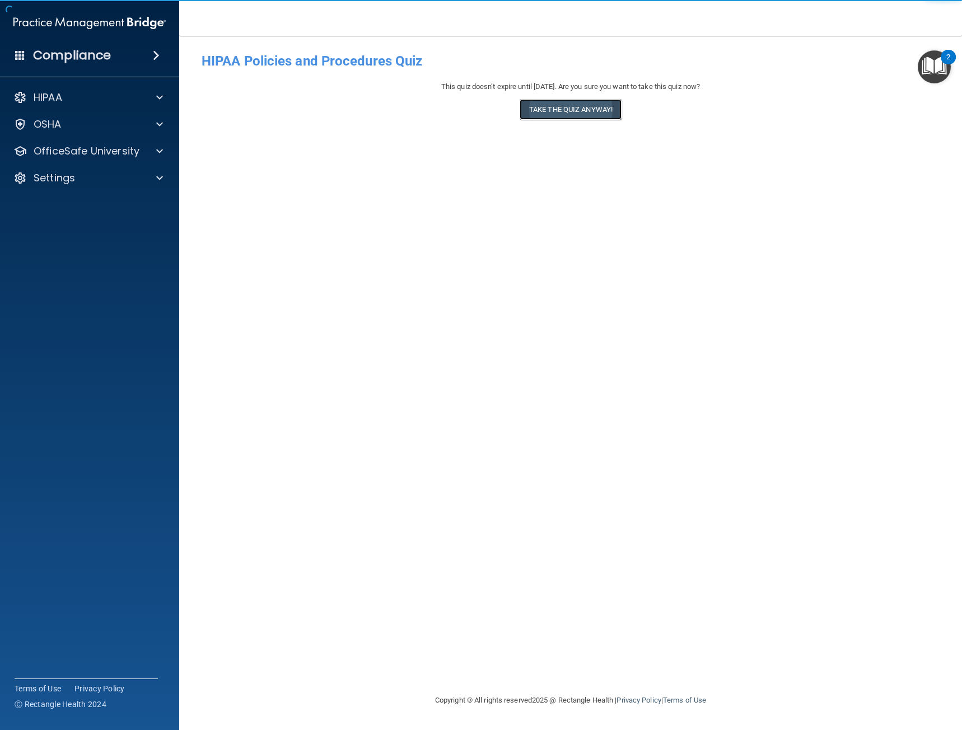
click at [585, 111] on button "Take the quiz anyway!" at bounding box center [570, 109] width 102 height 21
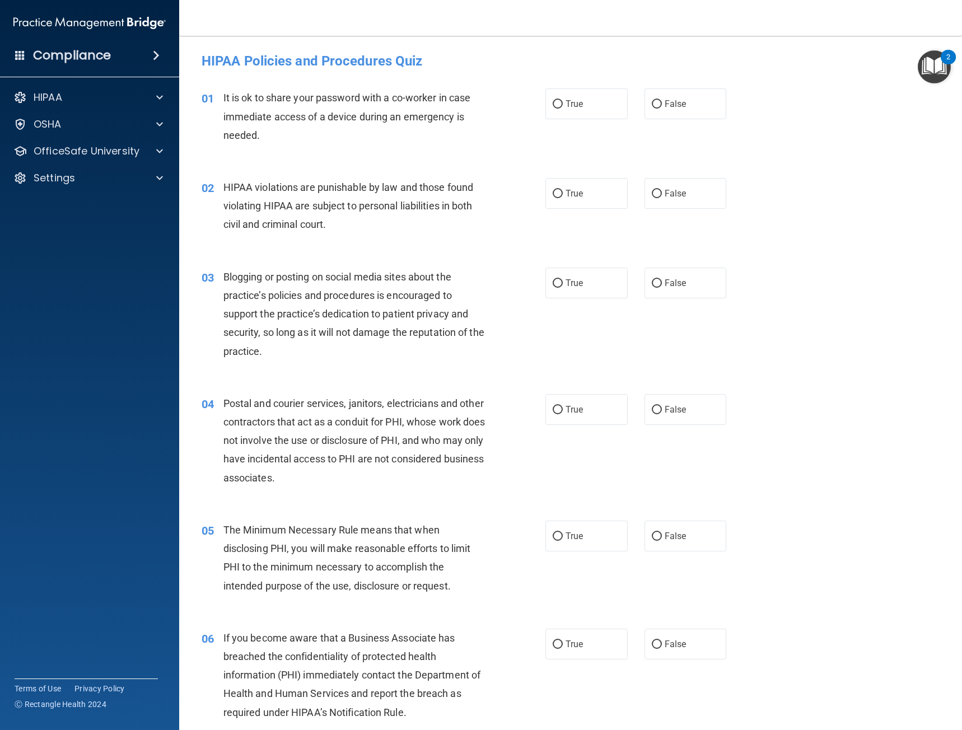
click at [692, 120] on div "01 It is ok to share your password with a co-worker in case immediate access of…" at bounding box center [570, 119] width 755 height 90
click at [686, 108] on label "False" at bounding box center [685, 103] width 82 height 31
click at [662, 108] on input "False" at bounding box center [657, 104] width 10 height 8
radio input "true"
click at [545, 195] on label "True" at bounding box center [586, 193] width 82 height 31
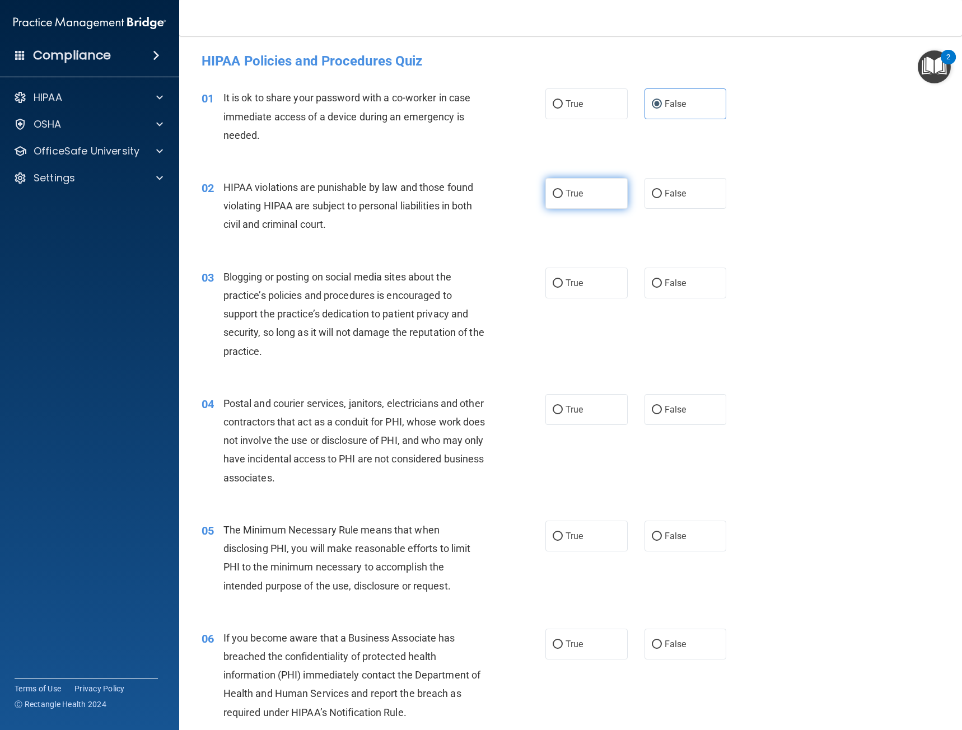
click at [552, 195] on input "True" at bounding box center [557, 194] width 10 height 8
radio input "true"
click at [653, 287] on input "False" at bounding box center [657, 283] width 10 height 8
radio input "true"
click at [552, 413] on input "True" at bounding box center [557, 410] width 10 height 8
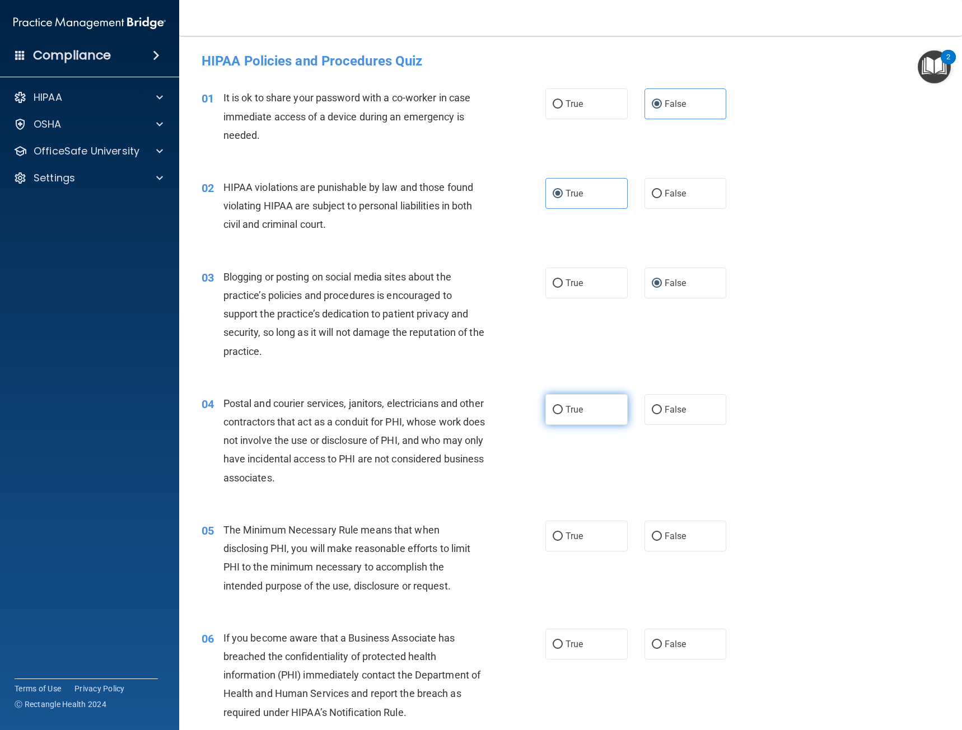
radio input "true"
click at [578, 538] on span "True" at bounding box center [573, 536] width 17 height 11
click at [563, 538] on input "True" at bounding box center [557, 536] width 10 height 8
radio input "true"
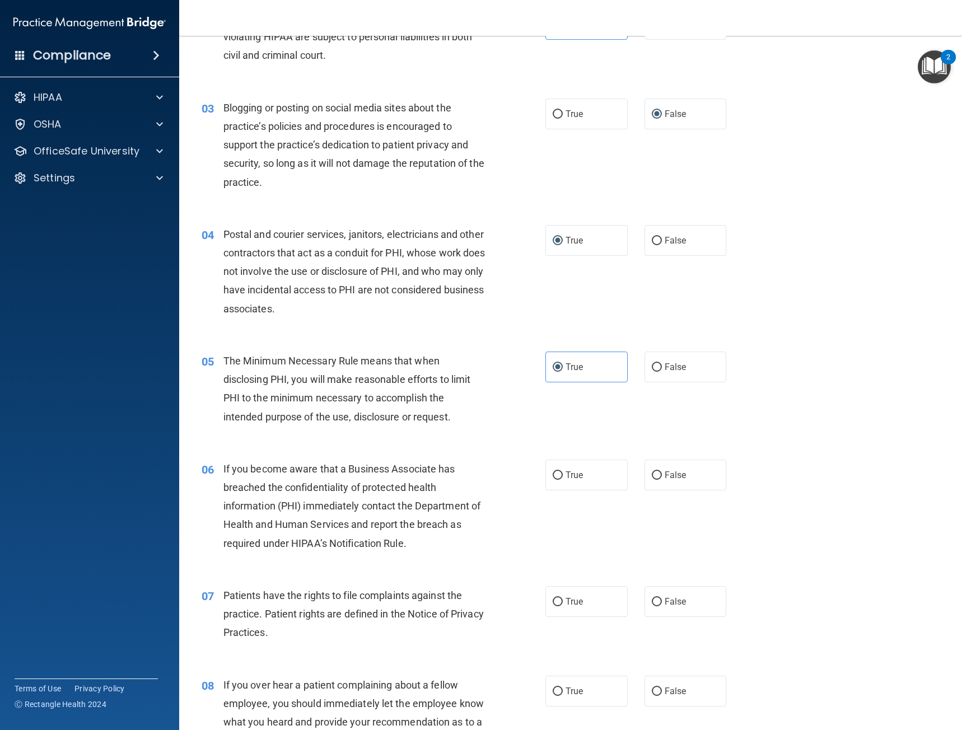
scroll to position [224, 0]
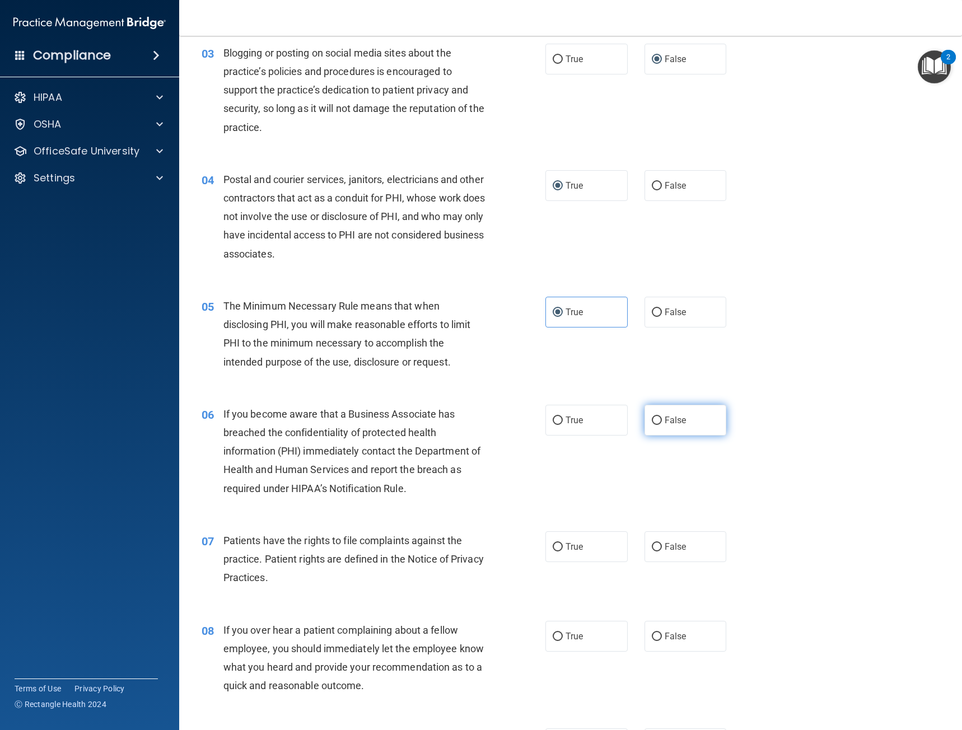
click at [667, 422] on span "False" at bounding box center [675, 420] width 22 height 11
click at [662, 422] on input "False" at bounding box center [657, 420] width 10 height 8
radio input "true"
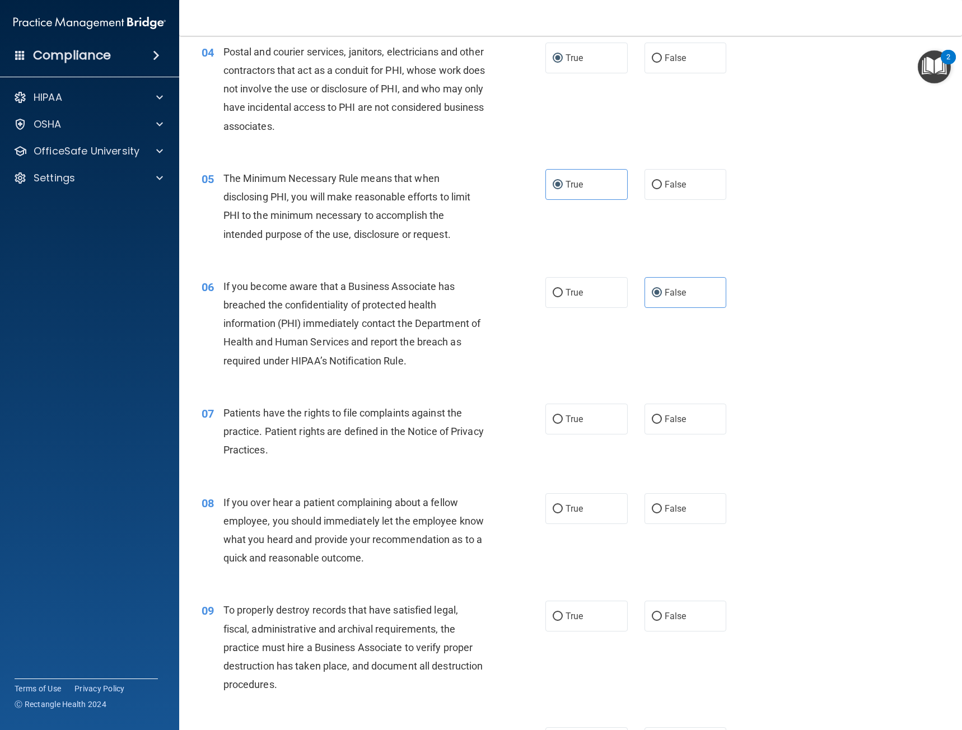
scroll to position [392, 0]
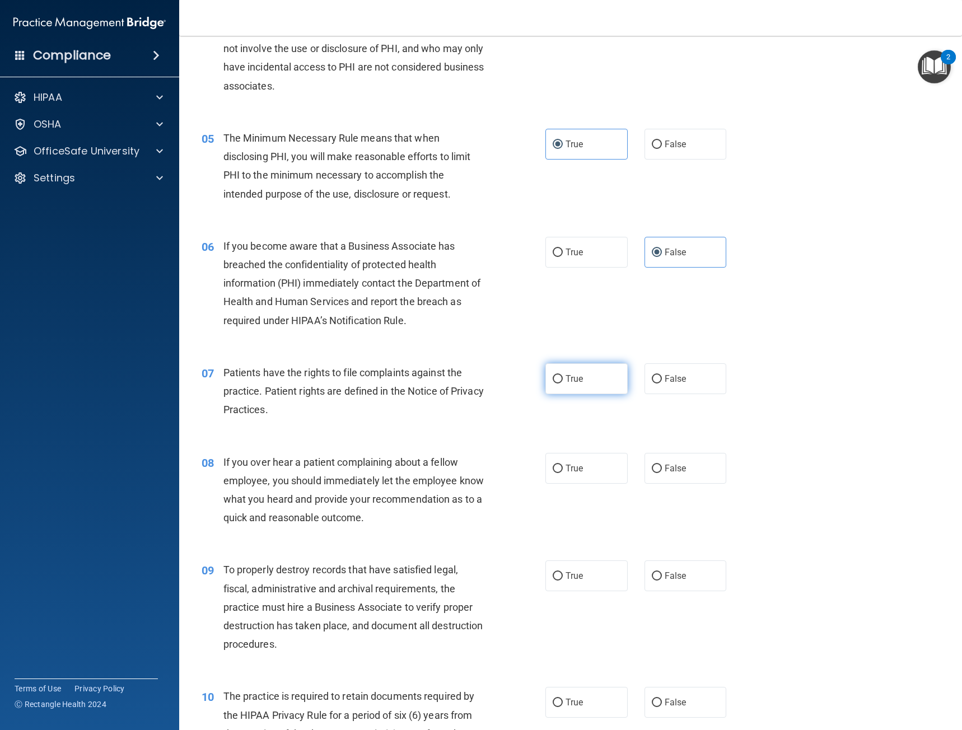
click at [574, 379] on span "True" at bounding box center [573, 378] width 17 height 11
click at [563, 379] on input "True" at bounding box center [557, 379] width 10 height 8
radio input "true"
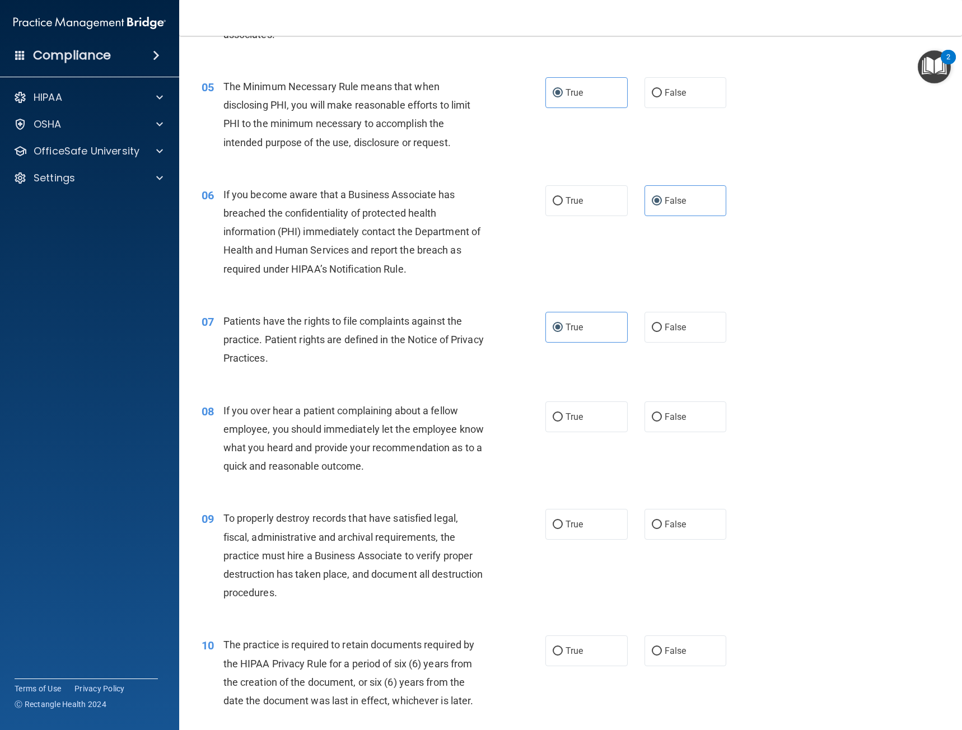
scroll to position [448, 0]
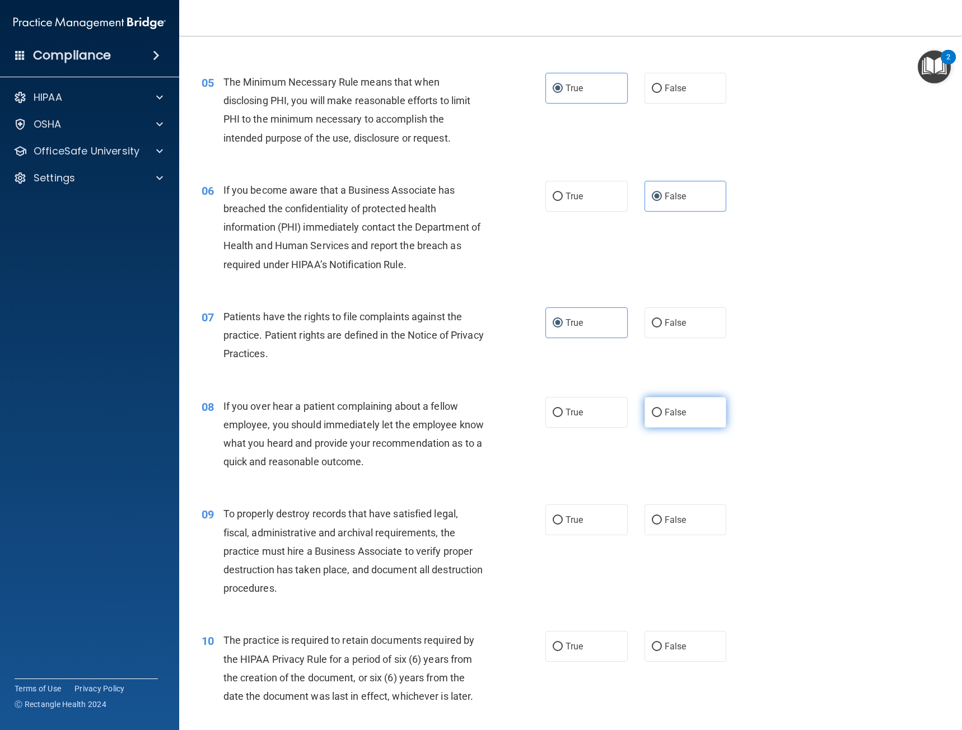
click at [652, 409] on input "False" at bounding box center [657, 413] width 10 height 8
radio input "true"
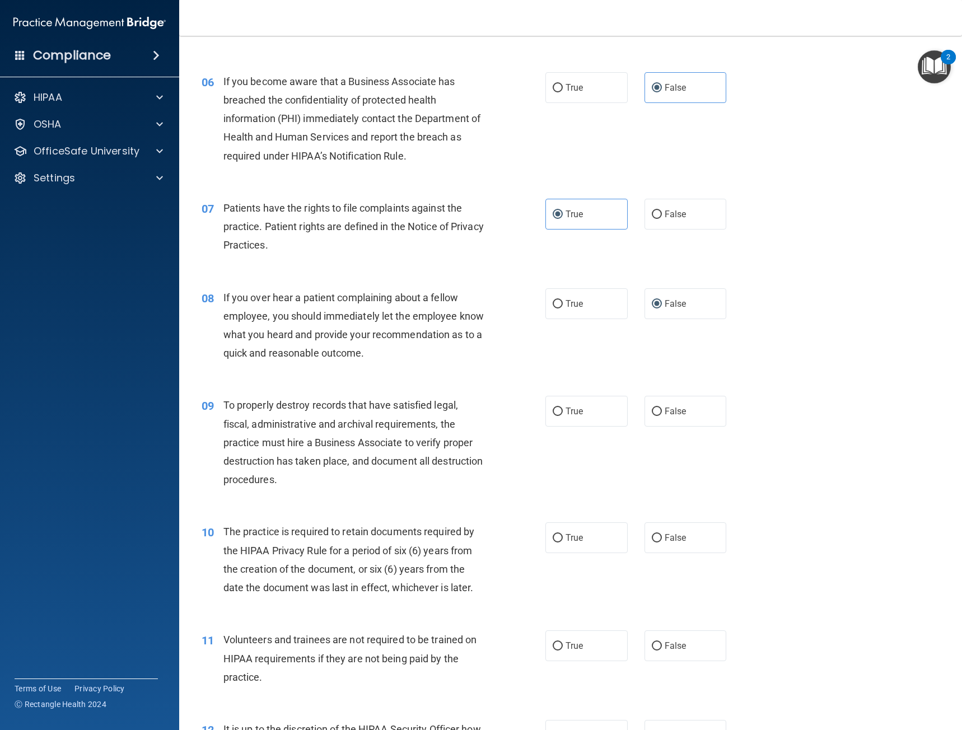
scroll to position [560, 0]
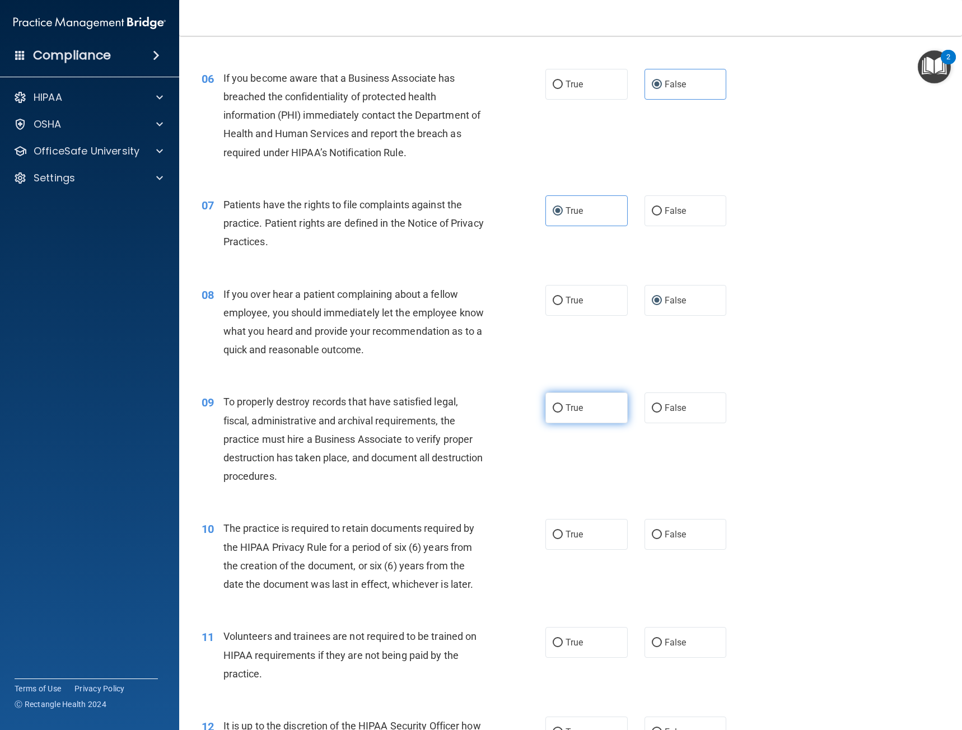
click at [565, 414] on label "True" at bounding box center [586, 407] width 82 height 31
click at [563, 413] on input "True" at bounding box center [557, 408] width 10 height 8
radio input "true"
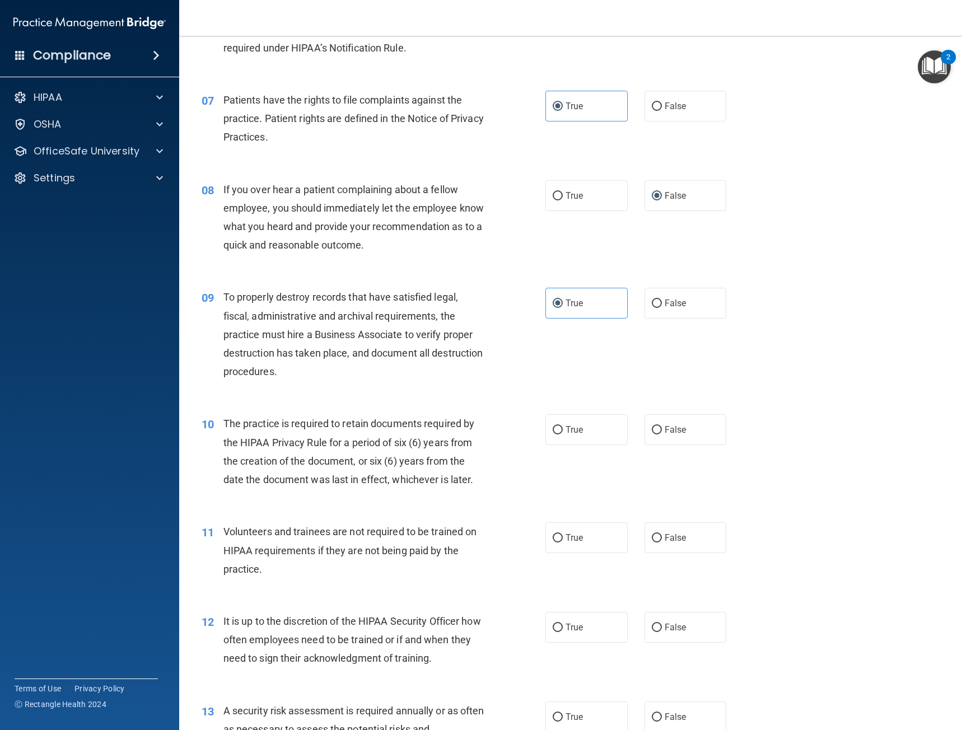
scroll to position [672, 0]
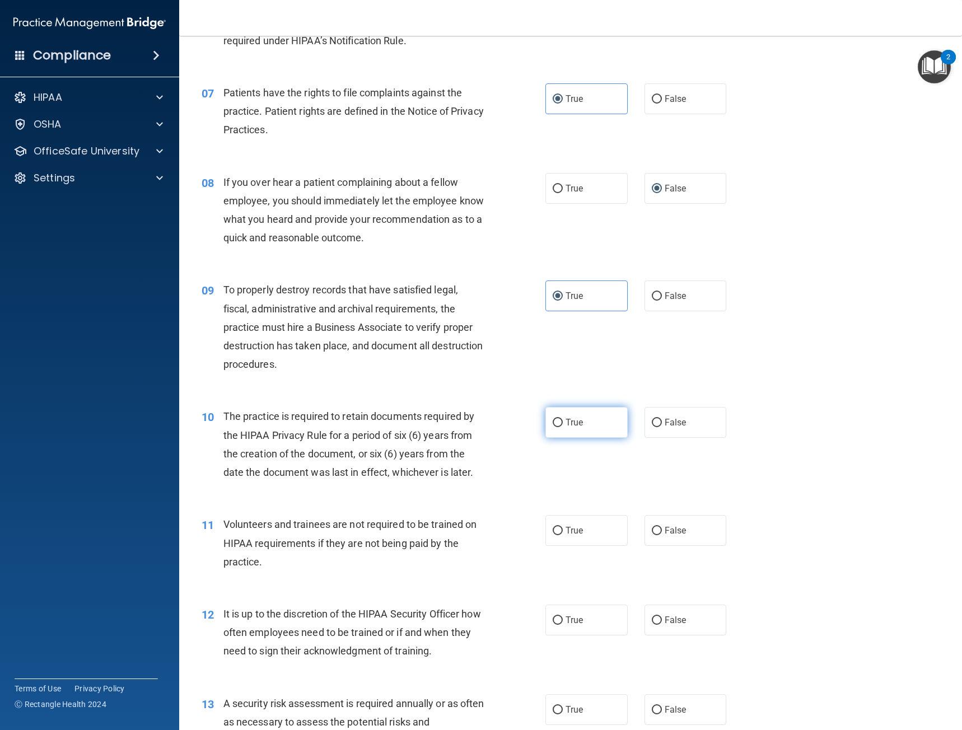
click at [553, 428] on label "True" at bounding box center [586, 422] width 82 height 31
click at [553, 427] on input "True" at bounding box center [557, 423] width 10 height 8
radio input "true"
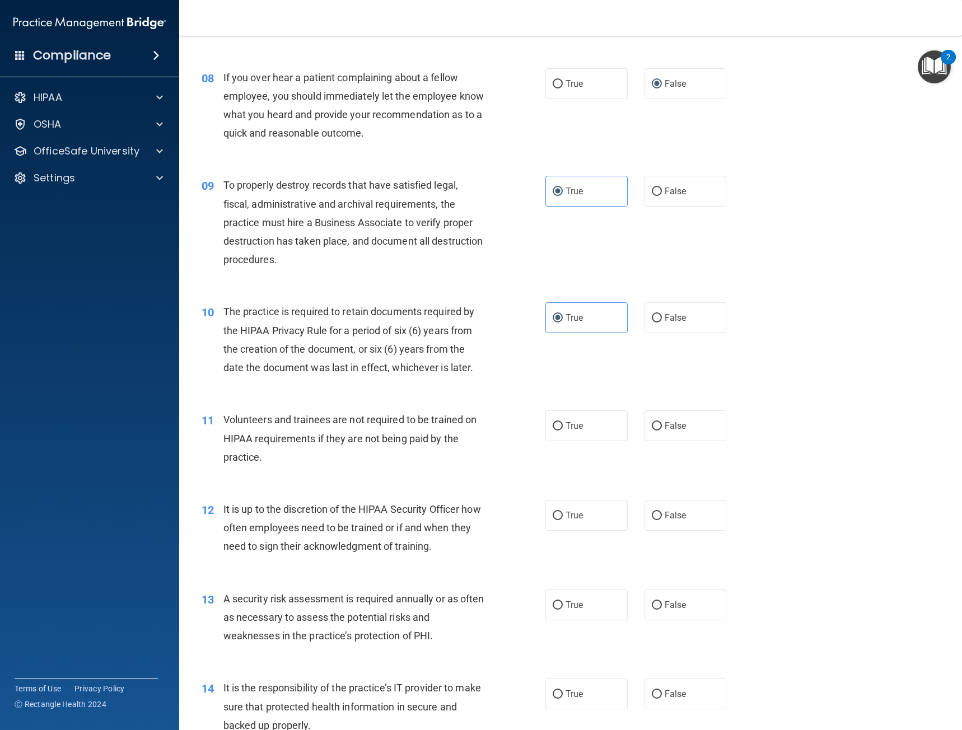
scroll to position [784, 0]
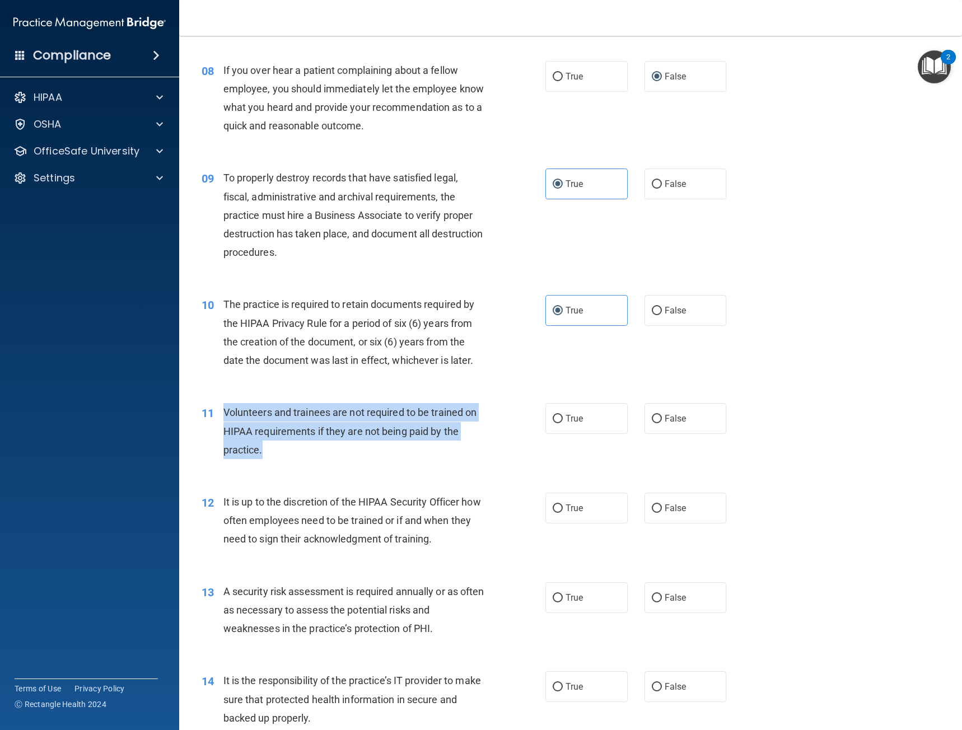
drag, startPoint x: 312, startPoint y: 451, endPoint x: 225, endPoint y: 414, distance: 95.0
click at [225, 414] on div "Volunteers and trainees are not required to be trained on HIPAA requirements if…" at bounding box center [358, 431] width 270 height 56
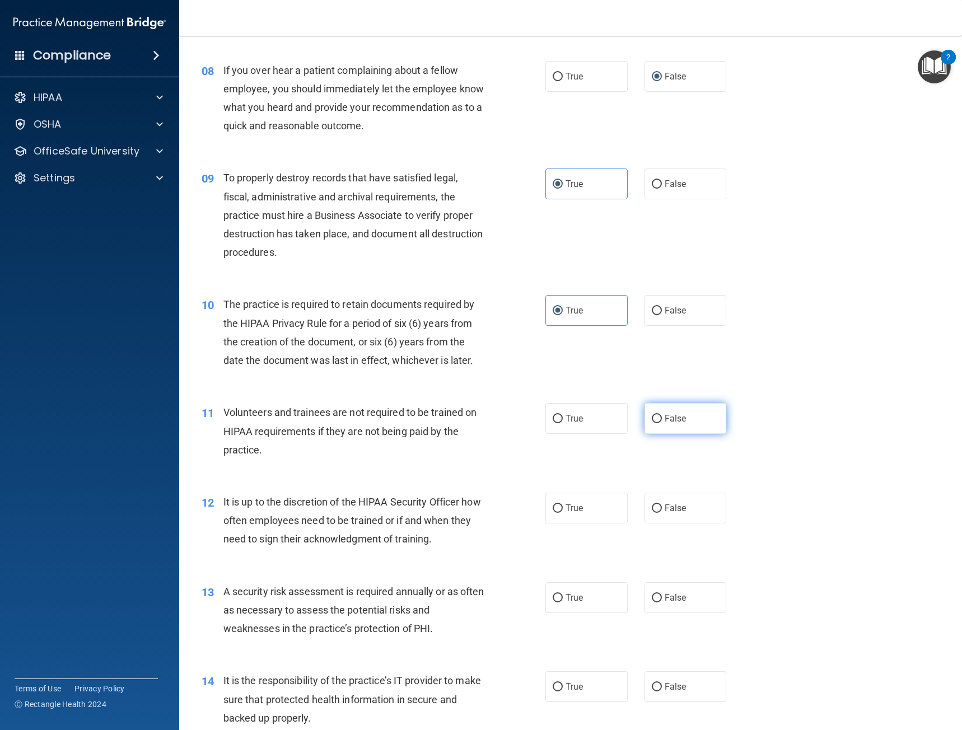
click at [705, 418] on label "False" at bounding box center [685, 418] width 82 height 31
click at [662, 418] on input "False" at bounding box center [657, 419] width 10 height 8
radio input "true"
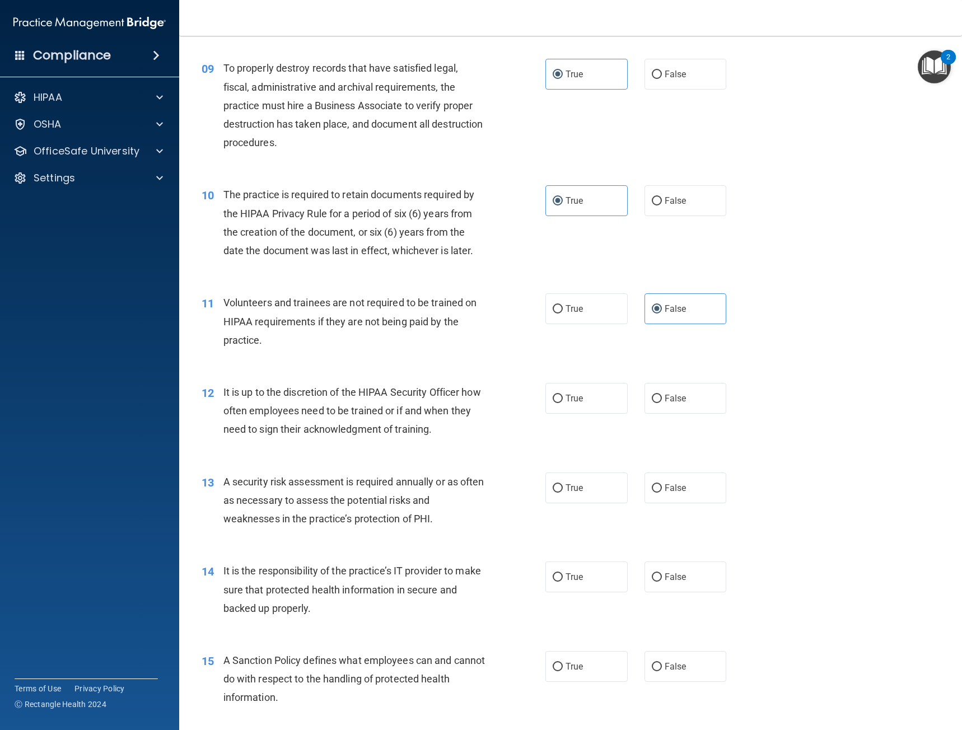
scroll to position [896, 0]
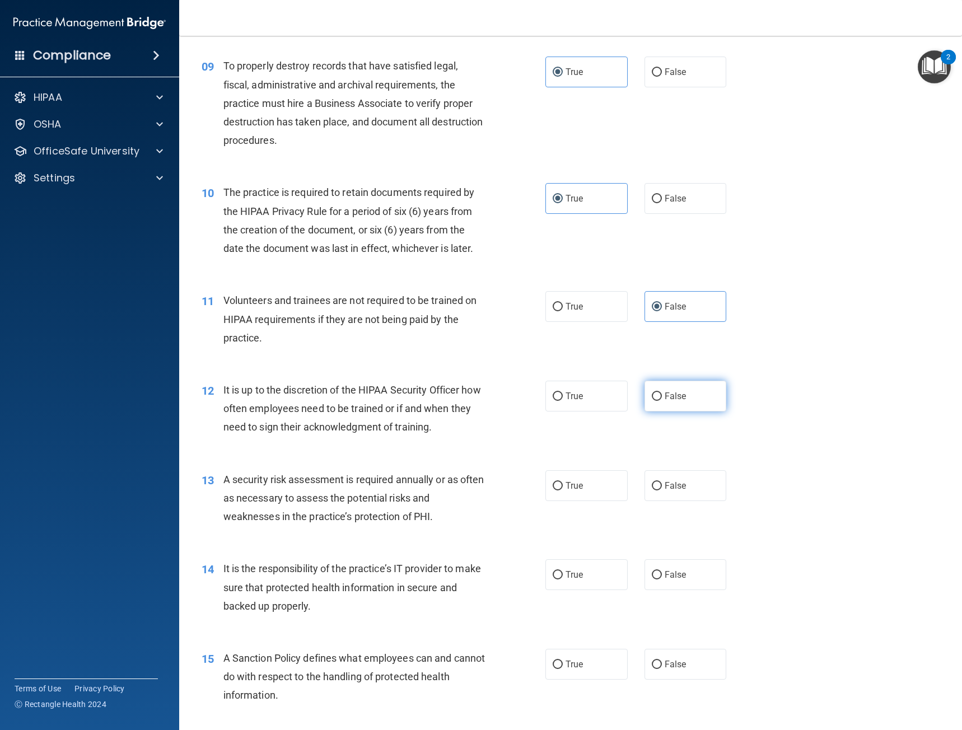
click at [681, 390] on label "False" at bounding box center [685, 396] width 82 height 31
click at [662, 392] on input "False" at bounding box center [657, 396] width 10 height 8
radio input "true"
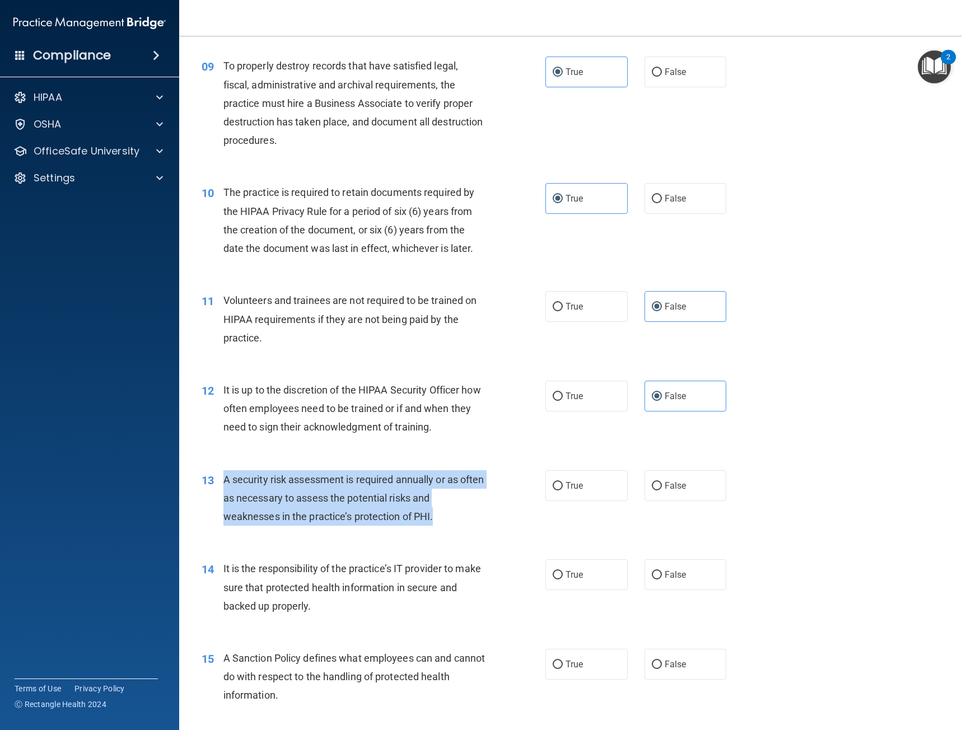
drag, startPoint x: 423, startPoint y: 518, endPoint x: 224, endPoint y: 478, distance: 202.6
click at [224, 478] on div "A security risk assessment is required annually or as often as necessary to ass…" at bounding box center [358, 498] width 270 height 56
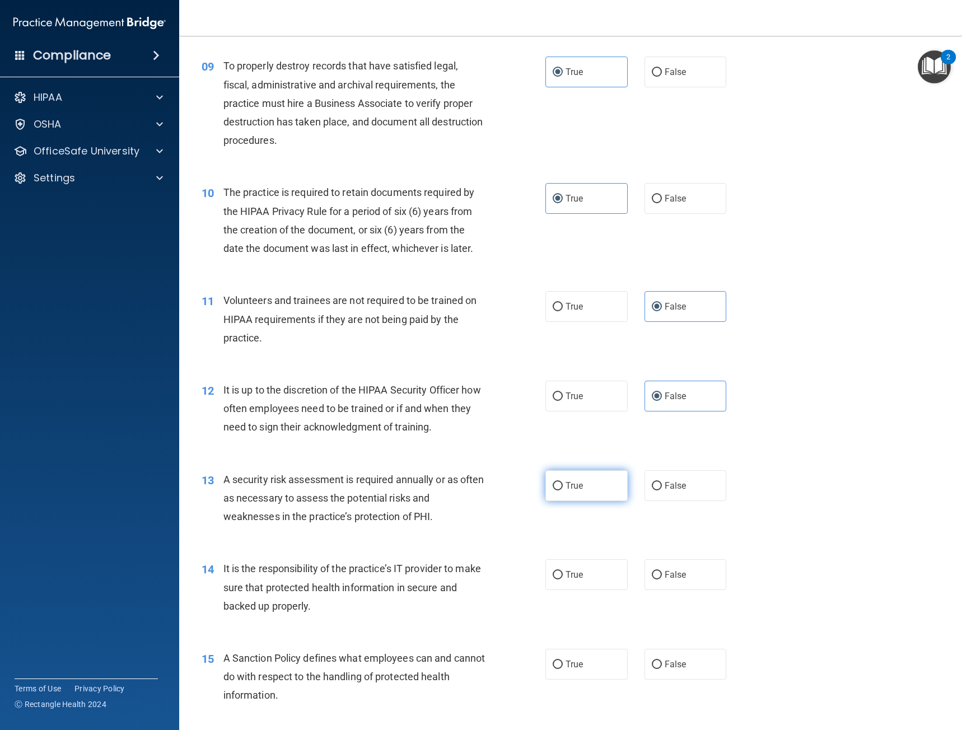
click at [547, 493] on label "True" at bounding box center [586, 485] width 82 height 31
click at [552, 490] on input "True" at bounding box center [557, 486] width 10 height 8
radio input "true"
click at [326, 602] on span "It is the responsibility of the practice’s IT provider to make sure that protec…" at bounding box center [351, 587] width 257 height 49
drag, startPoint x: 332, startPoint y: 602, endPoint x: 364, endPoint y: 610, distance: 32.7
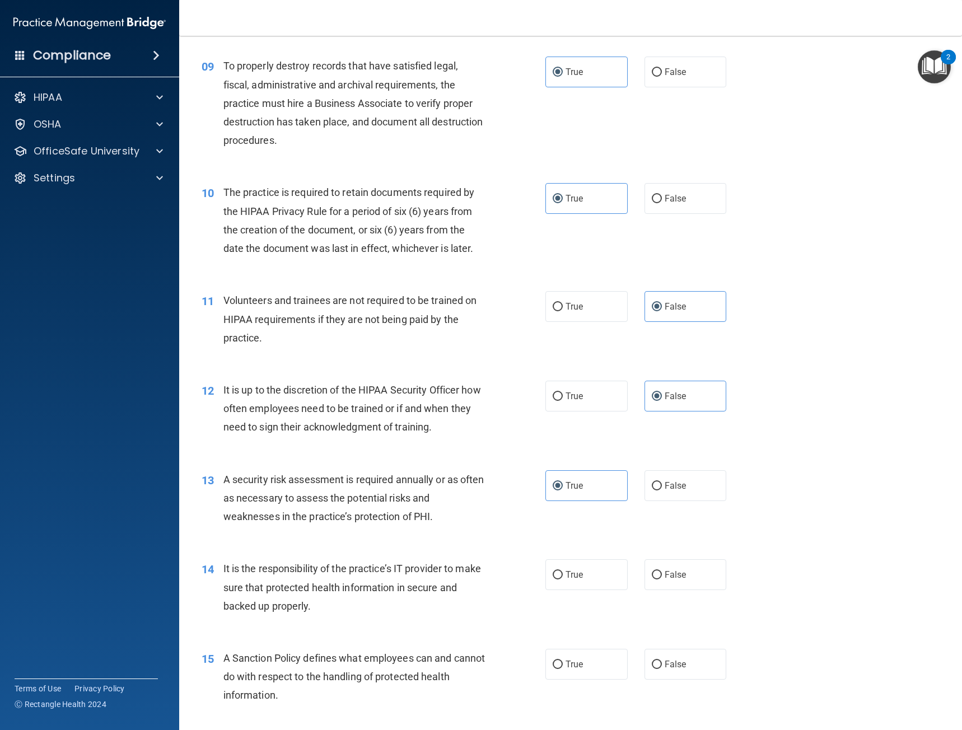
click at [362, 608] on div "It is the responsibility of the practice’s IT provider to make sure that protec…" at bounding box center [358, 587] width 270 height 56
click at [694, 491] on label "False" at bounding box center [685, 485] width 82 height 31
click at [662, 490] on input "False" at bounding box center [657, 486] width 10 height 8
radio input "true"
click at [566, 502] on div "13 A security risk assessment is required annually or as often as necessary to …" at bounding box center [570, 501] width 755 height 90
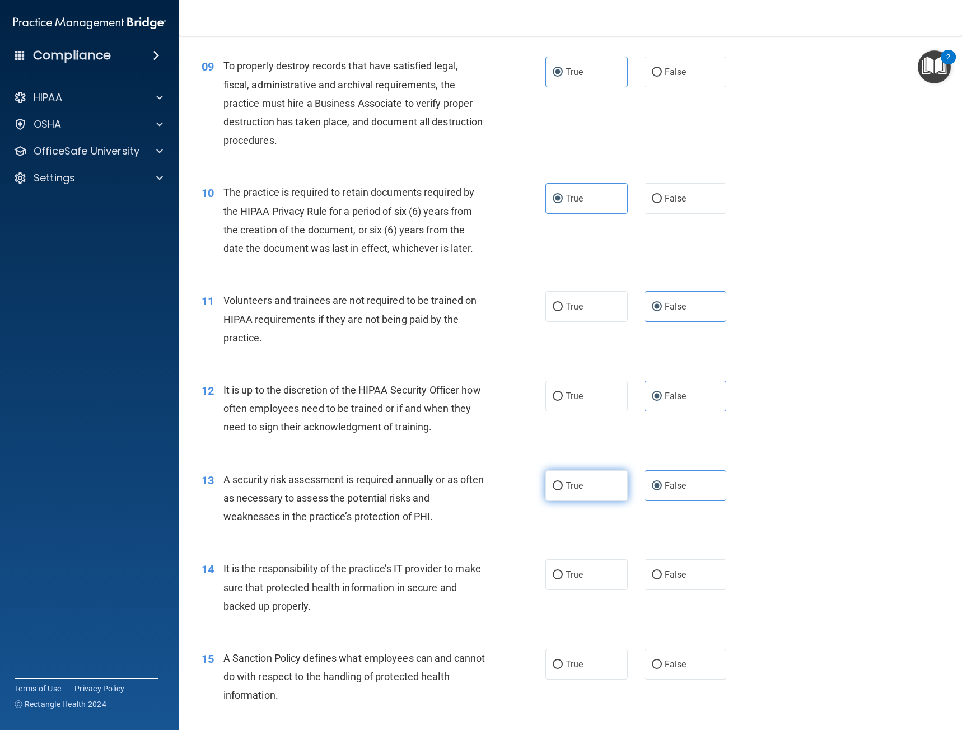
click at [569, 493] on label "True" at bounding box center [586, 485] width 82 height 31
click at [563, 490] on input "True" at bounding box center [557, 486] width 10 height 8
radio input "true"
radio input "false"
click at [674, 586] on label "False" at bounding box center [685, 574] width 82 height 31
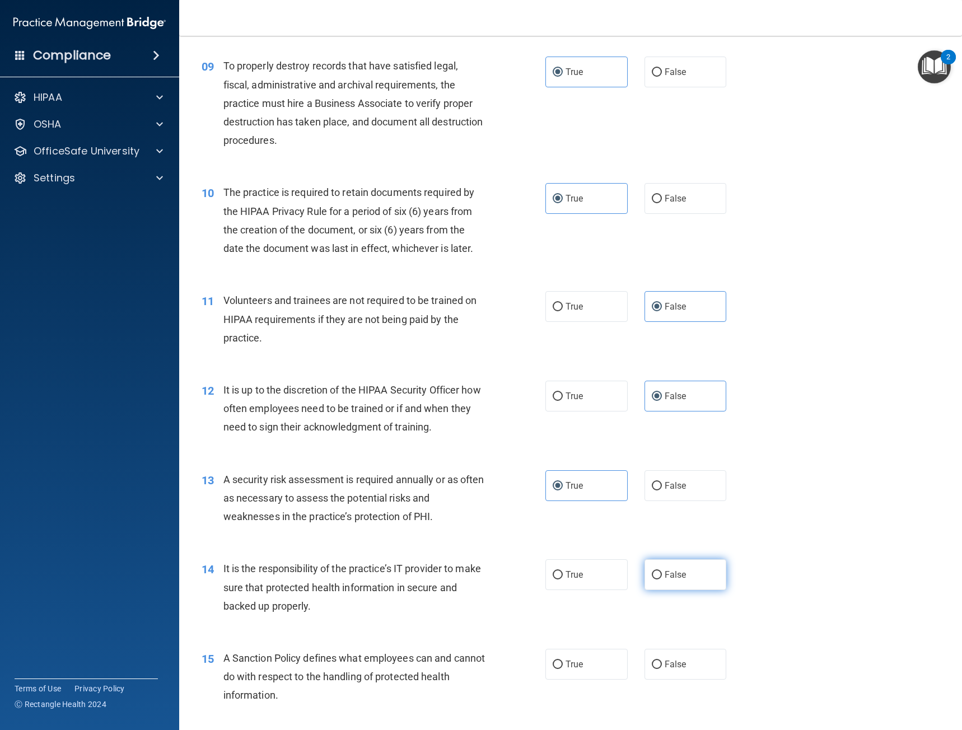
click at [662, 579] on input "False" at bounding box center [657, 575] width 10 height 8
radio input "true"
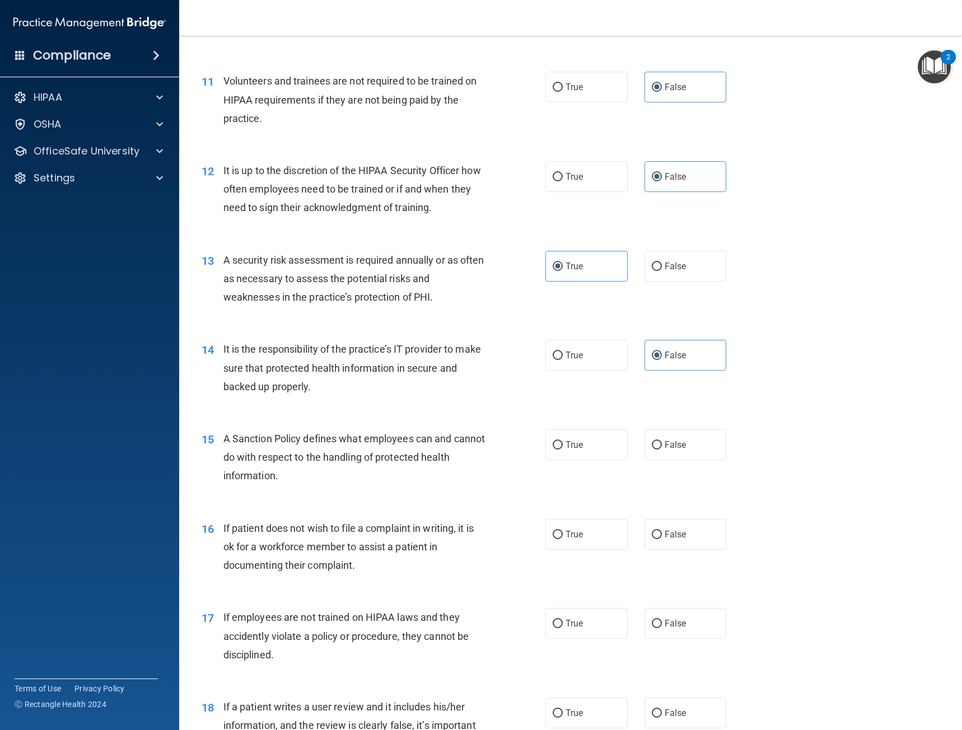
scroll to position [1119, 0]
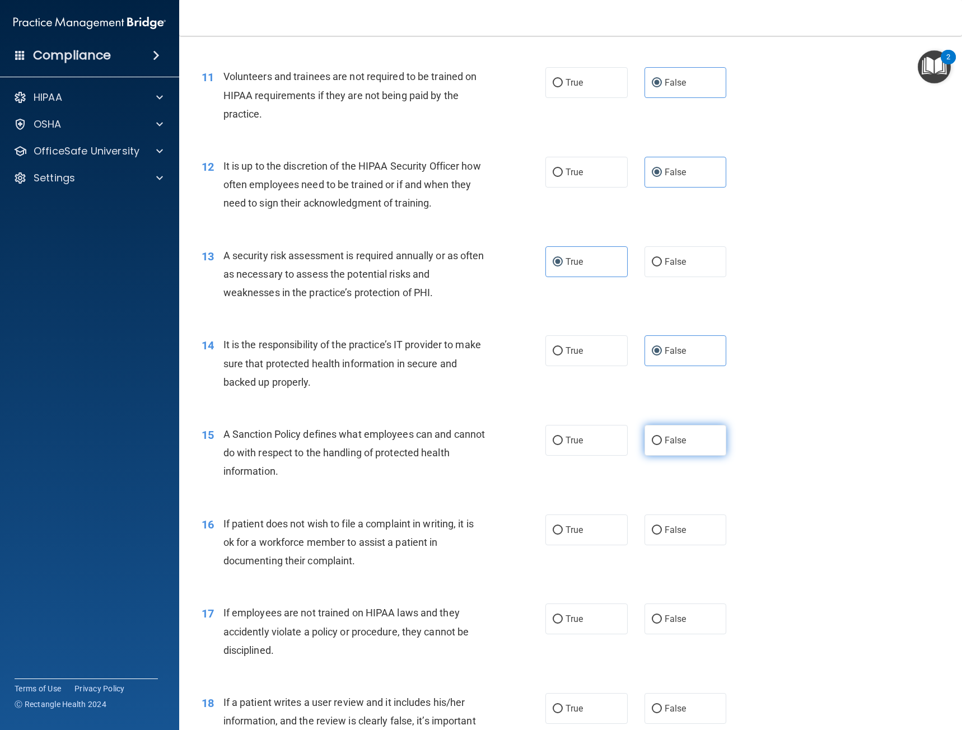
click at [652, 447] on label "False" at bounding box center [685, 440] width 82 height 31
click at [652, 445] on input "False" at bounding box center [657, 441] width 10 height 8
radio input "true"
click at [569, 536] on label "True" at bounding box center [586, 529] width 82 height 31
click at [563, 535] on input "True" at bounding box center [557, 530] width 10 height 8
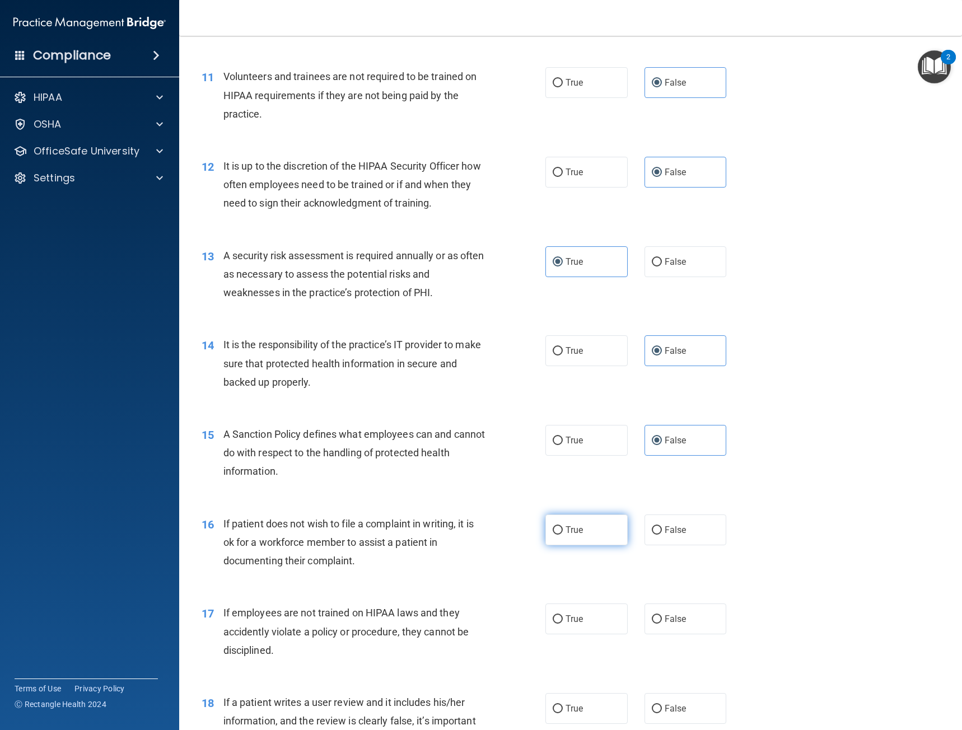
radio input "true"
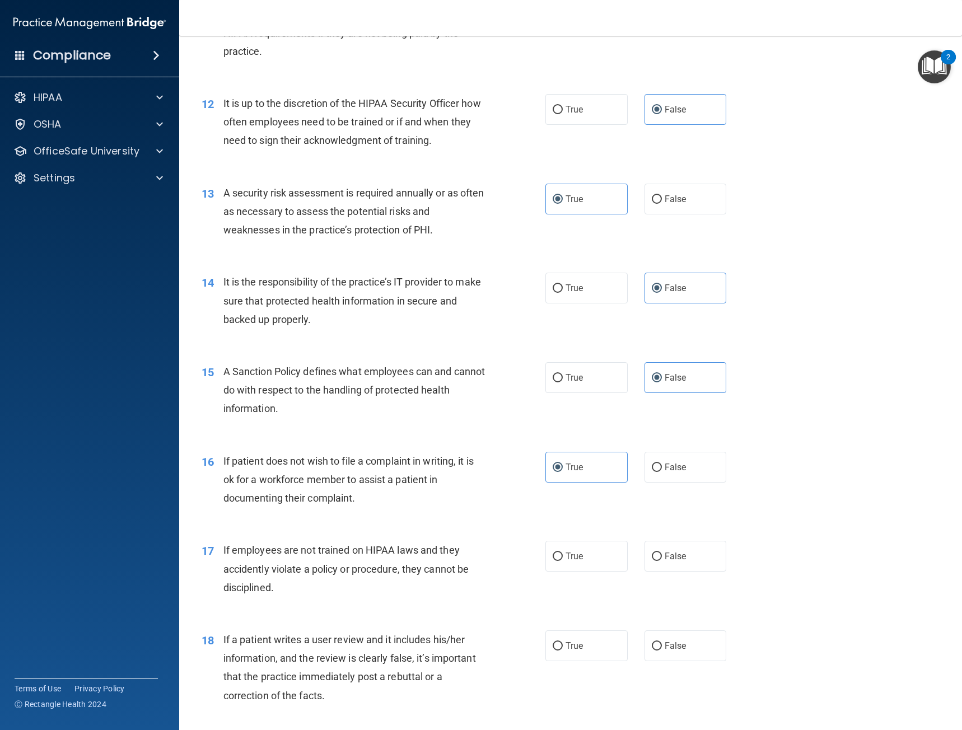
scroll to position [1231, 0]
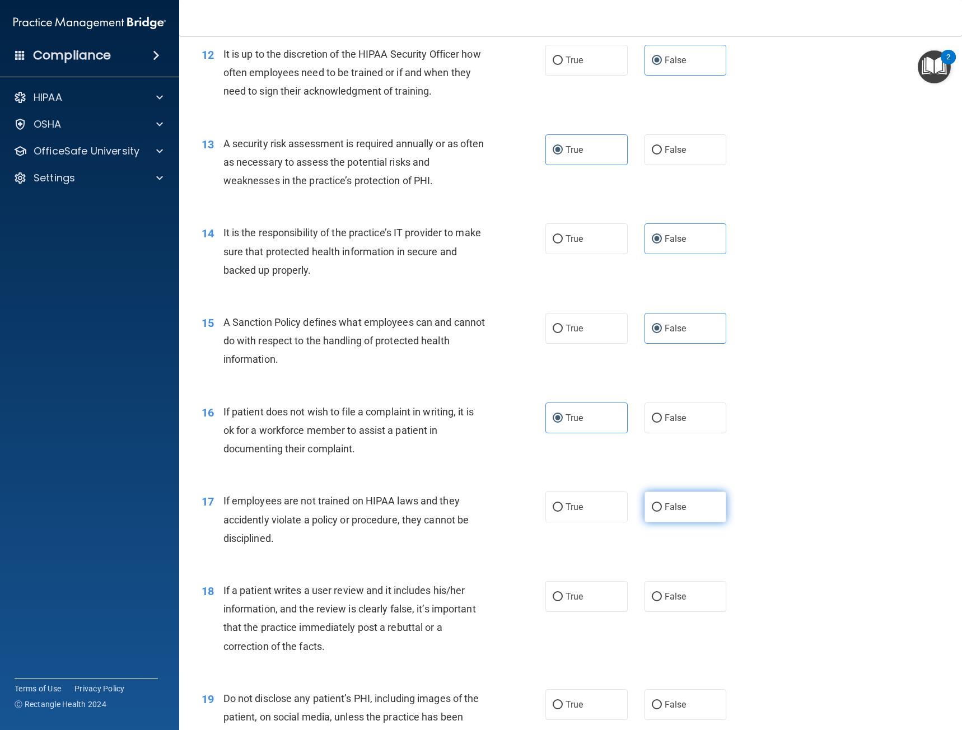
click at [678, 509] on span "False" at bounding box center [675, 507] width 22 height 11
click at [662, 509] on input "False" at bounding box center [657, 507] width 10 height 8
radio input "true"
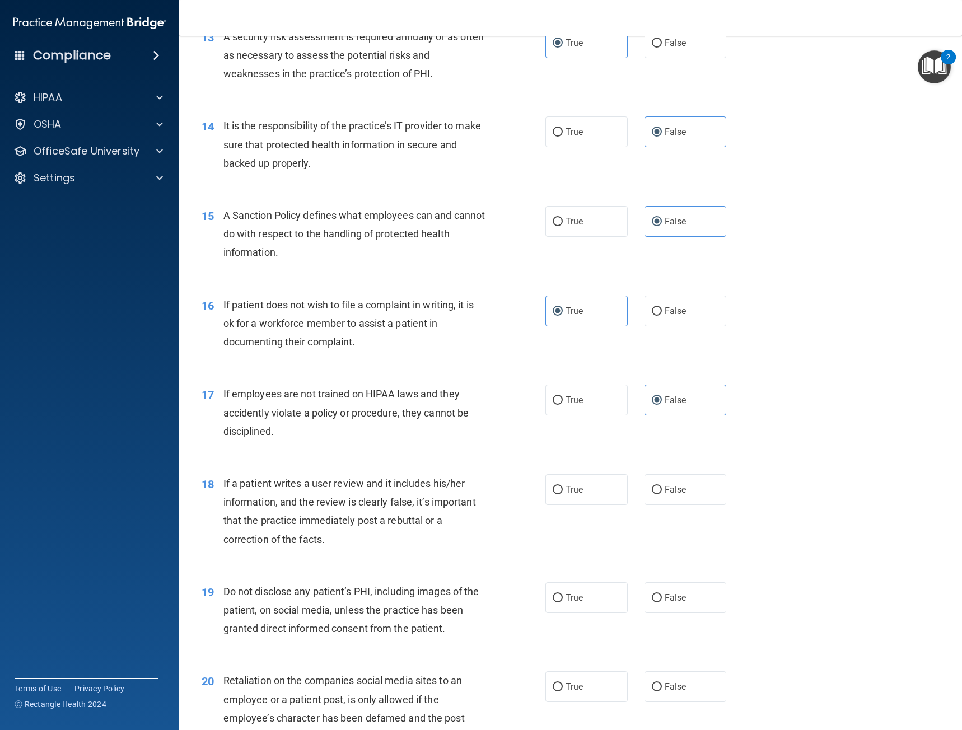
scroll to position [1343, 0]
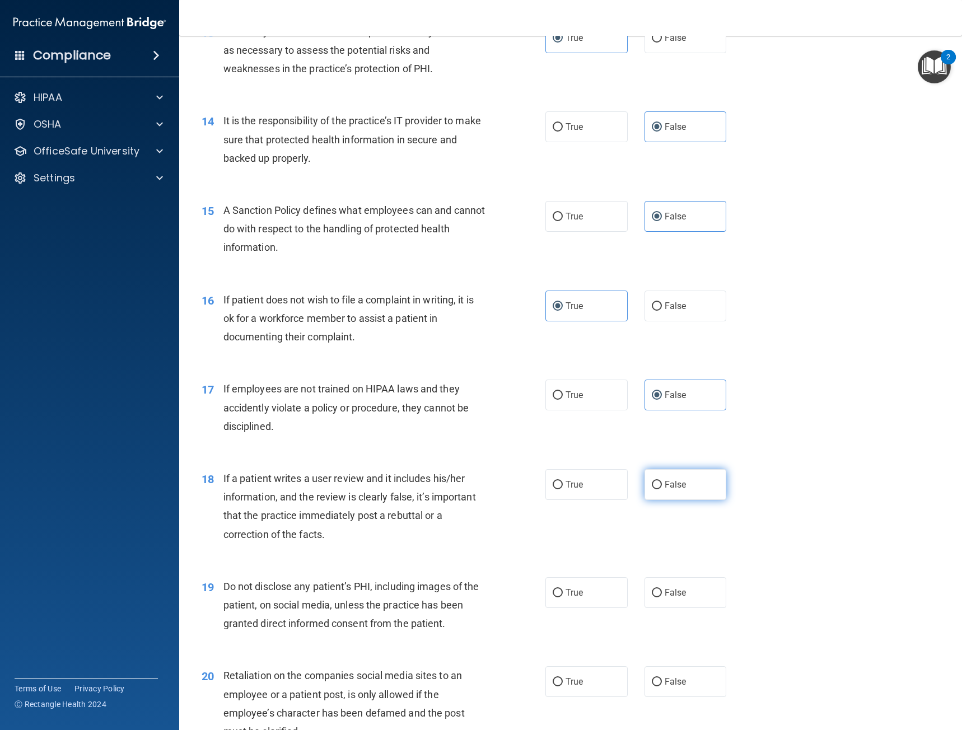
click at [698, 484] on label "False" at bounding box center [685, 484] width 82 height 31
click at [662, 484] on input "False" at bounding box center [657, 485] width 10 height 8
radio input "true"
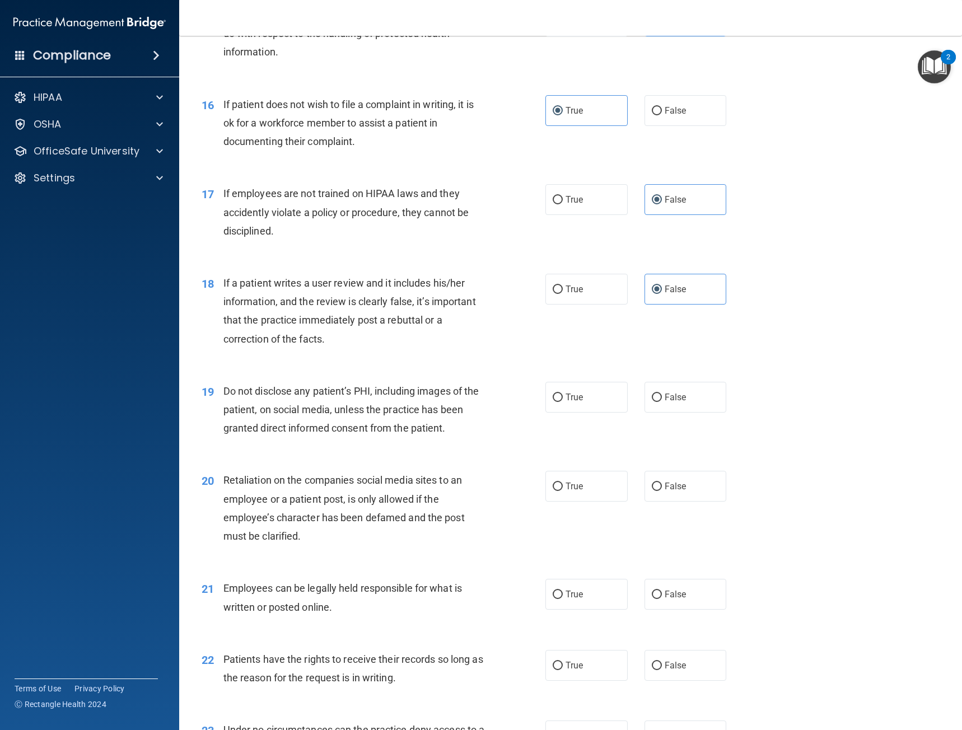
scroll to position [1567, 0]
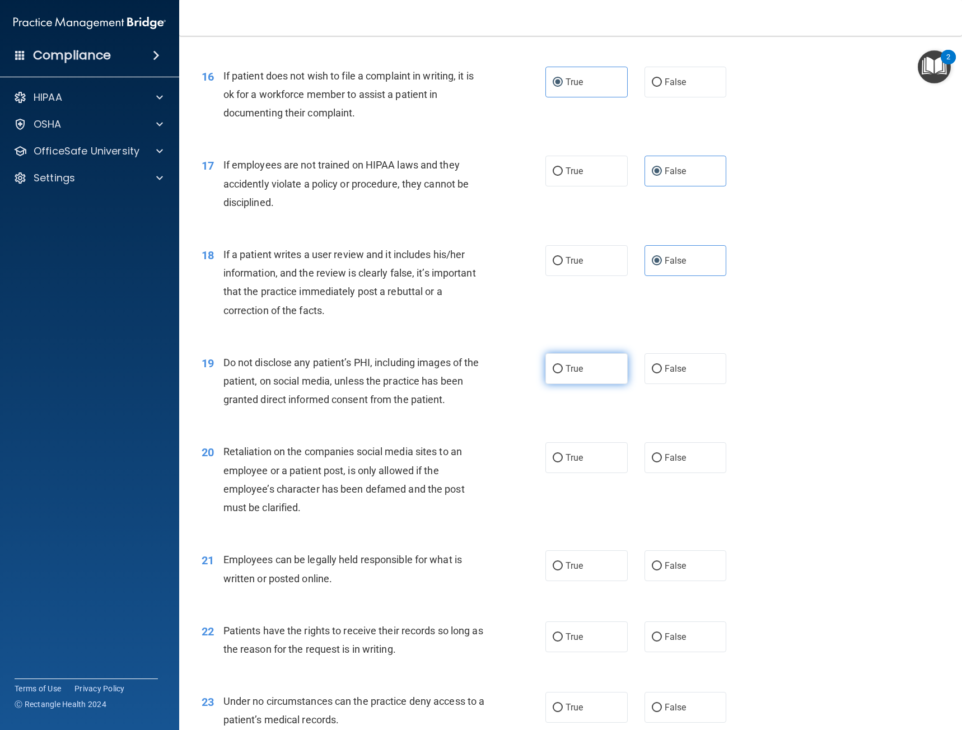
click at [565, 381] on label "True" at bounding box center [586, 368] width 82 height 31
click at [563, 373] on input "True" at bounding box center [557, 369] width 10 height 8
radio input "true"
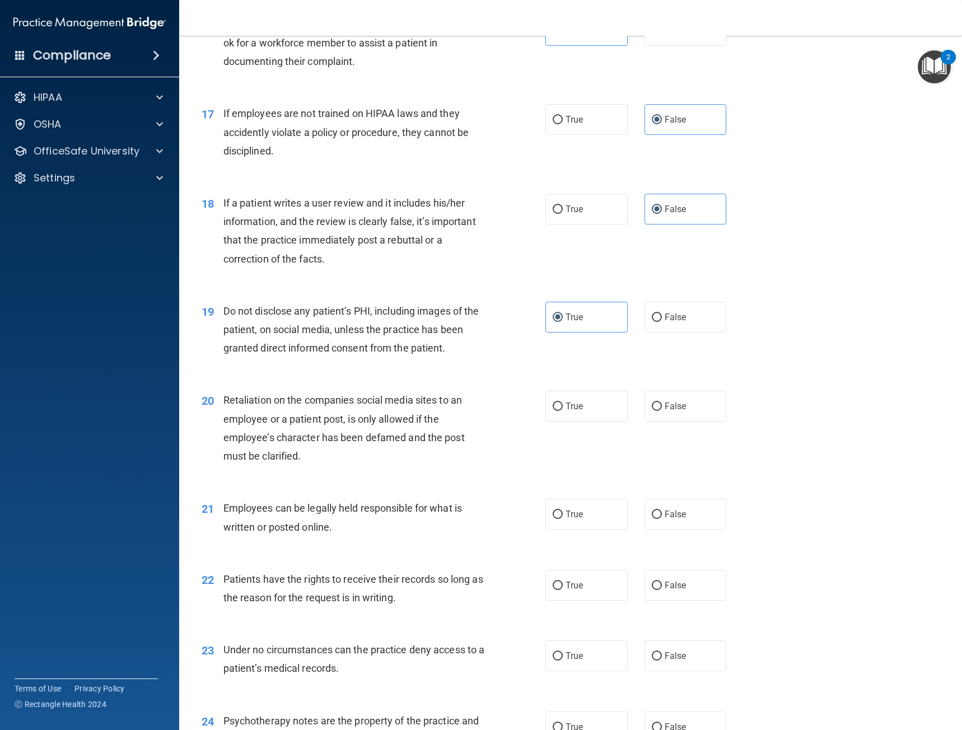
scroll to position [1623, 0]
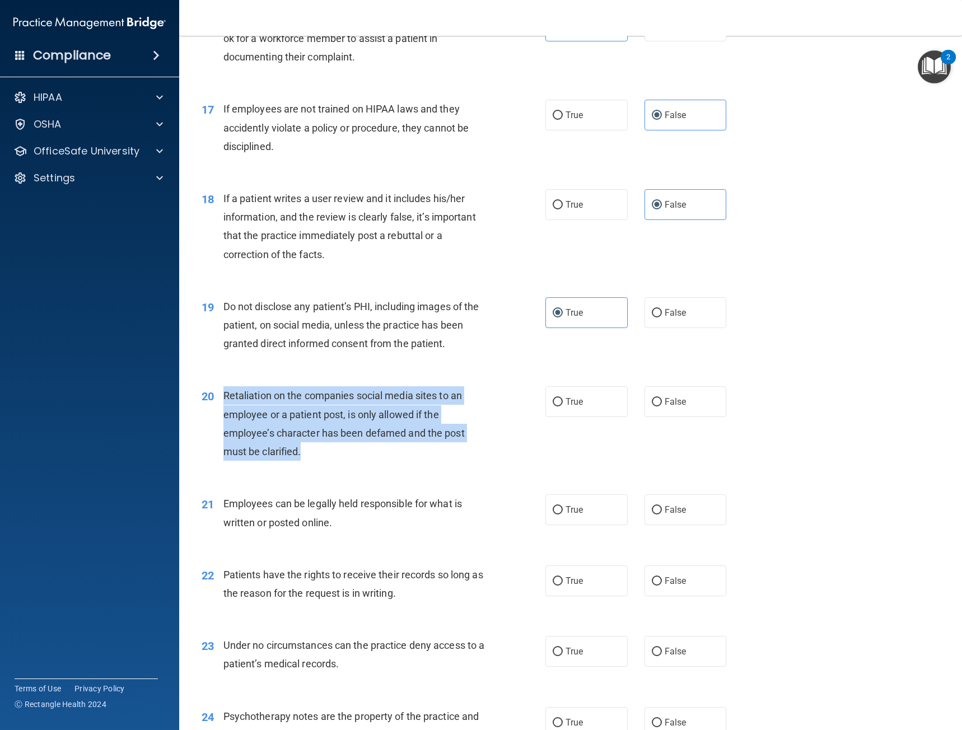
drag, startPoint x: 341, startPoint y: 460, endPoint x: 223, endPoint y: 397, distance: 133.9
click at [223, 397] on div "Retaliation on the companies social media sites to an employee or a patient pos…" at bounding box center [358, 423] width 270 height 74
click at [486, 443] on div "Retaliation on the companies social media sites to an employee or a patient pos…" at bounding box center [358, 423] width 270 height 74
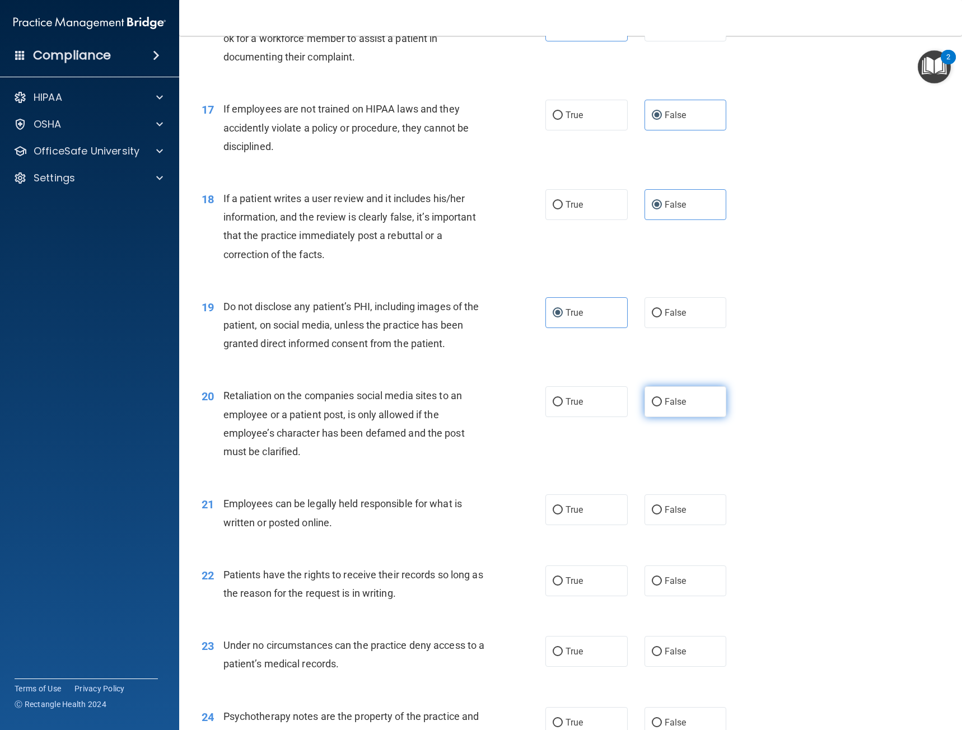
click at [701, 403] on label "False" at bounding box center [685, 401] width 82 height 31
click at [662, 403] on input "False" at bounding box center [657, 402] width 10 height 8
radio input "true"
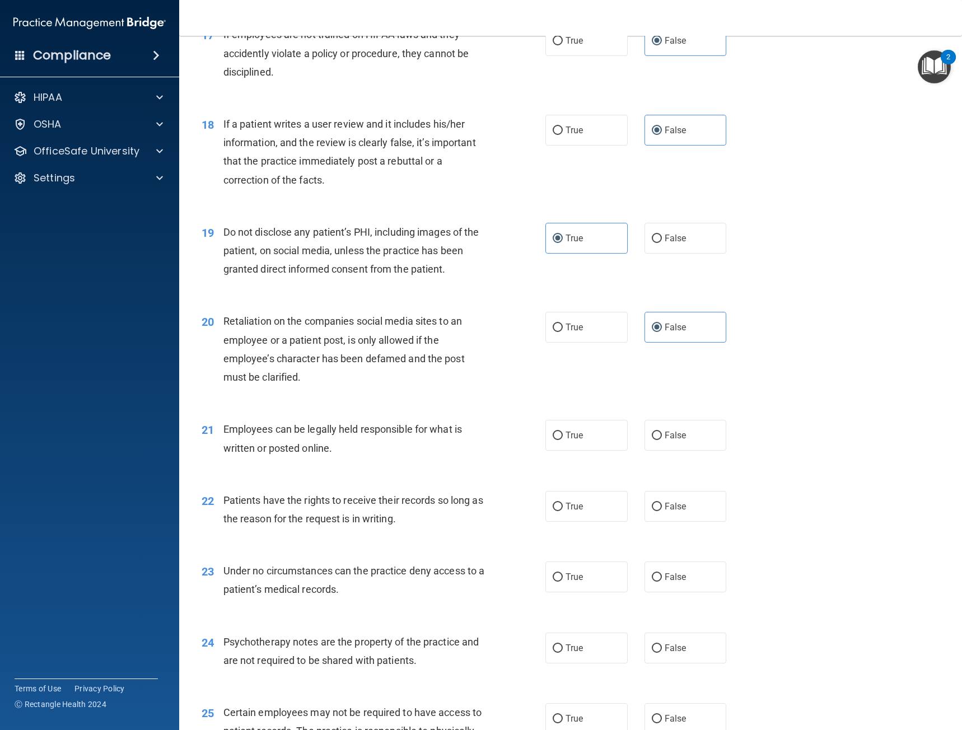
scroll to position [1735, 0]
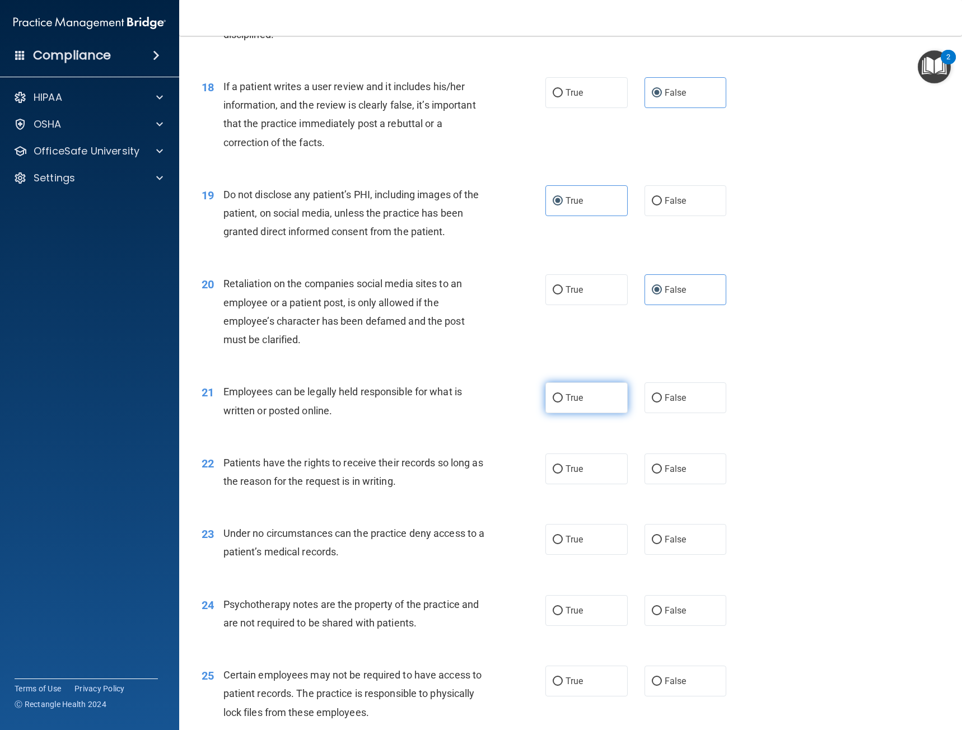
click at [565, 400] on span "True" at bounding box center [573, 397] width 17 height 11
click at [562, 400] on input "True" at bounding box center [557, 398] width 10 height 8
radio input "true"
click at [704, 474] on label "False" at bounding box center [685, 468] width 82 height 31
click at [662, 474] on input "False" at bounding box center [657, 469] width 10 height 8
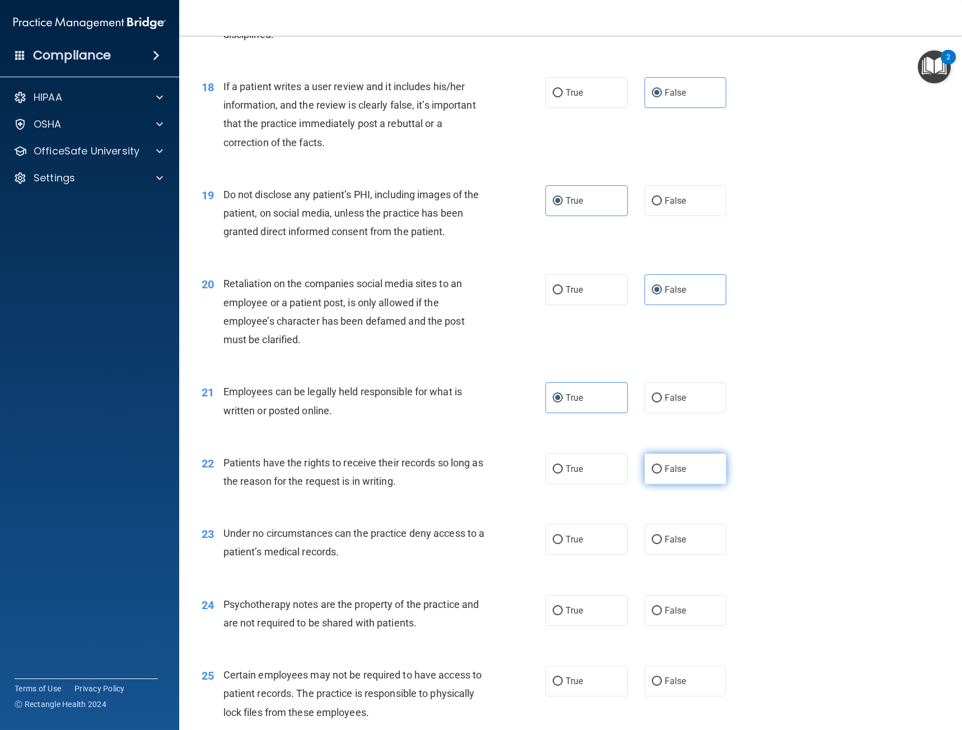
radio input "true"
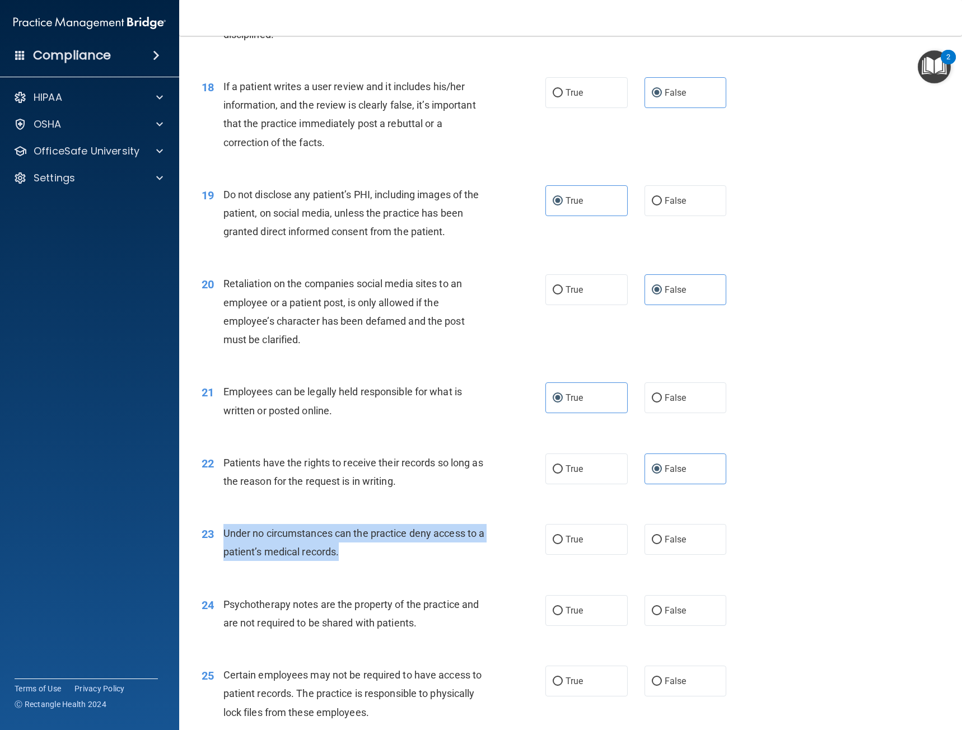
drag, startPoint x: 359, startPoint y: 560, endPoint x: 221, endPoint y: 540, distance: 139.8
click at [221, 540] on div "23 Under no circumstances can the practice deny access to a patient’s medical r…" at bounding box center [373, 545] width 377 height 43
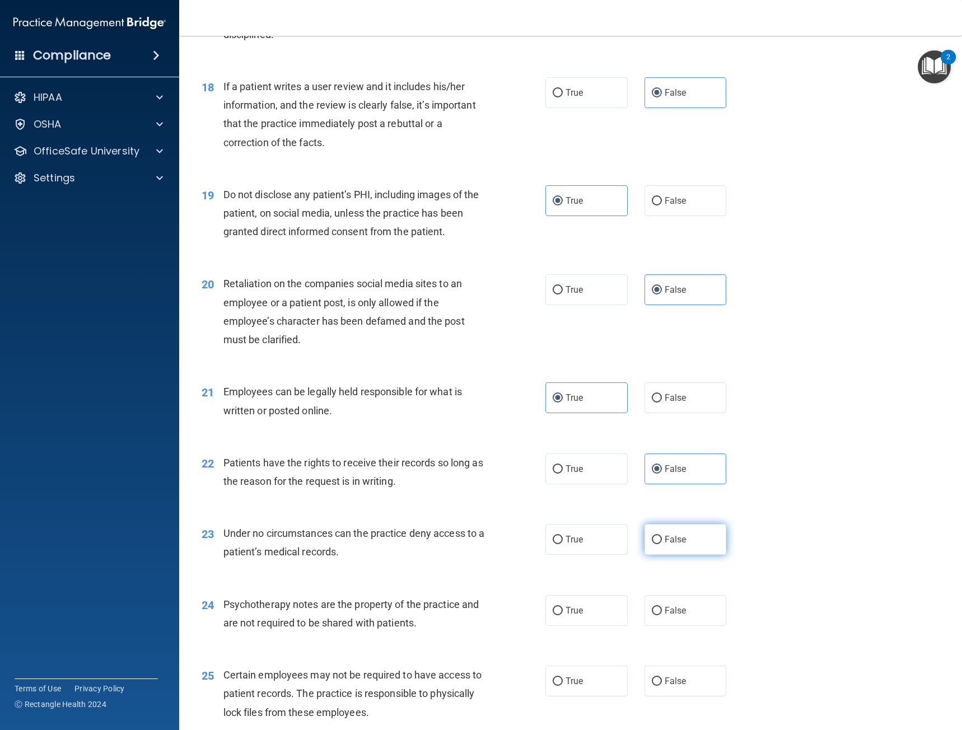
drag, startPoint x: 704, startPoint y: 544, endPoint x: 675, endPoint y: 550, distance: 29.8
click at [704, 544] on label "False" at bounding box center [685, 539] width 82 height 31
click at [662, 544] on input "False" at bounding box center [657, 540] width 10 height 8
radio input "true"
click at [453, 562] on div "23 Under no circumstances can the practice deny access to a patient’s medical r…" at bounding box center [373, 545] width 377 height 43
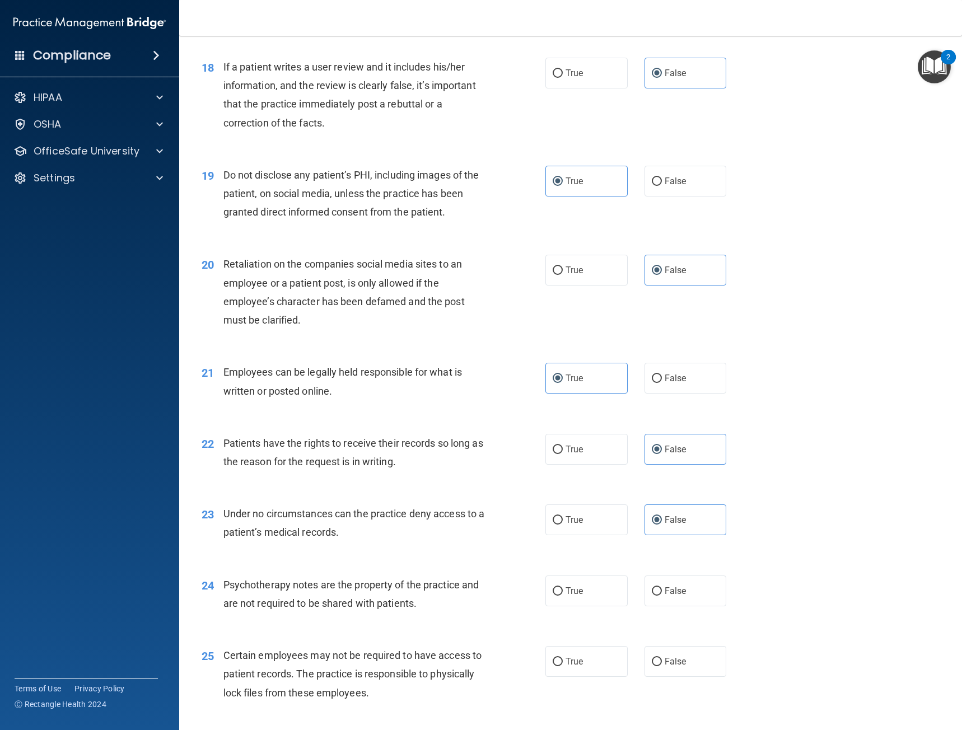
scroll to position [1847, 0]
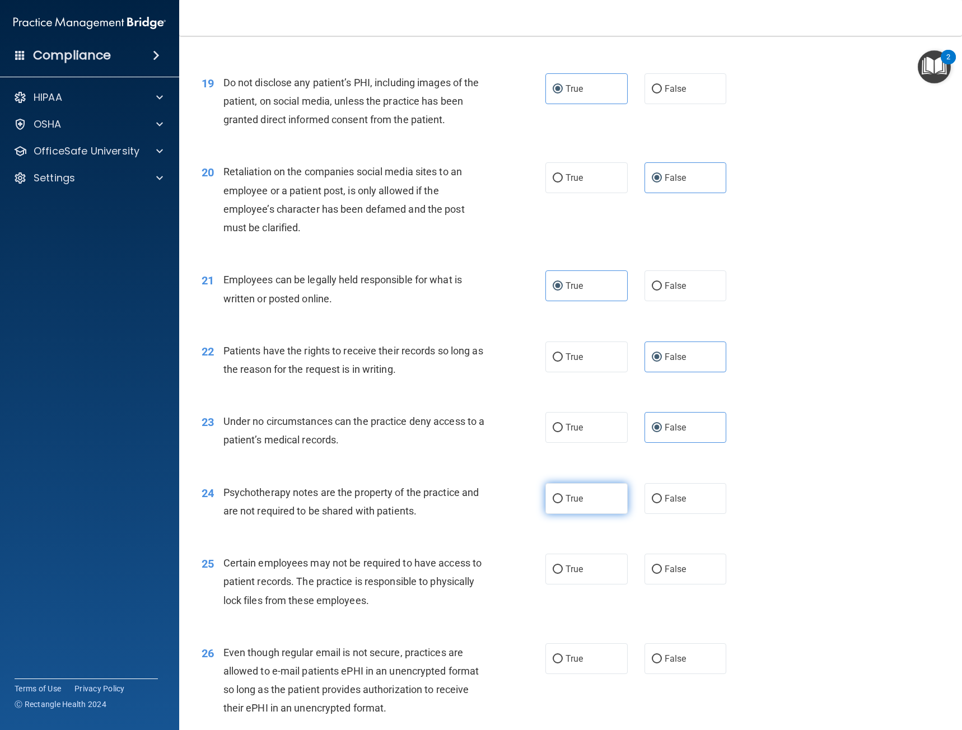
click at [552, 502] on input "True" at bounding box center [557, 499] width 10 height 8
radio input "true"
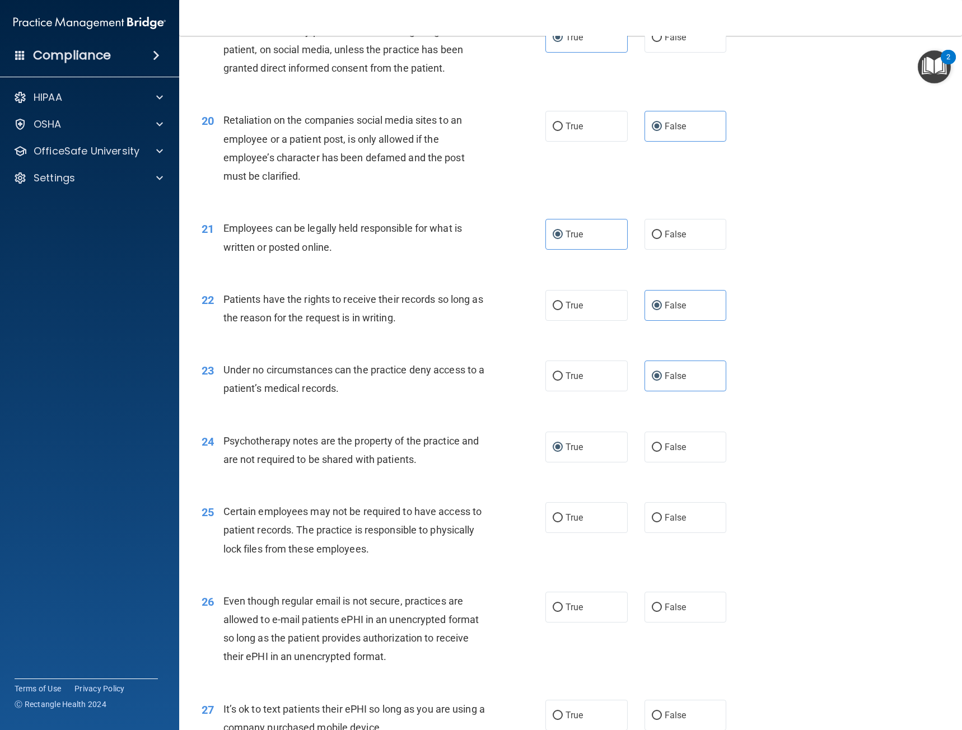
scroll to position [1903, 0]
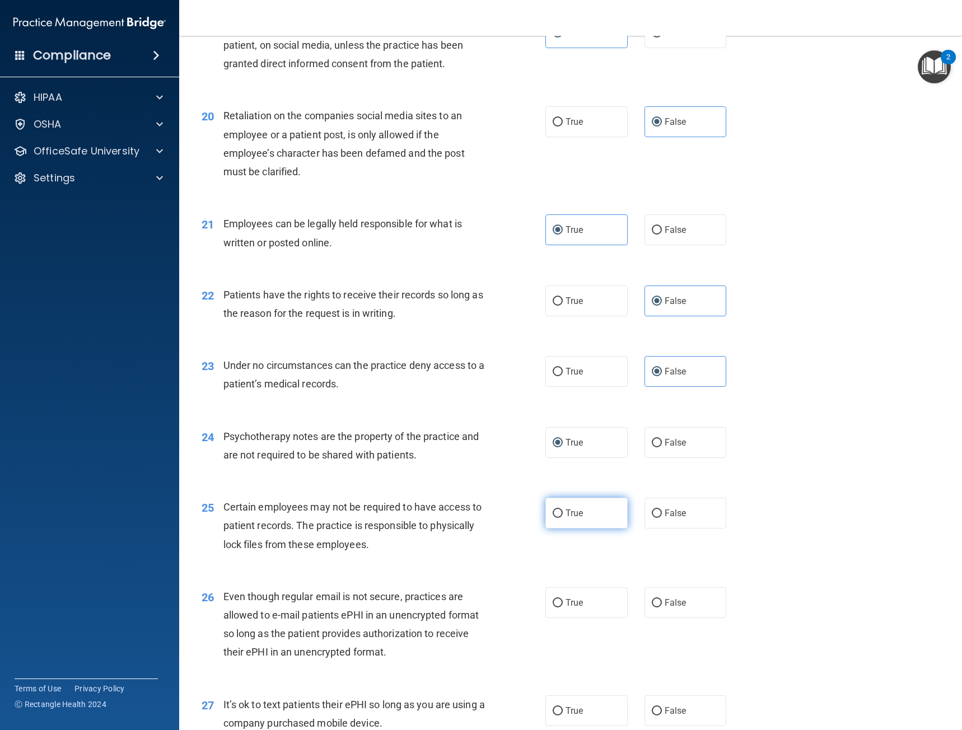
click at [545, 525] on label "True" at bounding box center [586, 513] width 82 height 31
click at [552, 518] on input "True" at bounding box center [557, 513] width 10 height 8
radio input "true"
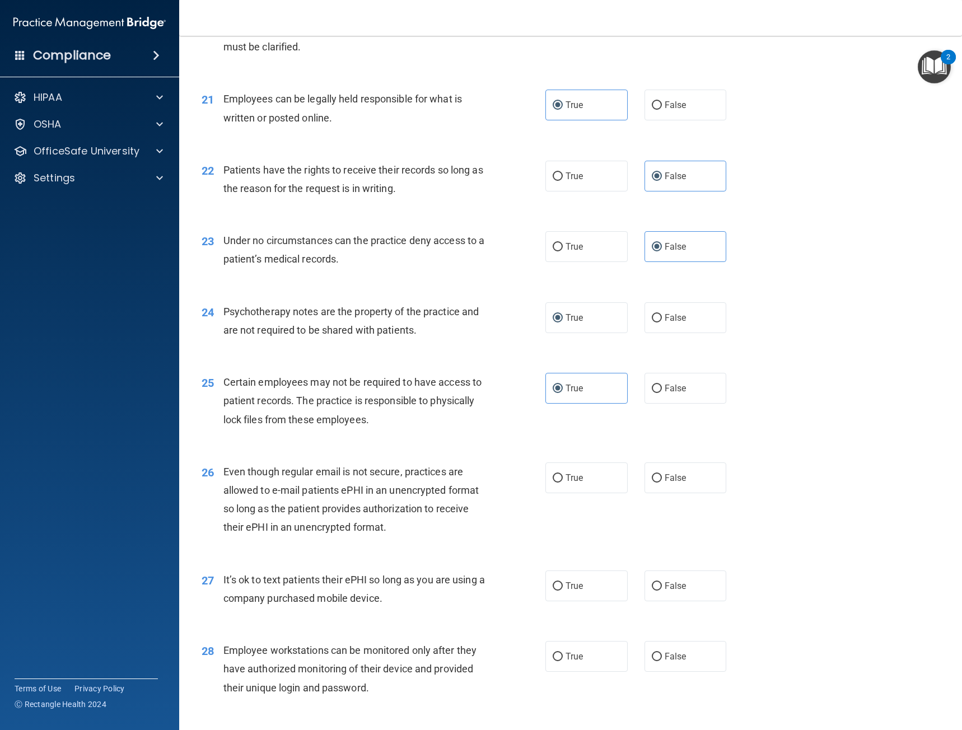
scroll to position [2071, 0]
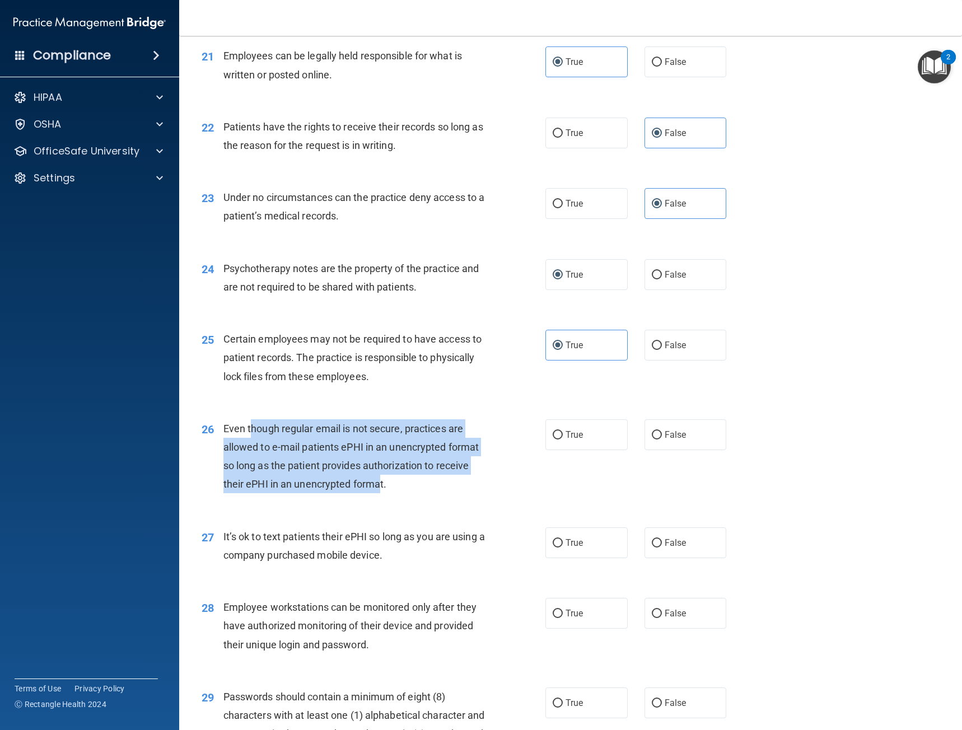
drag, startPoint x: 381, startPoint y: 496, endPoint x: 252, endPoint y: 433, distance: 143.4
click at [252, 433] on div "26 Even though regular email is not secure, practices are allowed to e-mail pat…" at bounding box center [373, 459] width 377 height 80
click at [382, 472] on div "Even though regular email is not secure, practices are allowed to e-mail patien…" at bounding box center [358, 456] width 270 height 74
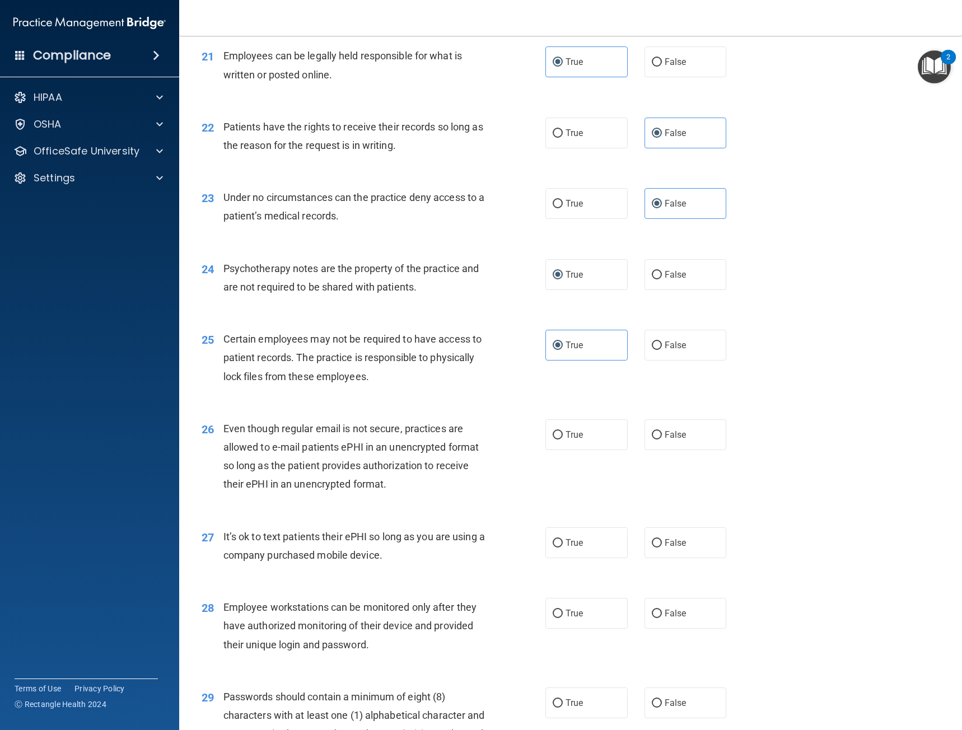
click at [386, 485] on div "Even though regular email is not secure, practices are allowed to e-mail patien…" at bounding box center [358, 456] width 270 height 74
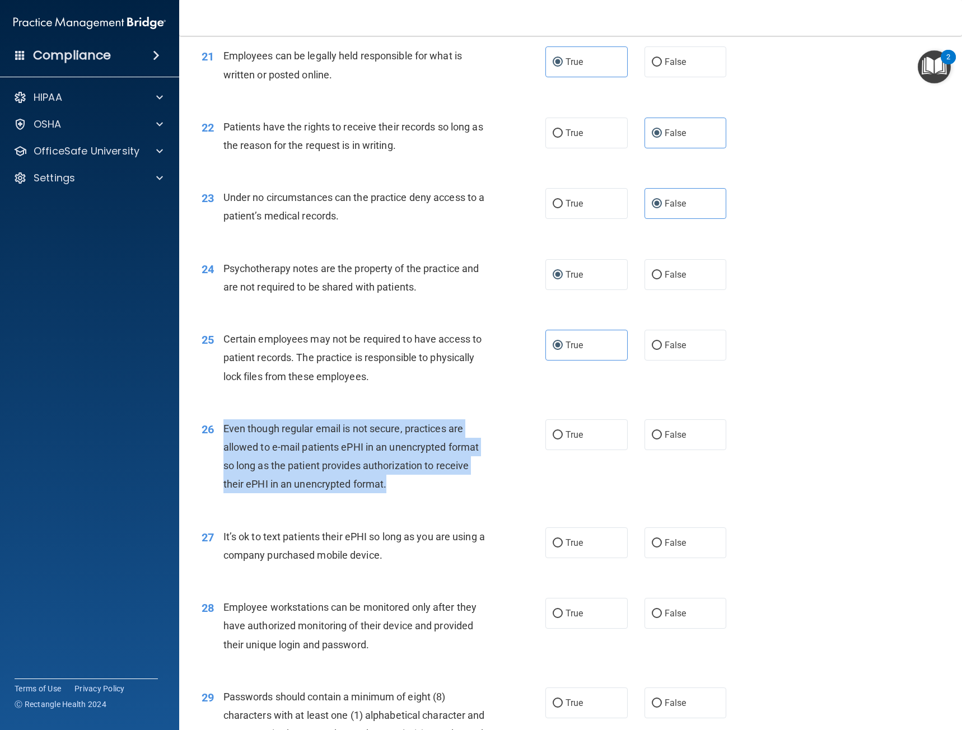
drag, startPoint x: 406, startPoint y: 489, endPoint x: 226, endPoint y: 434, distance: 188.9
click at [226, 434] on div "Even though regular email is not secure, practices are allowed to e-mail patien…" at bounding box center [358, 456] width 270 height 74
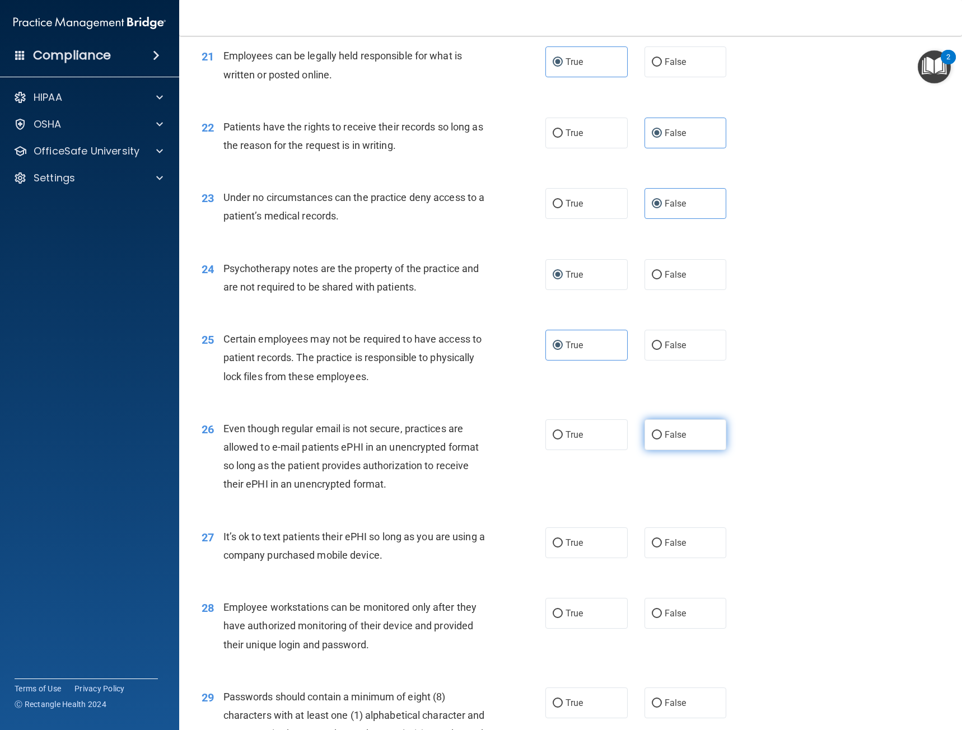
click at [670, 427] on label "False" at bounding box center [685, 434] width 82 height 31
click at [662, 431] on input "False" at bounding box center [657, 435] width 10 height 8
radio input "true"
click at [429, 467] on span "Even though regular email is not secure, practices are allowed to e-mail patien…" at bounding box center [351, 457] width 256 height 68
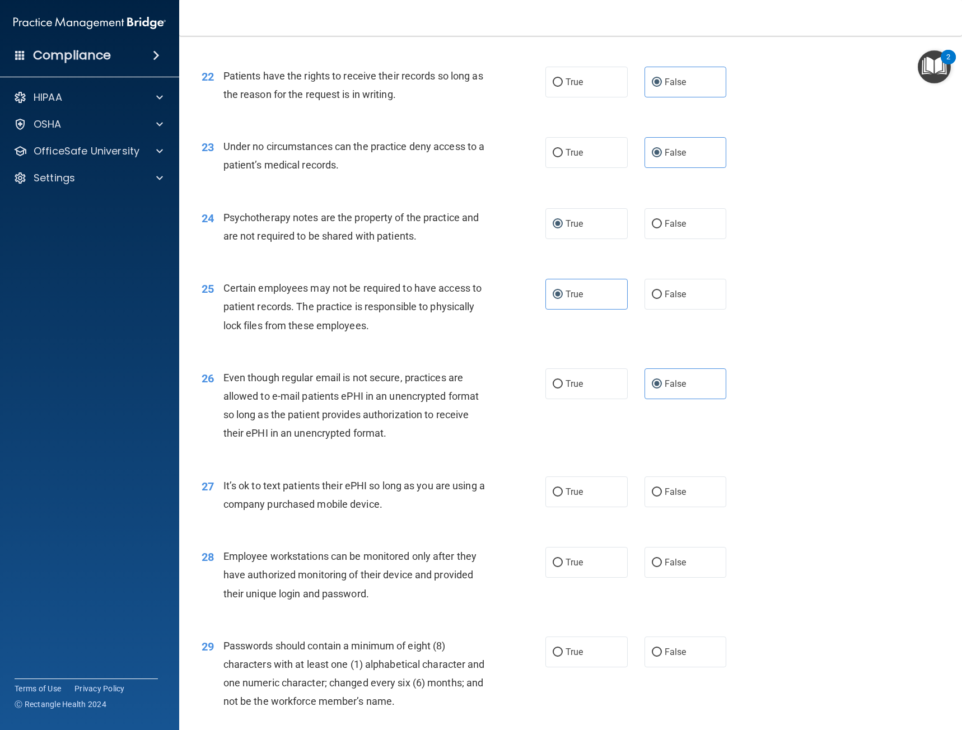
scroll to position [2127, 0]
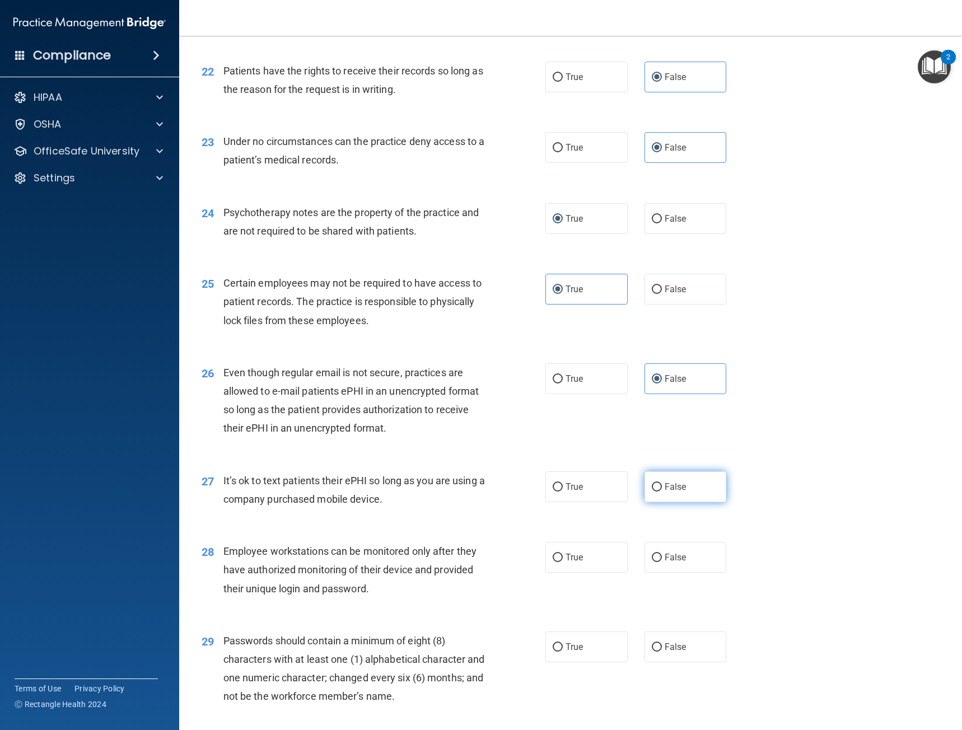
click at [706, 492] on label "False" at bounding box center [685, 486] width 82 height 31
click at [662, 491] on input "False" at bounding box center [657, 487] width 10 height 8
radio input "true"
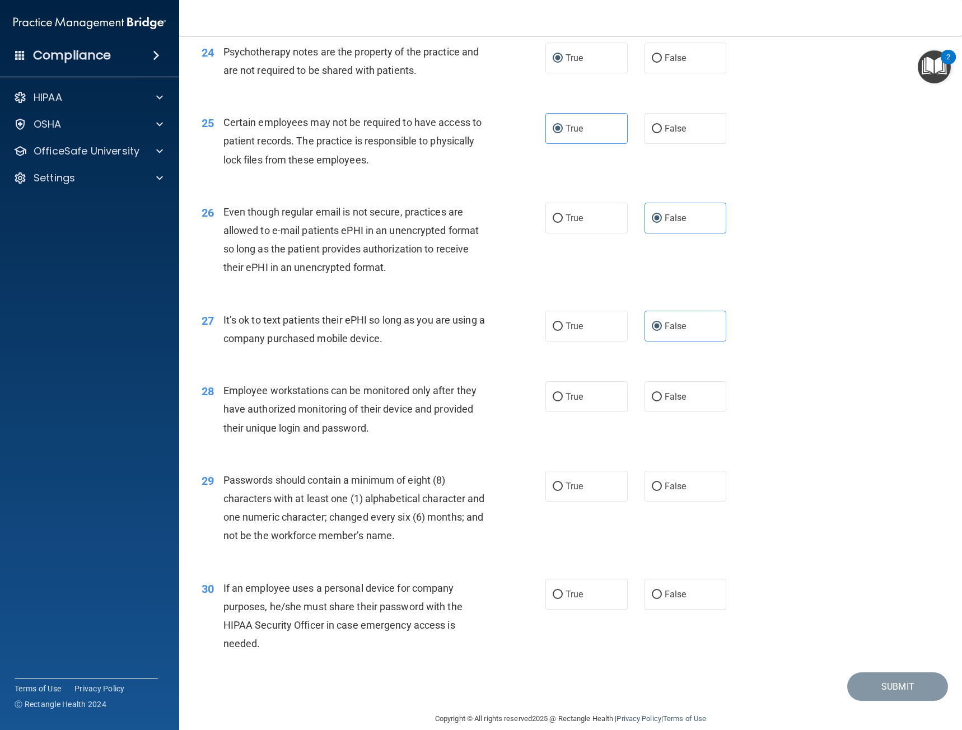
scroll to position [2303, 0]
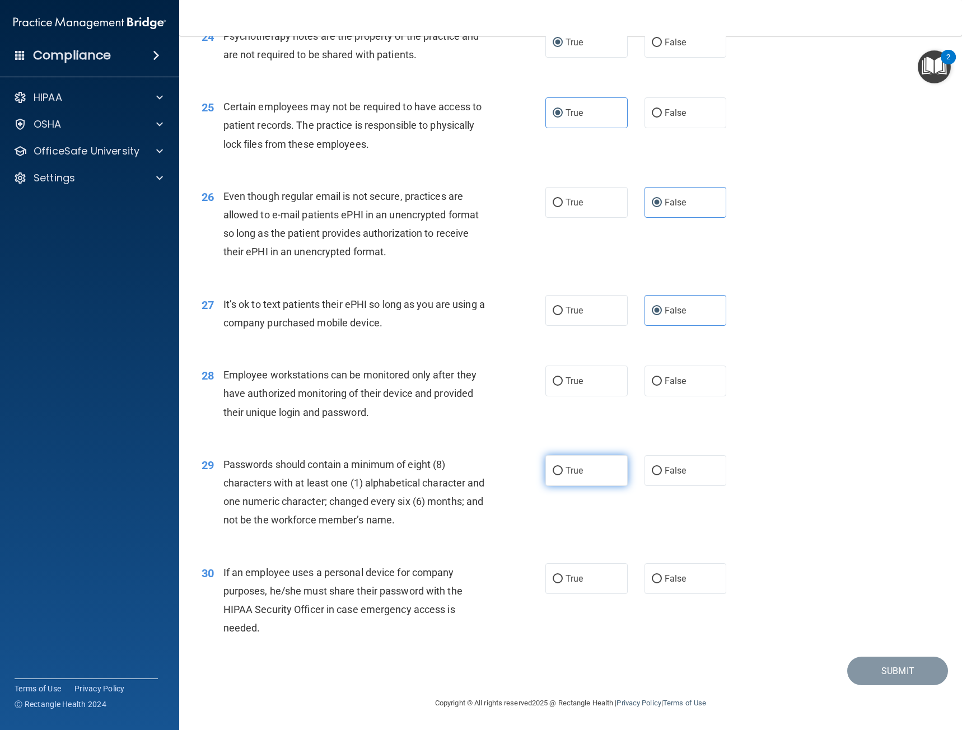
click at [571, 475] on span "True" at bounding box center [573, 470] width 17 height 11
click at [563, 475] on input "True" at bounding box center [557, 471] width 10 height 8
radio input "true"
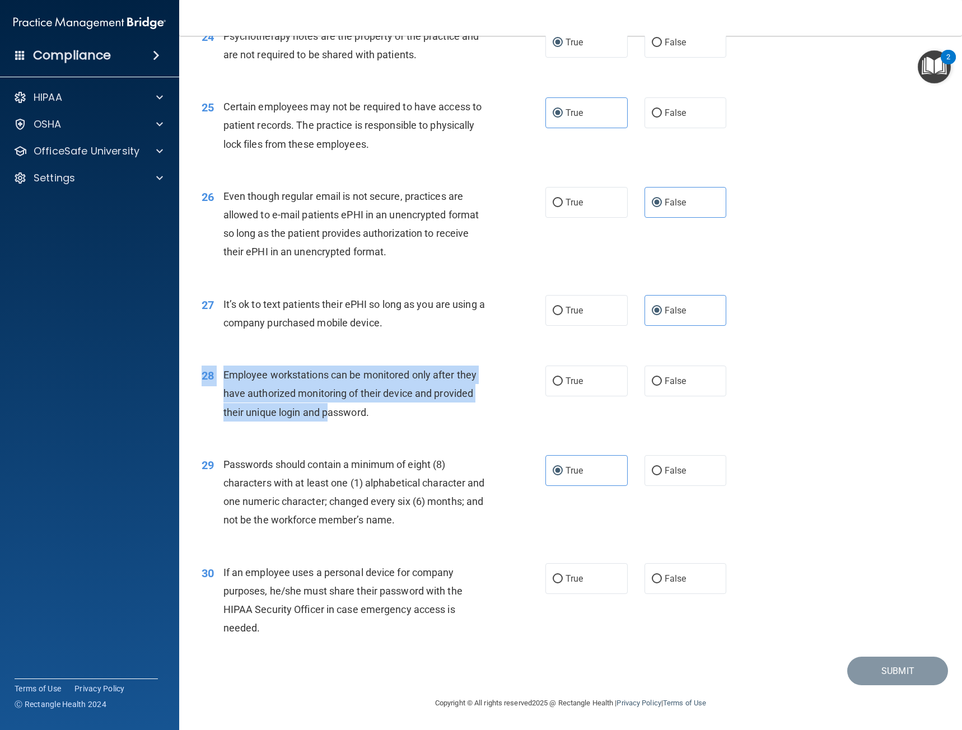
drag, startPoint x: 390, startPoint y: 421, endPoint x: 329, endPoint y: 406, distance: 62.7
click at [329, 406] on div "28 Employee workstations can be monitored only after they have authorized monit…" at bounding box center [570, 397] width 755 height 90
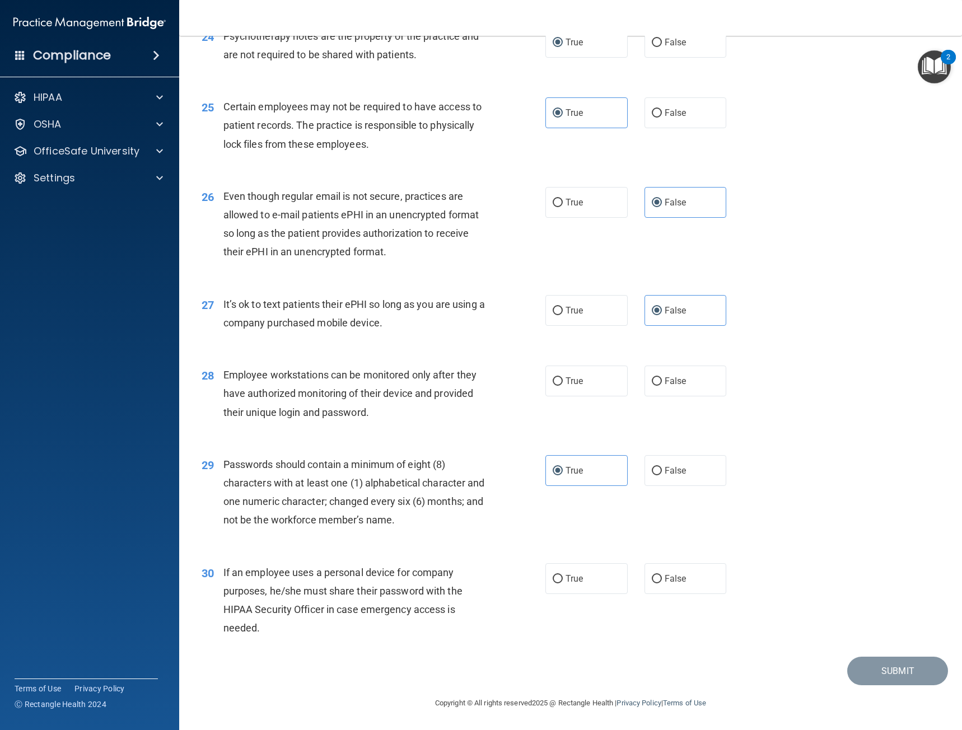
click at [353, 416] on span "Employee workstations can be monitored only after they have authorized monitori…" at bounding box center [349, 393] width 253 height 49
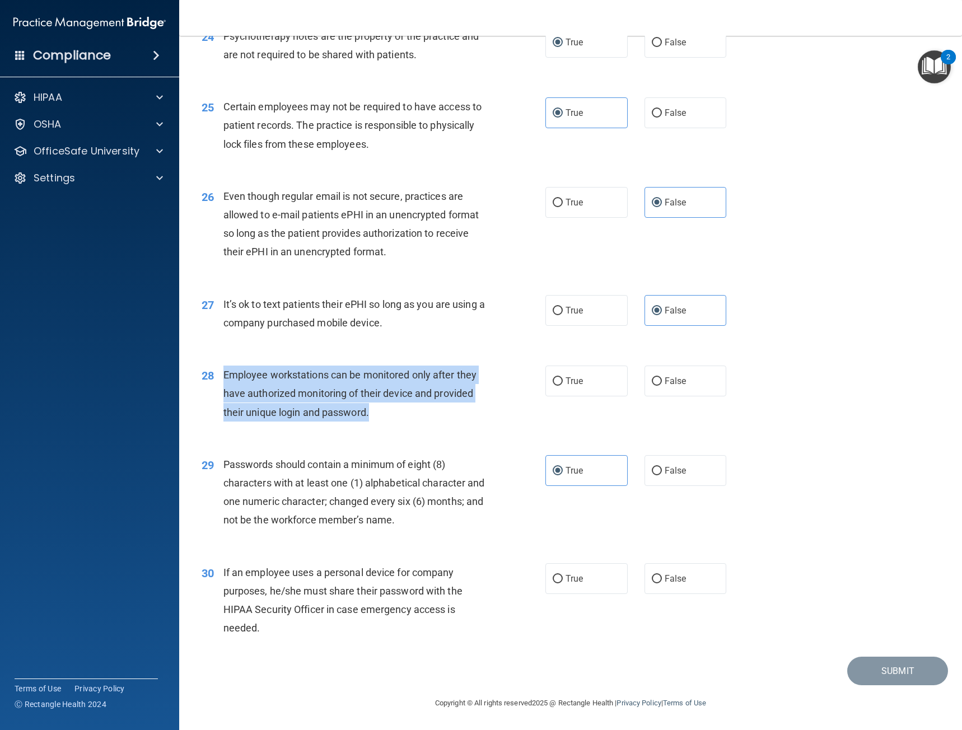
drag, startPoint x: 366, startPoint y: 408, endPoint x: 221, endPoint y: 372, distance: 148.8
click at [221, 372] on div "28 Employee workstations can be monitored only after they have authorized monit…" at bounding box center [373, 397] width 377 height 62
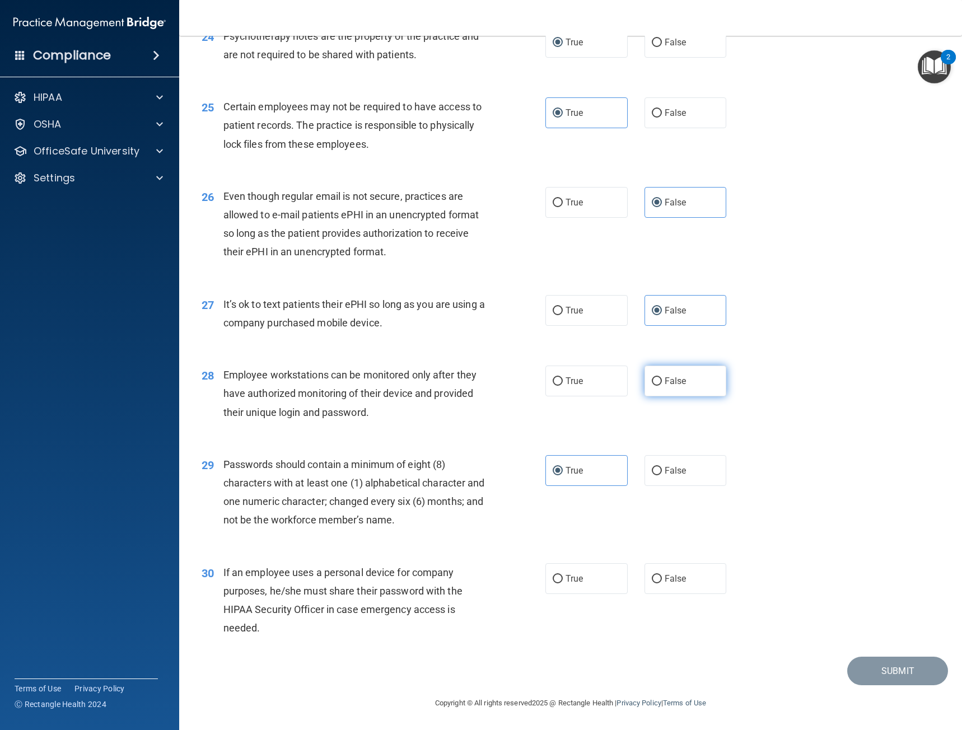
click at [695, 377] on label "False" at bounding box center [685, 381] width 82 height 31
click at [662, 377] on input "False" at bounding box center [657, 381] width 10 height 8
radio input "true"
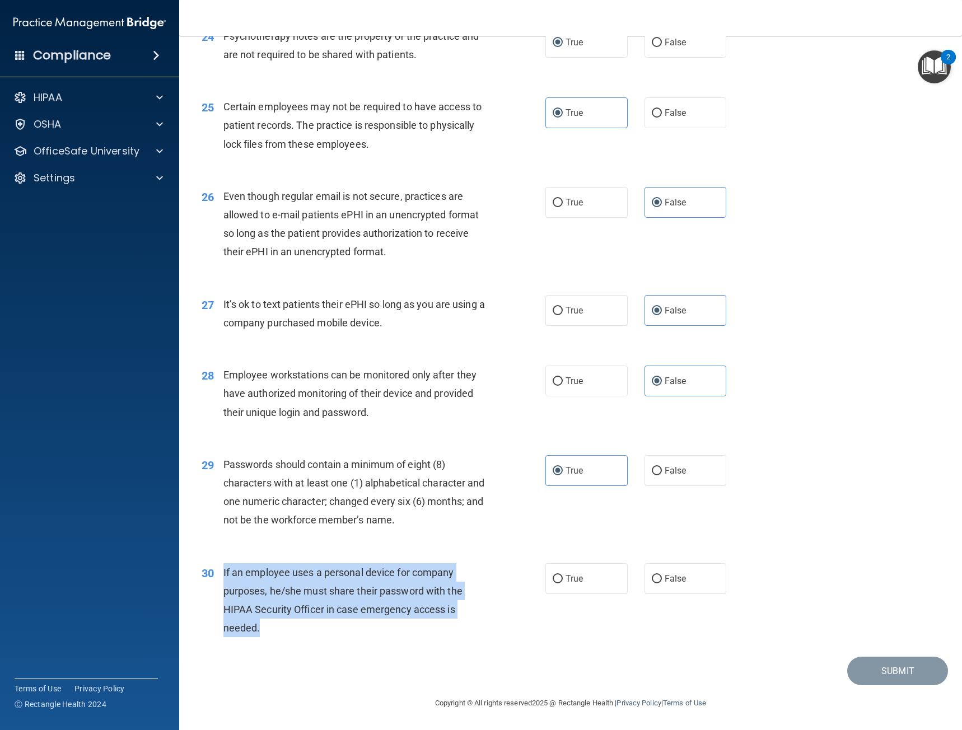
drag, startPoint x: 312, startPoint y: 632, endPoint x: 222, endPoint y: 569, distance: 109.8
click at [222, 569] on div "30 If an employee uses a personal device for company purposes, he/she must shar…" at bounding box center [373, 603] width 377 height 80
click at [478, 588] on div "If an employee uses a personal device for company purposes, he/she must share t…" at bounding box center [358, 600] width 270 height 74
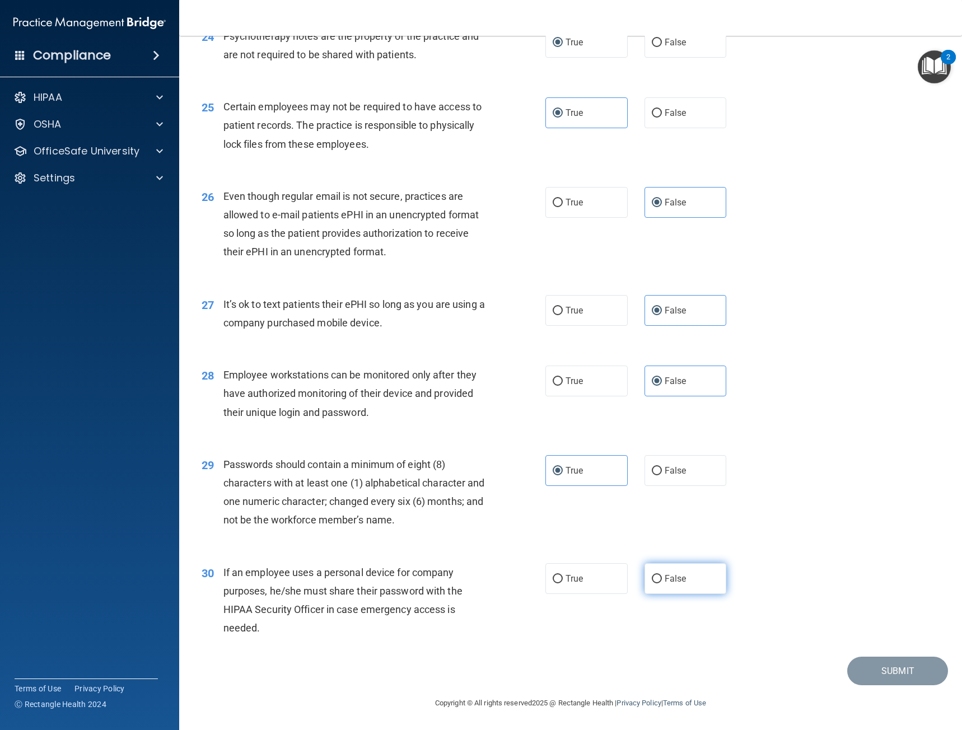
click at [687, 588] on label "False" at bounding box center [685, 578] width 82 height 31
click at [662, 583] on input "False" at bounding box center [657, 579] width 10 height 8
radio input "true"
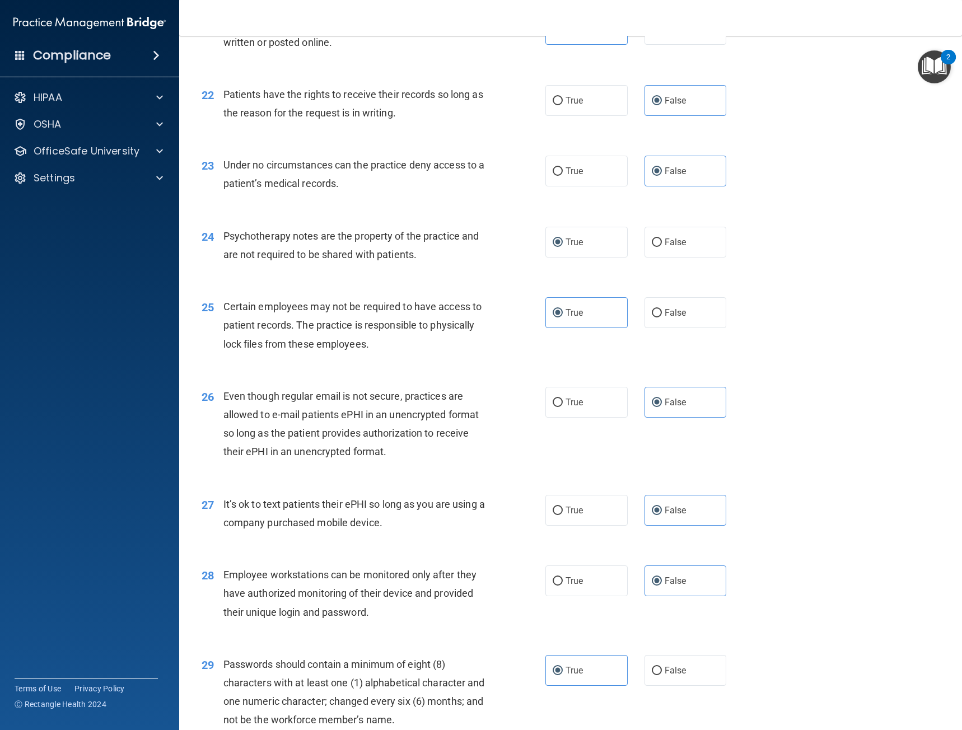
scroll to position [2079, 0]
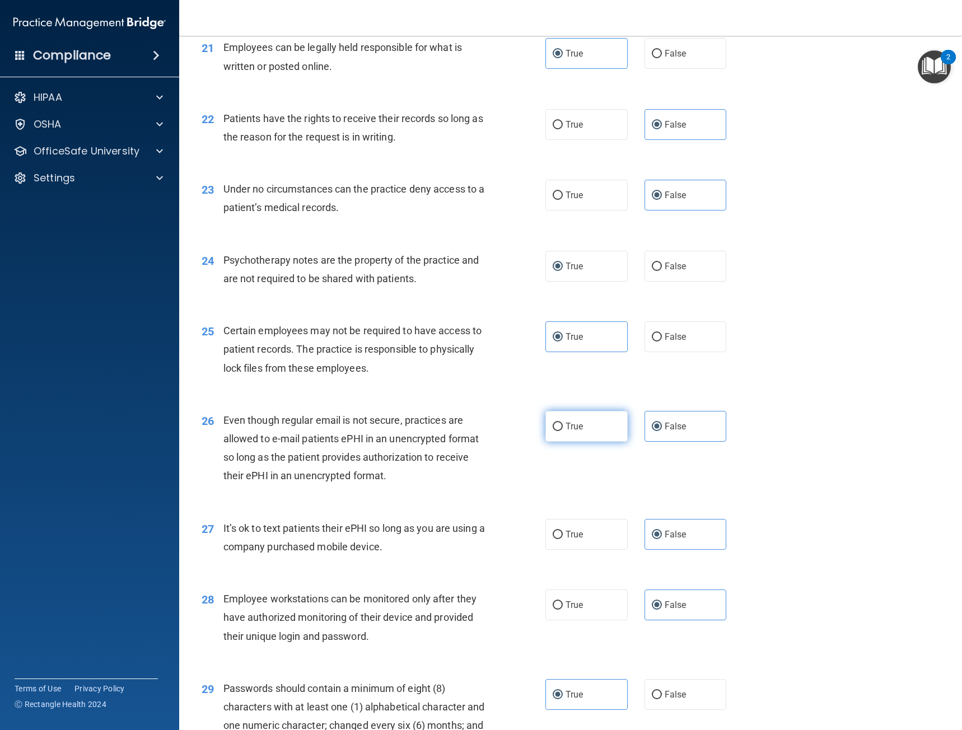
click at [591, 433] on label "True" at bounding box center [586, 426] width 82 height 31
click at [563, 431] on input "True" at bounding box center [557, 427] width 10 height 8
radio input "true"
radio input "false"
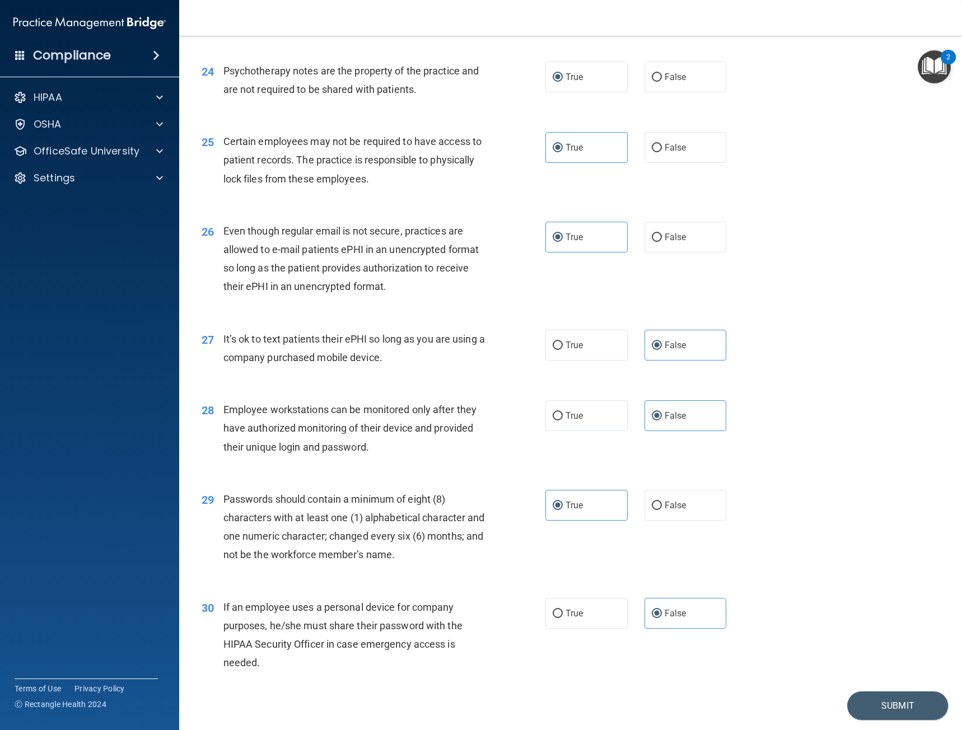
scroll to position [2303, 0]
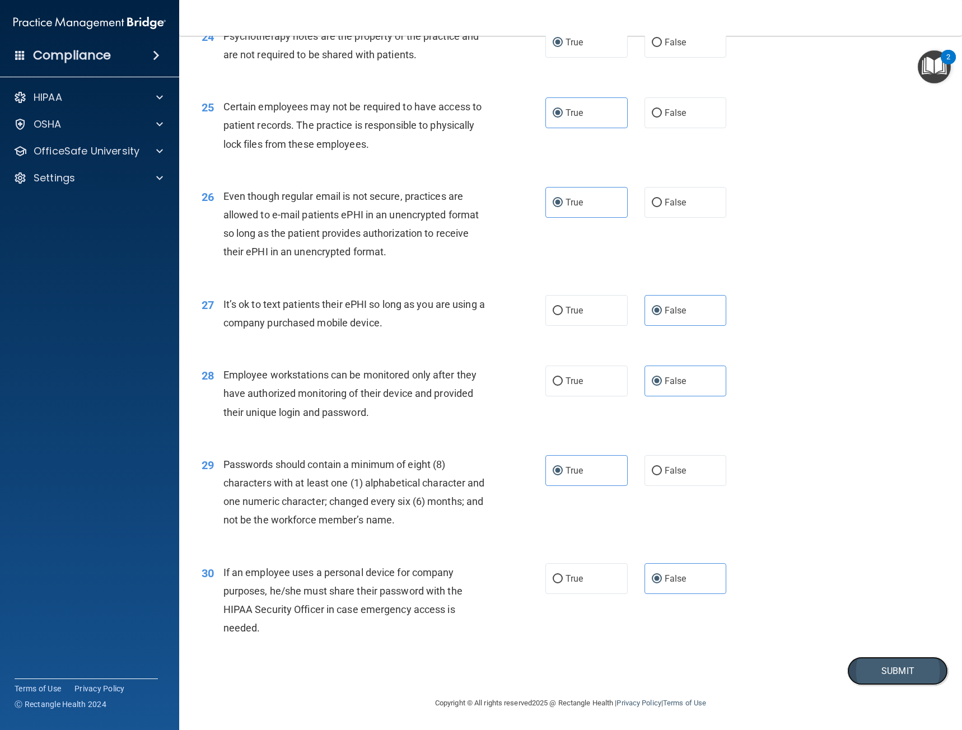
click at [901, 633] on button "Submit" at bounding box center [897, 671] width 101 height 29
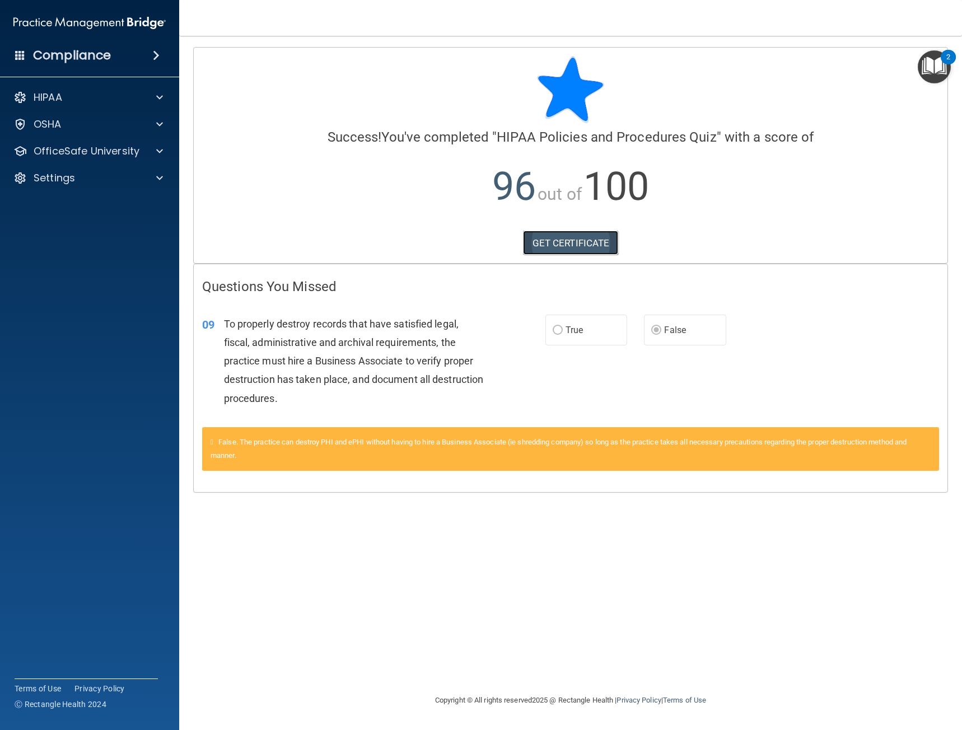
click at [561, 240] on link "GET CERTIFICATE" at bounding box center [571, 243] width 96 height 25
click at [96, 92] on div "HIPAA" at bounding box center [74, 97] width 139 height 13
click at [88, 149] on p "Resources" at bounding box center [83, 151] width 153 height 11
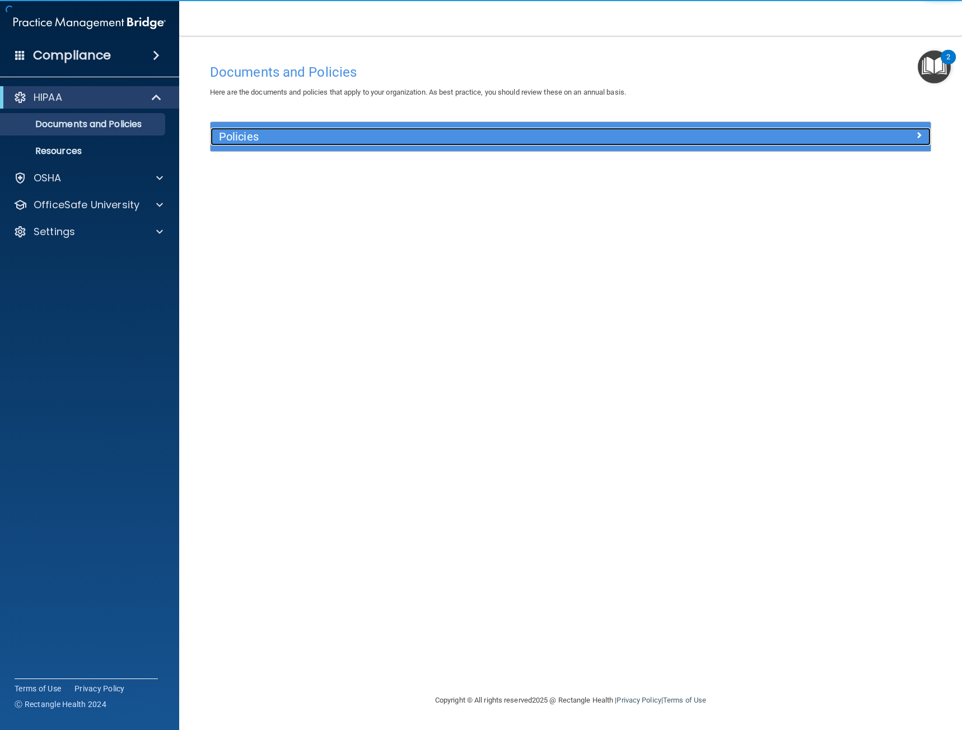
click at [307, 128] on div "Policies" at bounding box center [480, 137] width 540 height 18
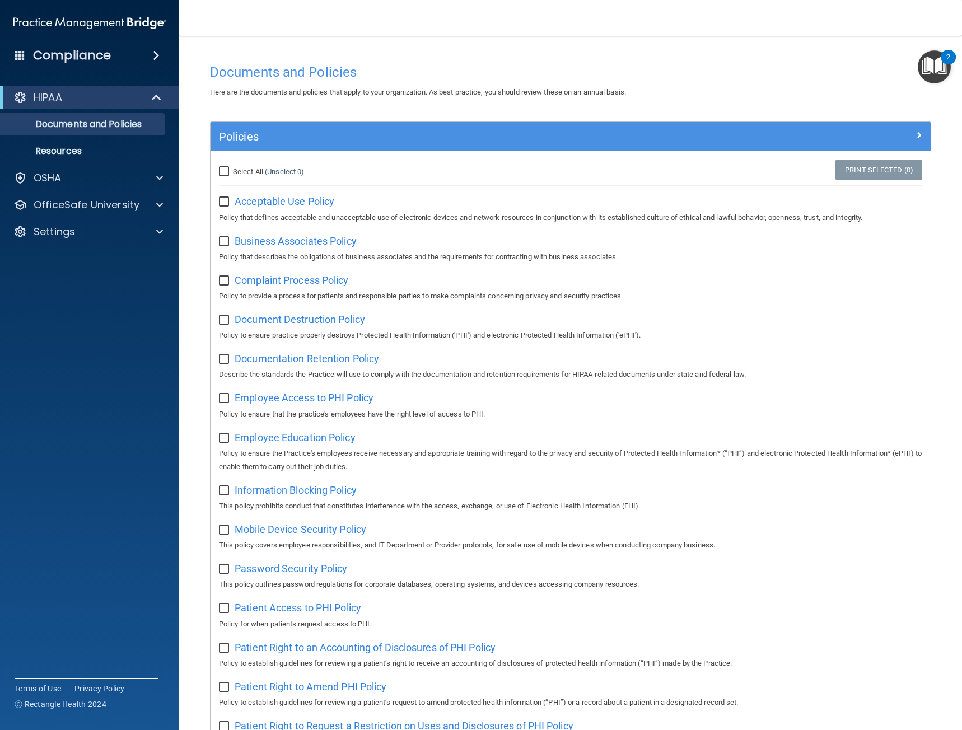
click at [316, 110] on div "Documents and Policies Here are the documents and policies that apply to your o…" at bounding box center [571, 574] width 738 height 1033
click at [128, 120] on p "Documents and Policies" at bounding box center [83, 124] width 153 height 11
click at [119, 128] on p "Documents and Policies" at bounding box center [83, 124] width 153 height 11
click at [153, 95] on span at bounding box center [158, 97] width 10 height 13
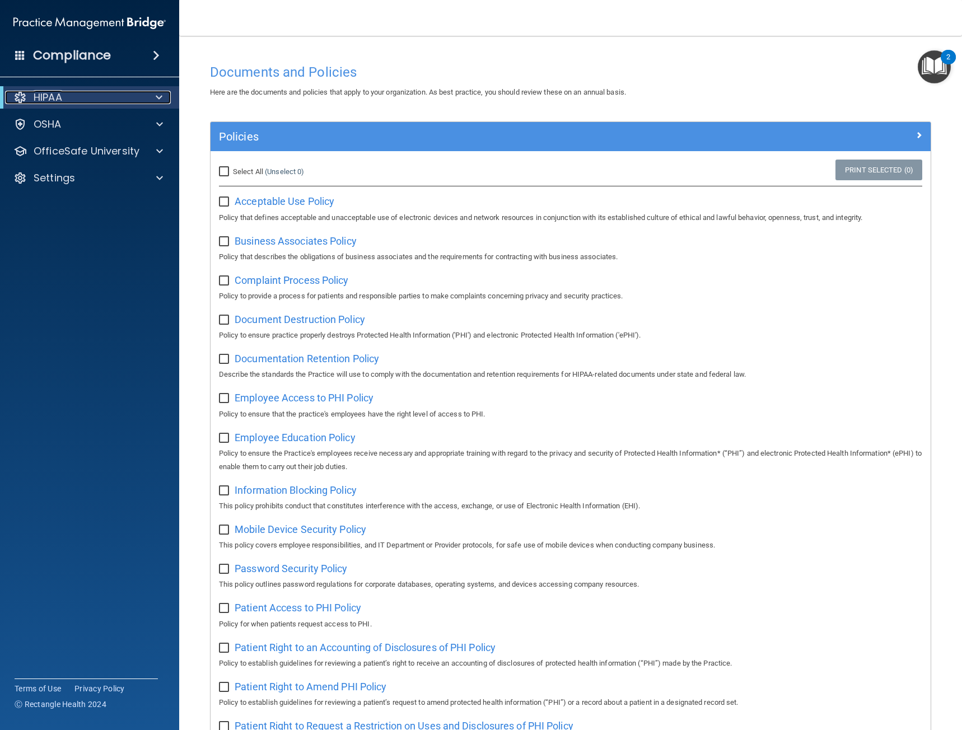
click at [152, 95] on div at bounding box center [156, 97] width 27 height 13
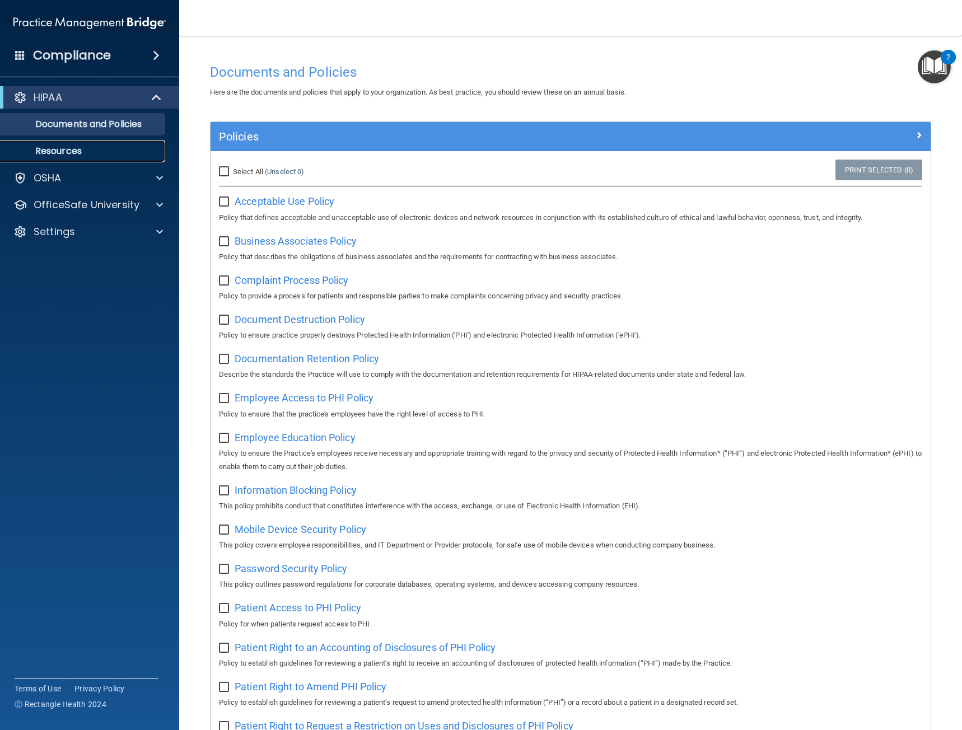
click at [55, 154] on p "Resources" at bounding box center [83, 151] width 153 height 11
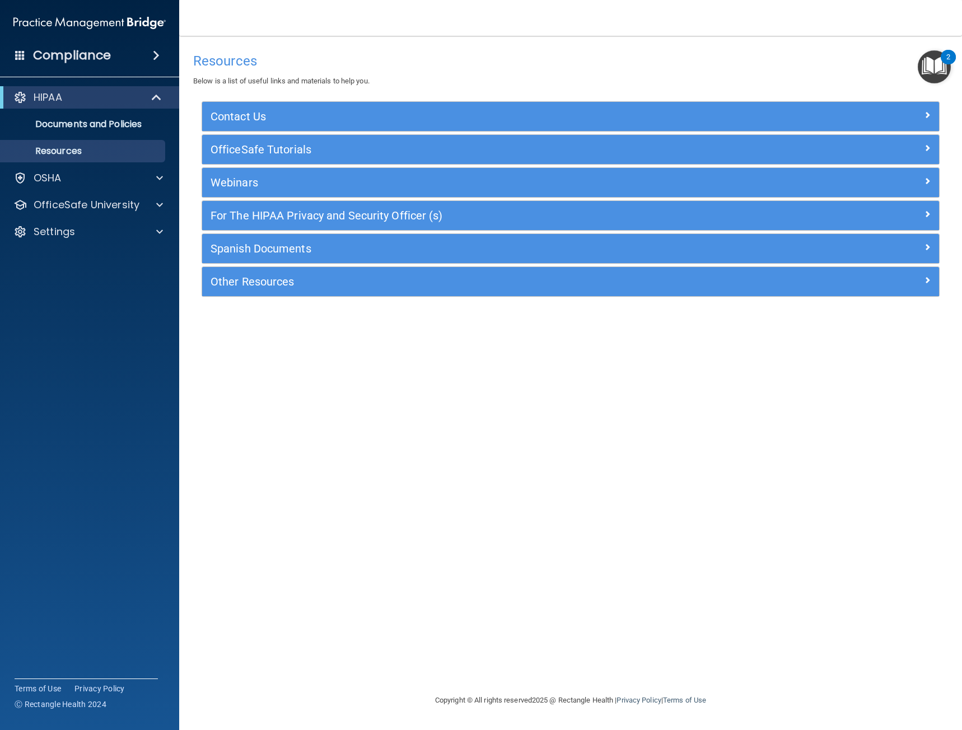
click at [860, 45] on main "Resources Below is a list of useful links and materials to help you. Contact Us…" at bounding box center [570, 383] width 783 height 694
click at [87, 20] on img at bounding box center [89, 23] width 152 height 22
click at [51, 51] on h4 "Compliance" at bounding box center [72, 56] width 78 height 16
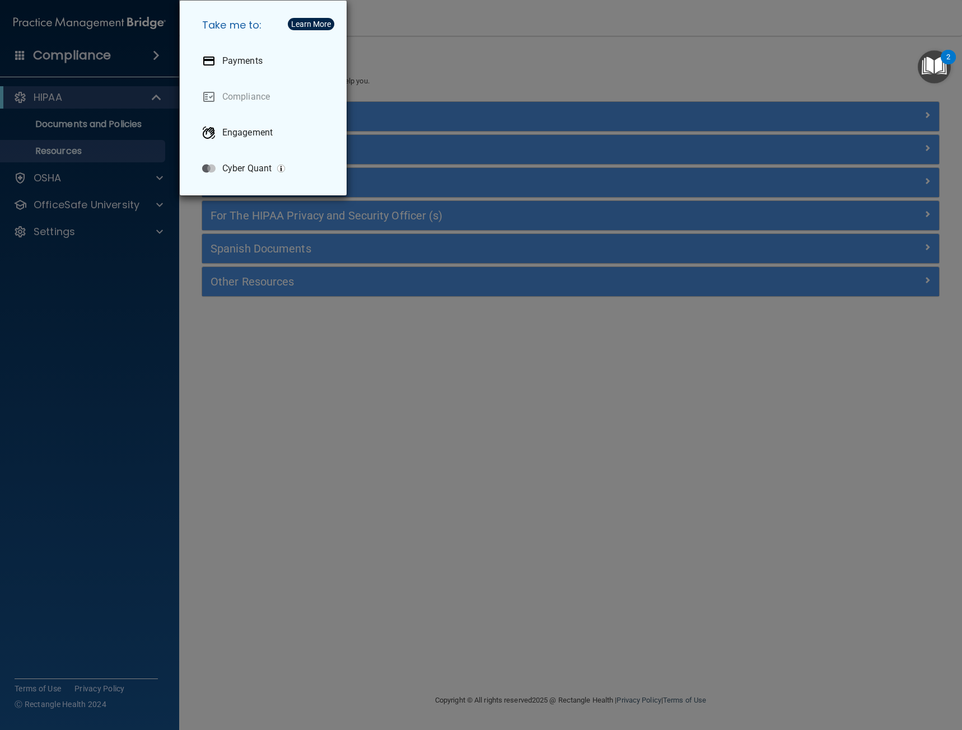
click at [444, 41] on div "Take me to: Payments Compliance Engagement Cyber Quant" at bounding box center [481, 365] width 962 height 730
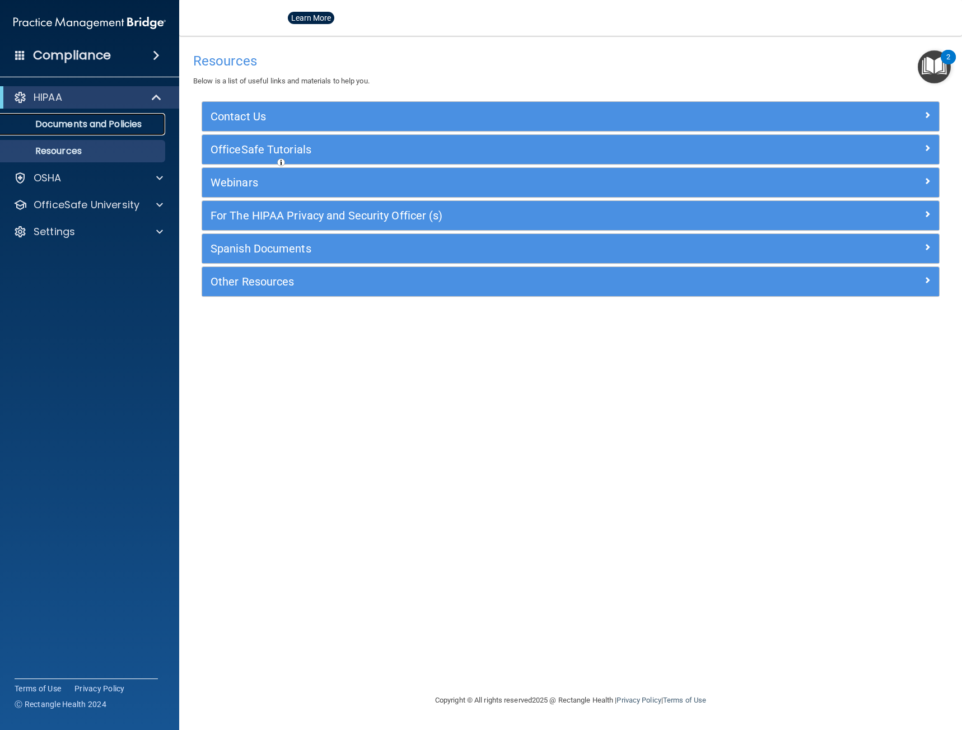
click at [123, 116] on link "Documents and Policies" at bounding box center [77, 124] width 176 height 22
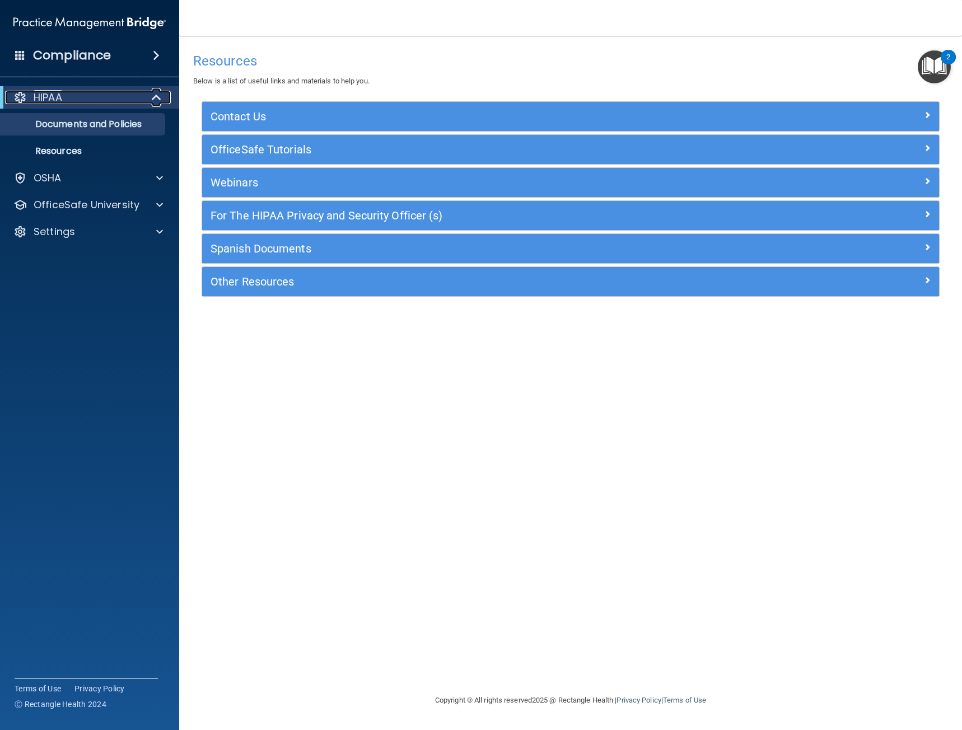
click at [139, 101] on div "HIPAA" at bounding box center [74, 97] width 138 height 13
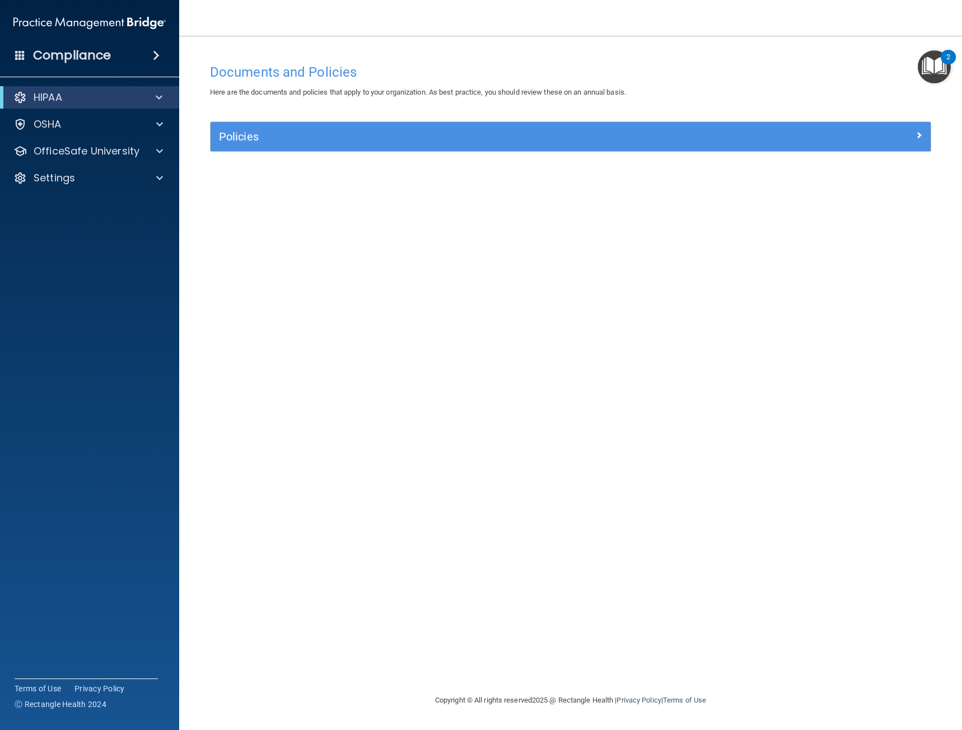
click at [104, 106] on div "HIPAA" at bounding box center [89, 97] width 179 height 22
click at [165, 93] on div at bounding box center [156, 97] width 27 height 13
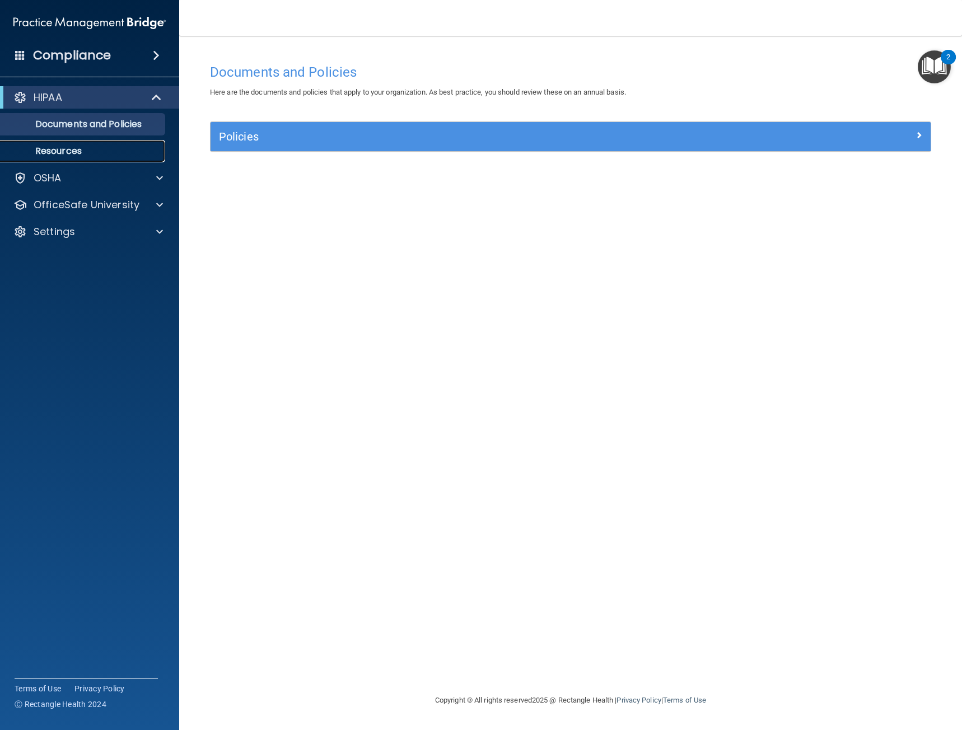
click at [92, 143] on link "Resources" at bounding box center [77, 151] width 176 height 22
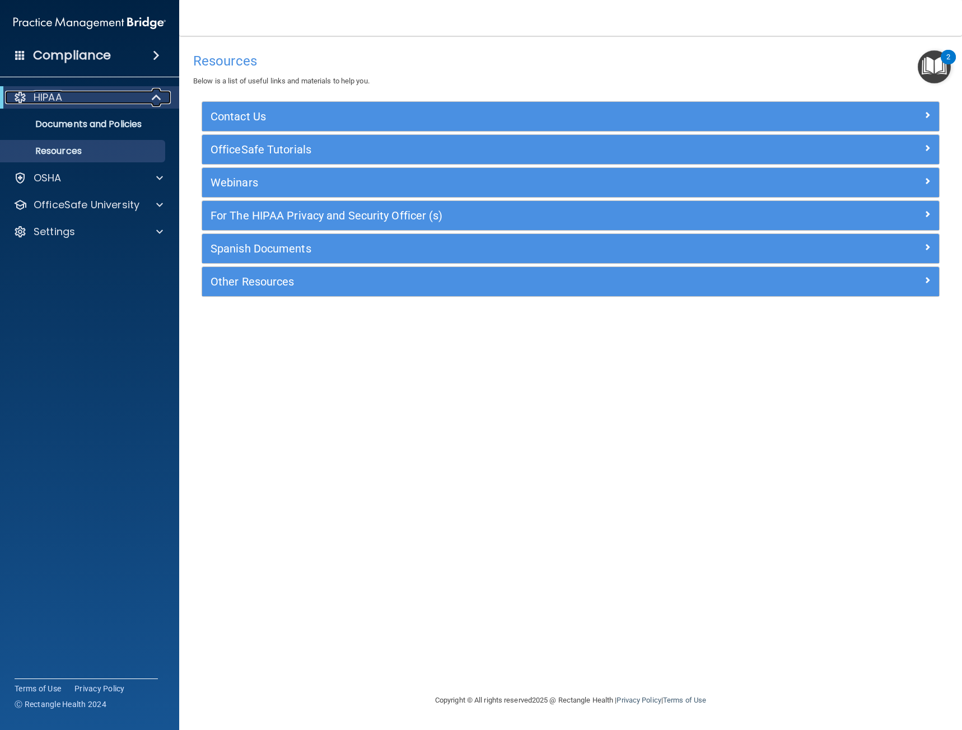
click at [48, 102] on p "HIPAA" at bounding box center [48, 97] width 29 height 13
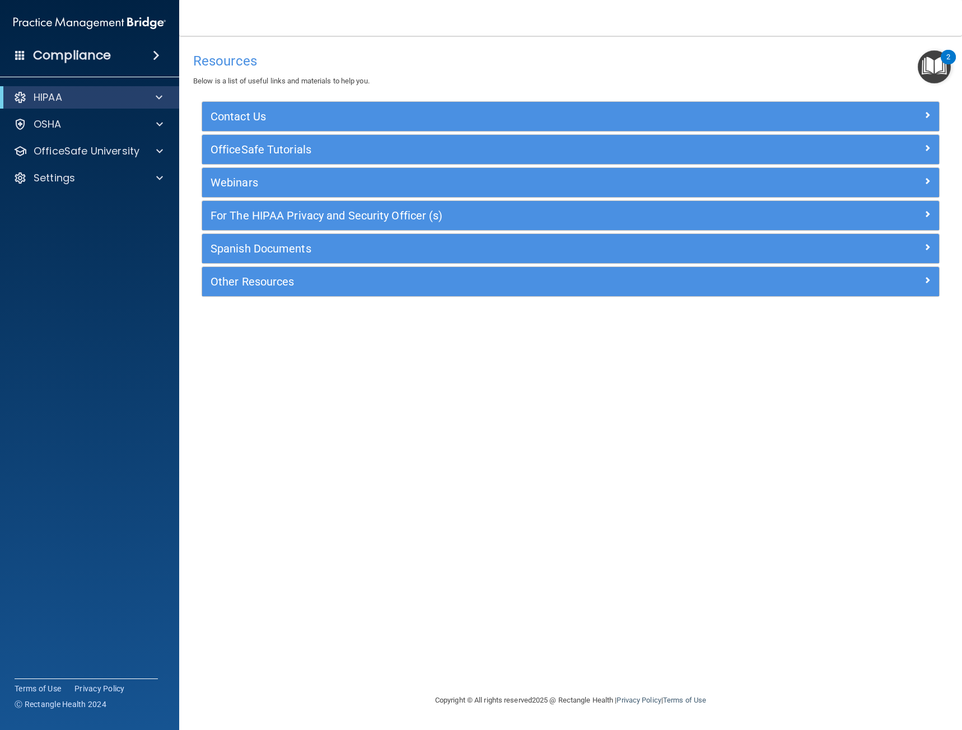
click at [171, 57] on div "Compliance" at bounding box center [89, 55] width 179 height 25
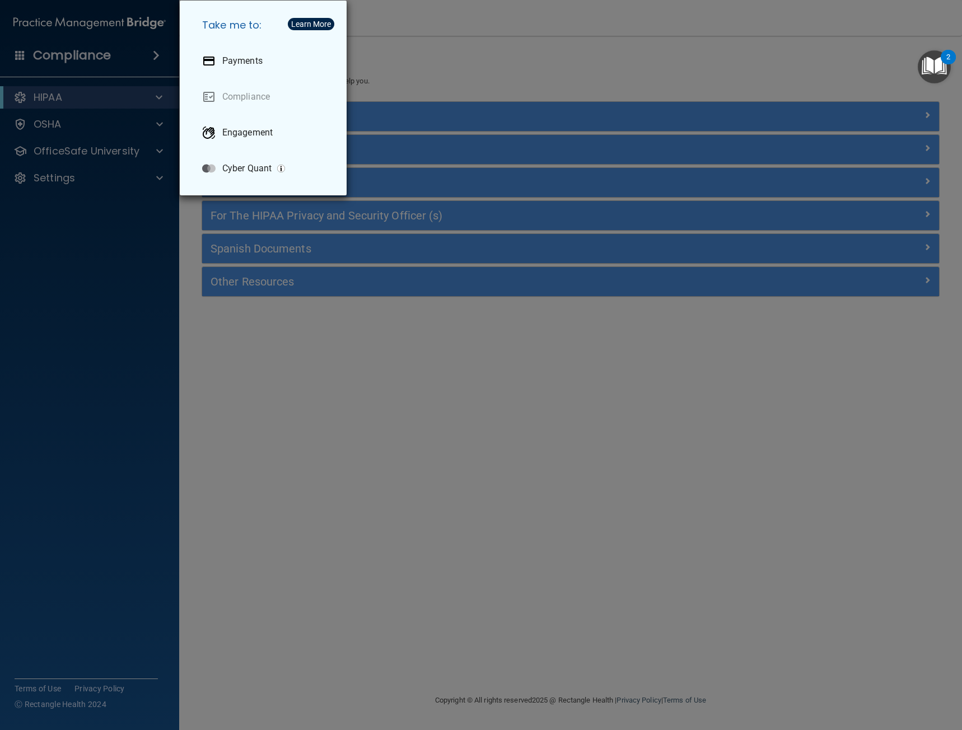
click at [140, 99] on div "Take me to: Payments Compliance Engagement Cyber Quant" at bounding box center [481, 365] width 962 height 730
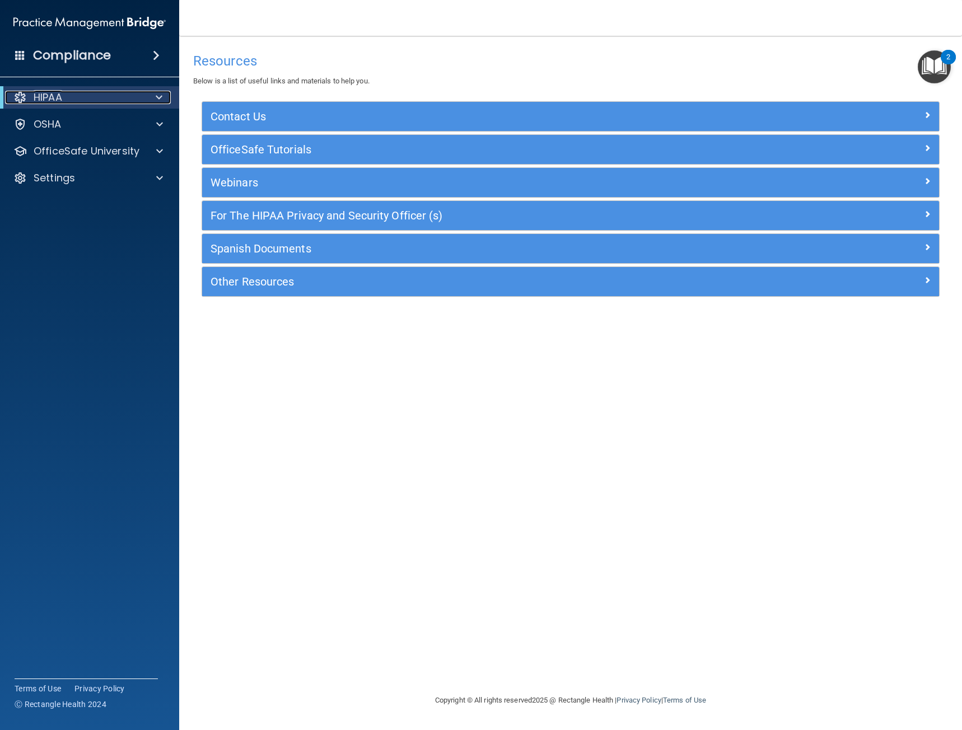
click at [156, 101] on span at bounding box center [159, 97] width 7 height 13
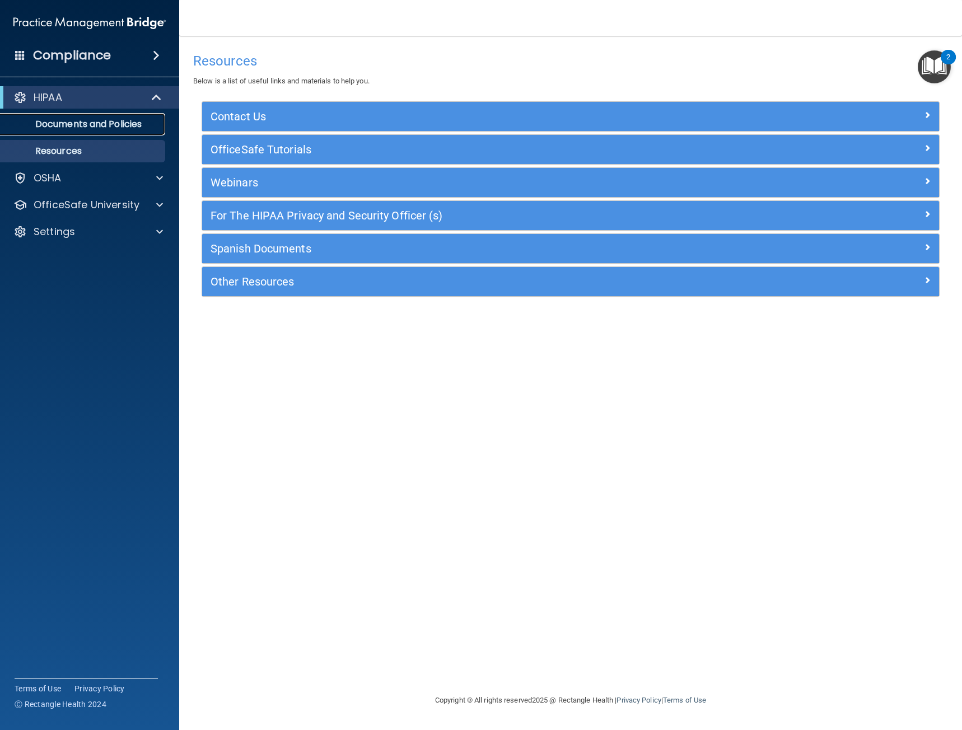
click at [113, 129] on p "Documents and Policies" at bounding box center [83, 124] width 153 height 11
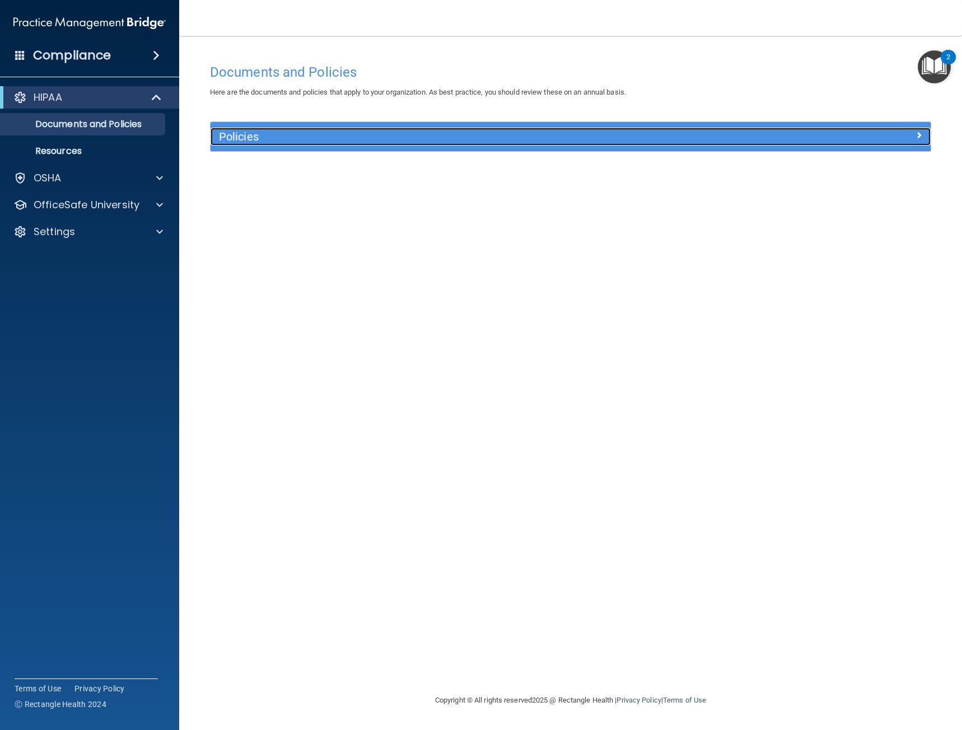
click at [451, 128] on div "Policies" at bounding box center [480, 137] width 540 height 18
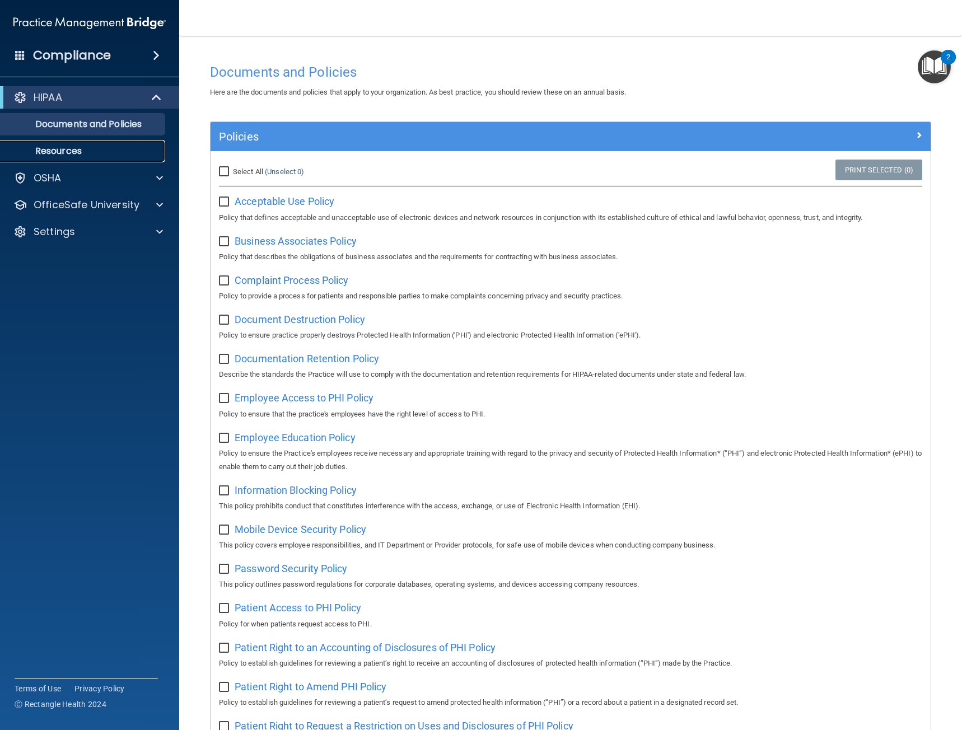
click at [72, 156] on p "Resources" at bounding box center [83, 151] width 153 height 11
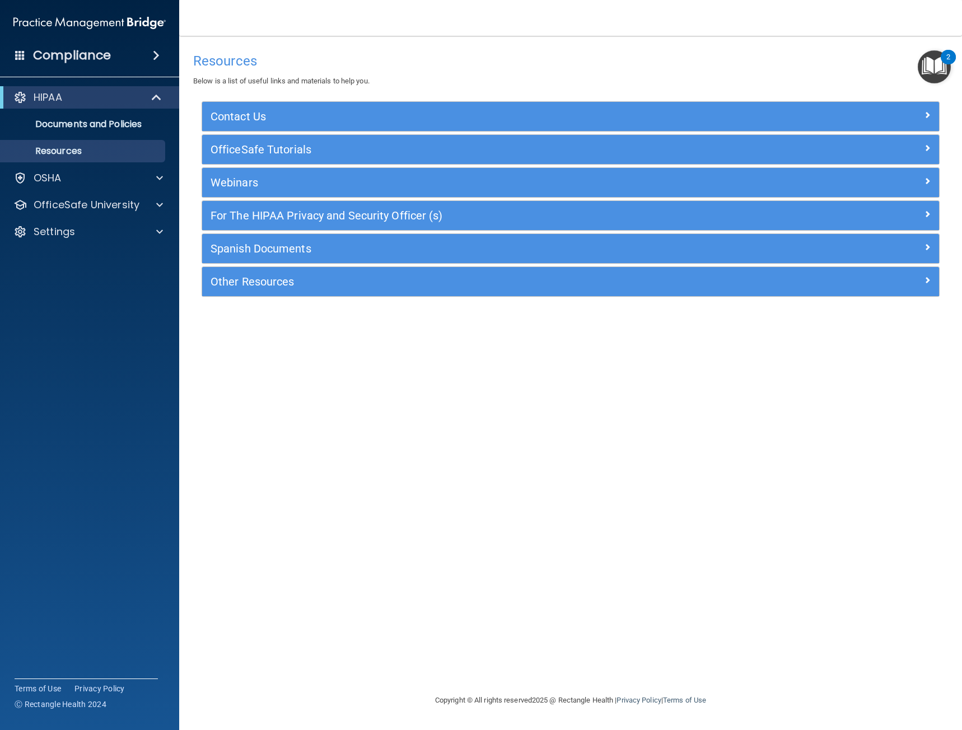
click at [673, 22] on nav "Toggle navigation Mai Xiong maexiong0069@gmail.com Manage My Enterprise Metropo…" at bounding box center [570, 18] width 783 height 36
click at [222, 63] on h4 "Resources" at bounding box center [570, 61] width 755 height 15
click at [102, 54] on h4 "Compliance" at bounding box center [72, 56] width 78 height 16
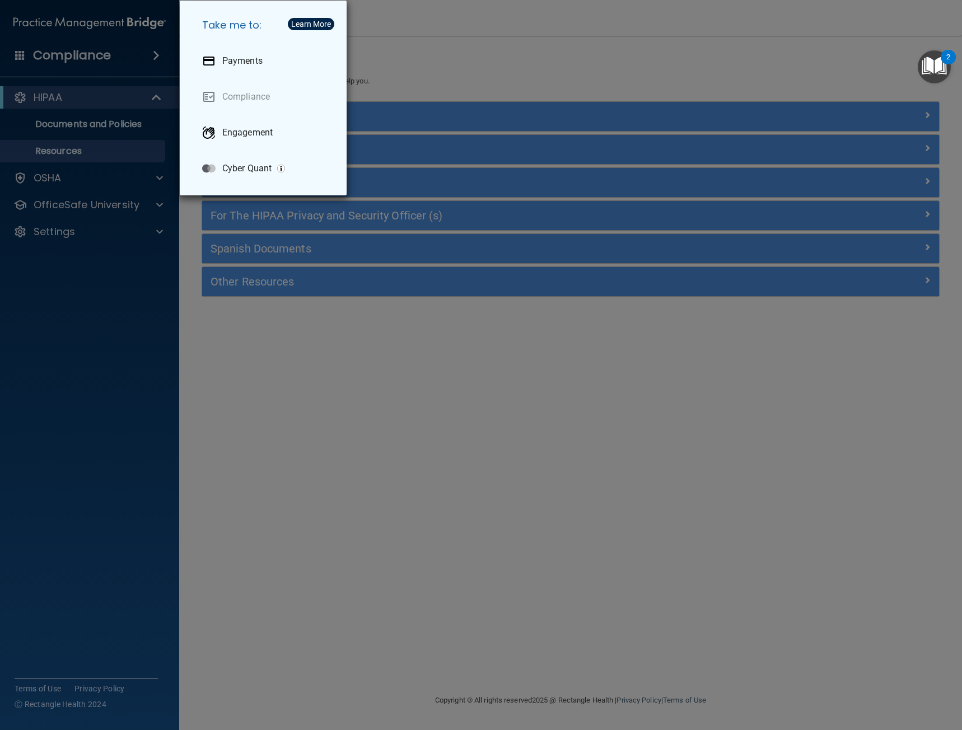
click at [246, 18] on h5 "Take me to:" at bounding box center [265, 25] width 144 height 31
click at [318, 24] on div "Learn More" at bounding box center [311, 24] width 40 height 8
click at [299, 25] on div "Learn More" at bounding box center [311, 24] width 40 height 8
click at [398, 29] on div "Take me to: Payments Compliance Engagement Cyber Quant" at bounding box center [481, 365] width 962 height 730
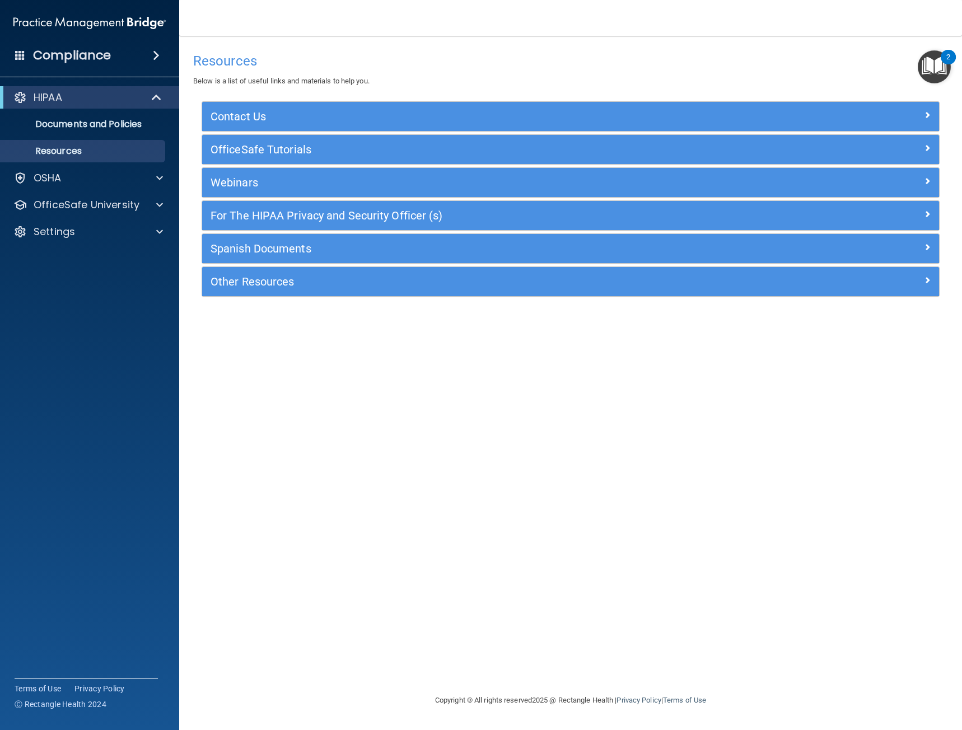
click at [28, 59] on div "Compliance" at bounding box center [89, 55] width 179 height 25
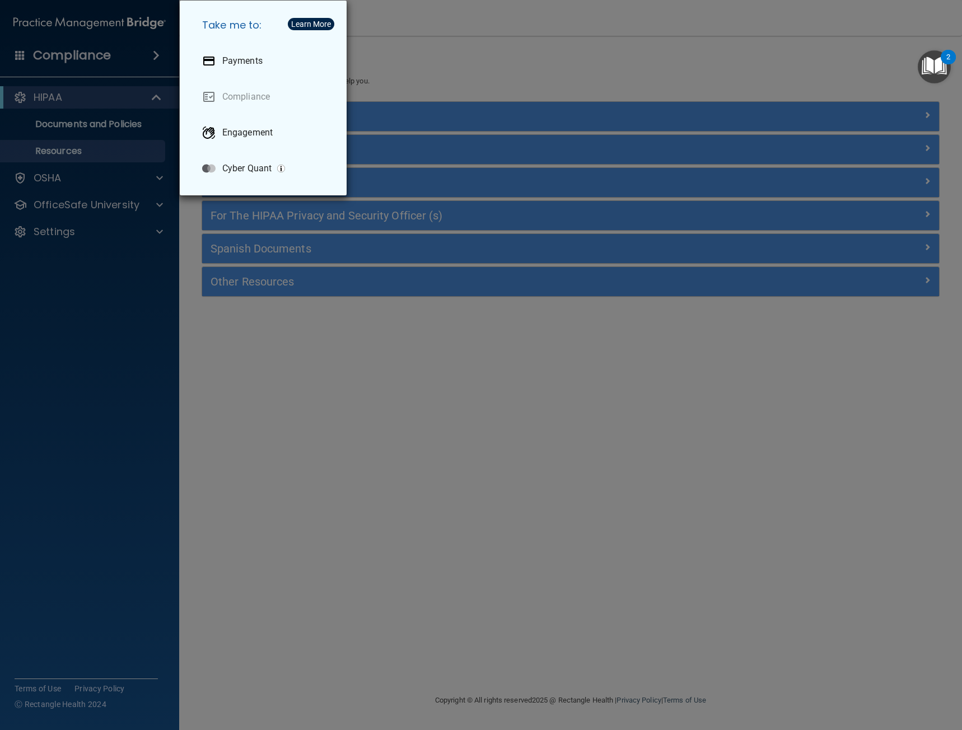
drag, startPoint x: 140, startPoint y: 59, endPoint x: 156, endPoint y: 60, distance: 15.7
click at [144, 58] on div "Take me to: Payments Compliance Engagement Cyber Quant" at bounding box center [481, 365] width 962 height 730
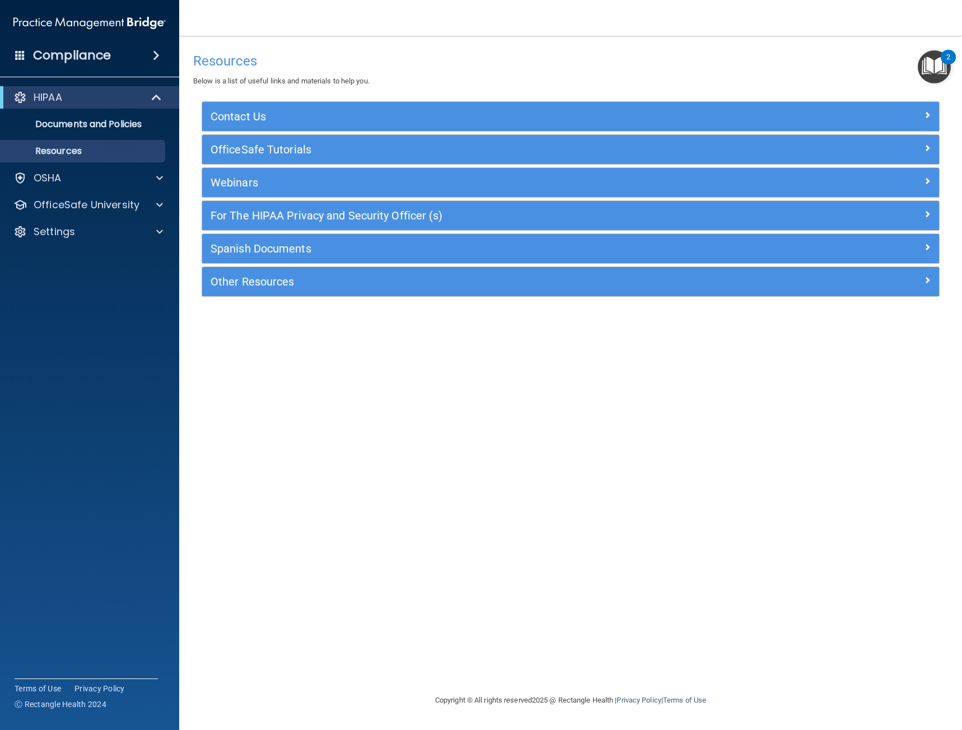
click at [160, 54] on span at bounding box center [156, 55] width 7 height 13
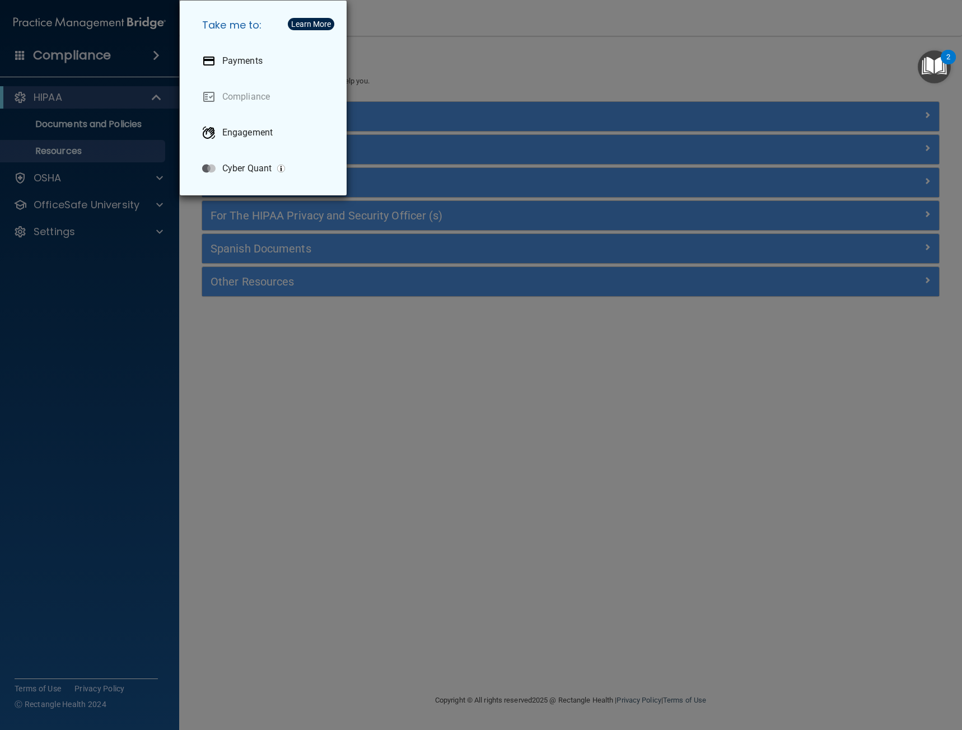
click at [438, 74] on div "Take me to: Payments Compliance Engagement Cyber Quant" at bounding box center [481, 365] width 962 height 730
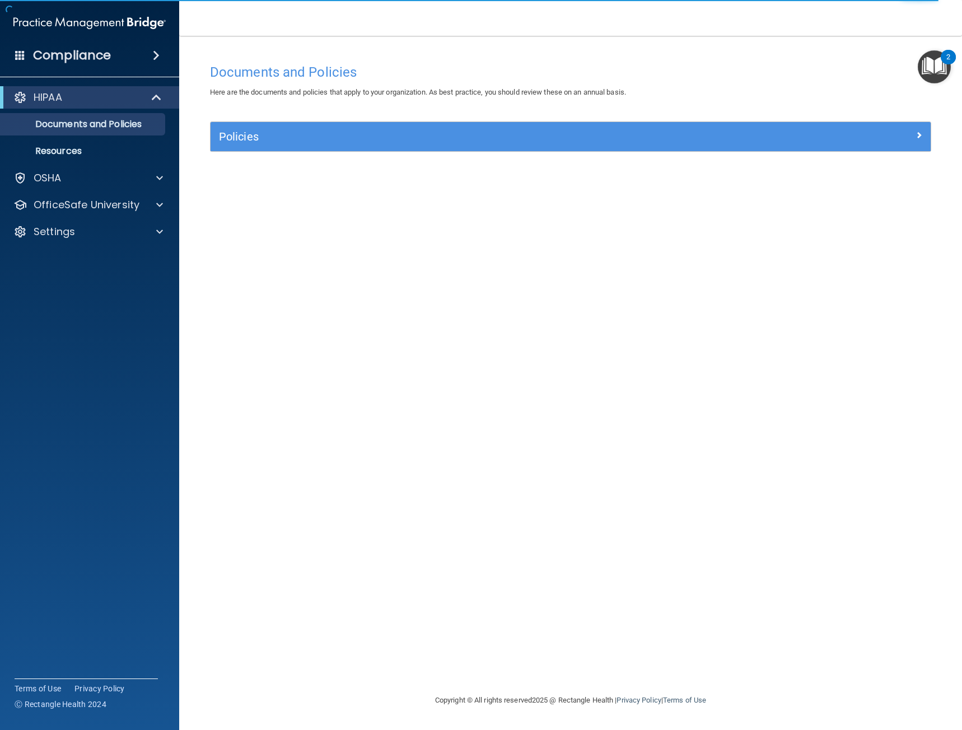
click at [255, 193] on div "Documents and Policies Here are the documents and policies that apply to your o…" at bounding box center [571, 375] width 738 height 635
click at [139, 200] on div "OfficeSafe University" at bounding box center [74, 204] width 139 height 13
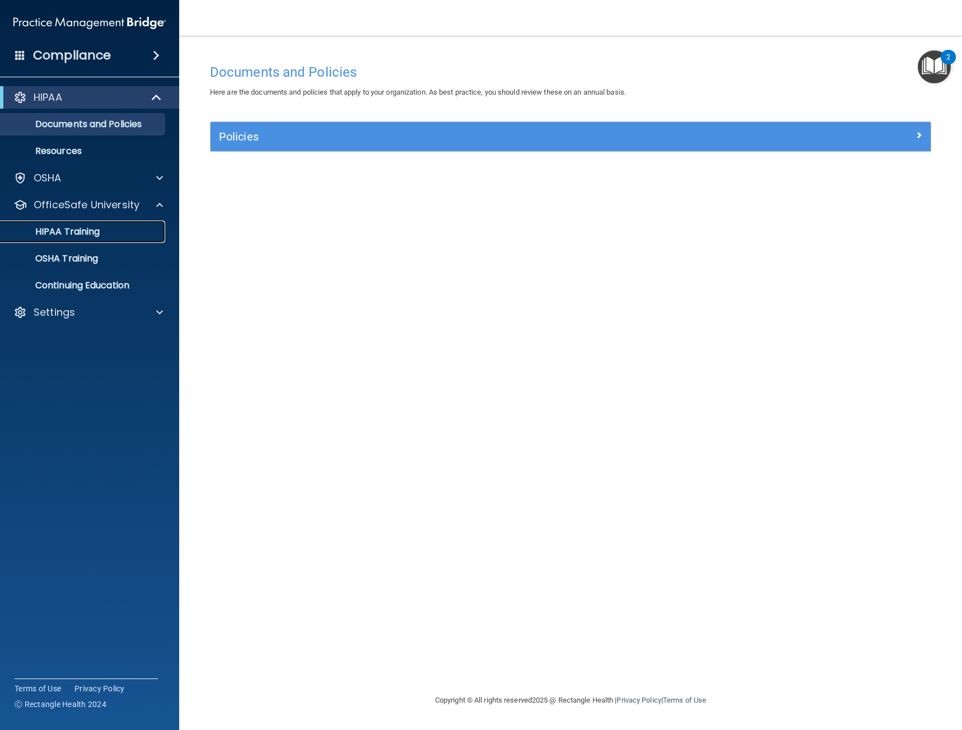
click at [125, 228] on div "HIPAA Training" at bounding box center [83, 231] width 153 height 11
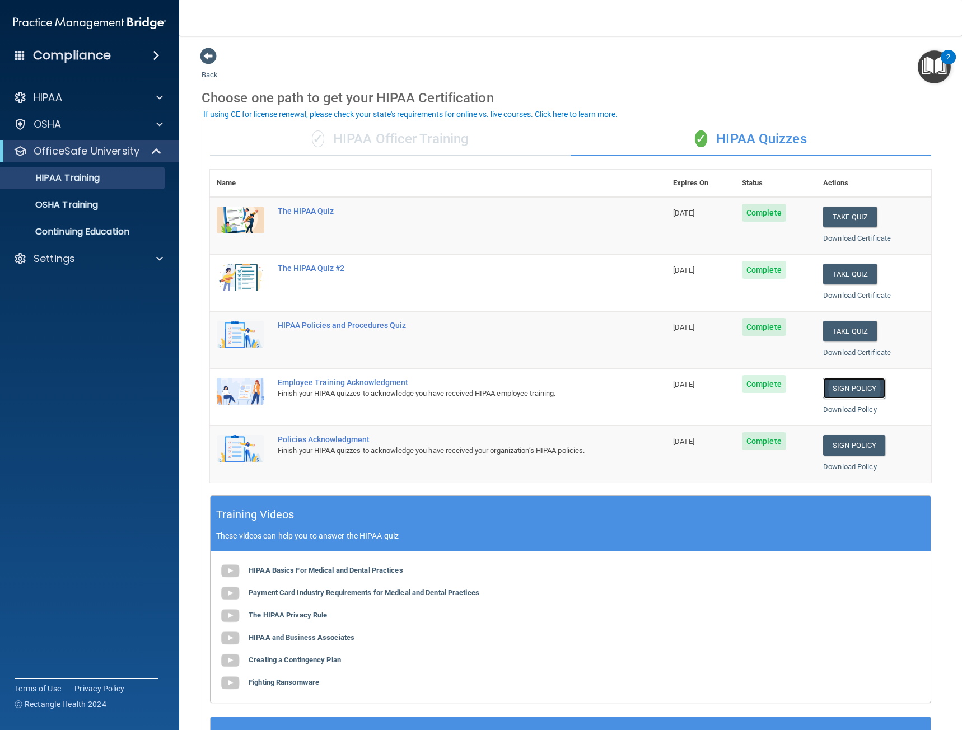
click at [841, 390] on link "Sign Policy" at bounding box center [854, 388] width 62 height 21
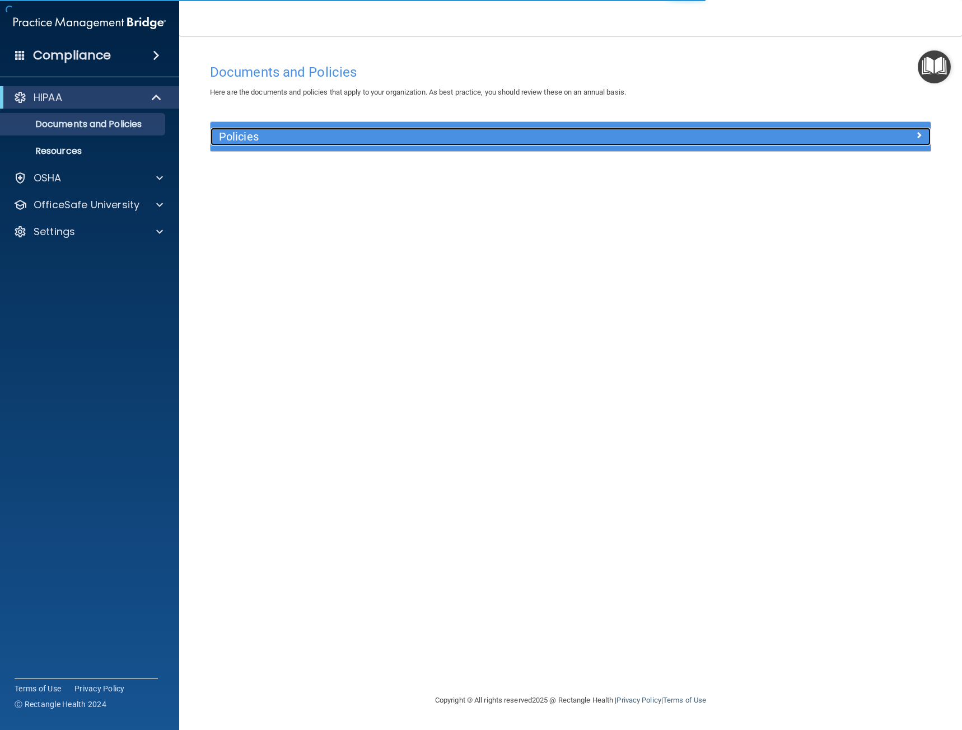
click at [269, 144] on div "Policies" at bounding box center [480, 137] width 540 height 18
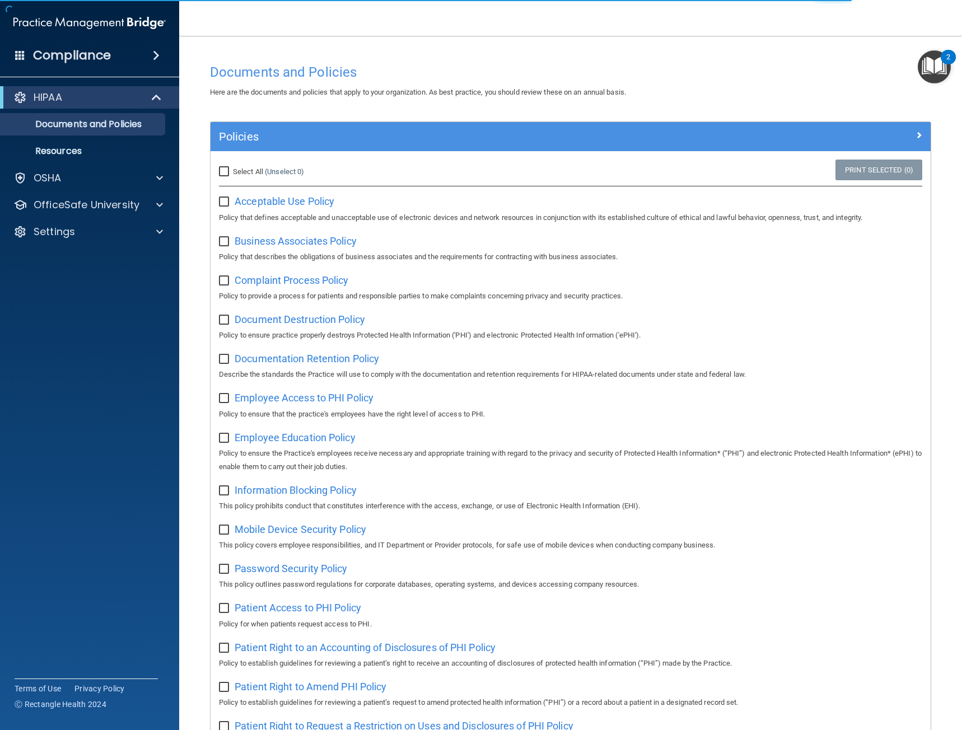
click at [268, 157] on div "Select All (Unselect 0) Unselect All Print Selected (0) Acceptable Use Policy P…" at bounding box center [570, 608] width 720 height 915
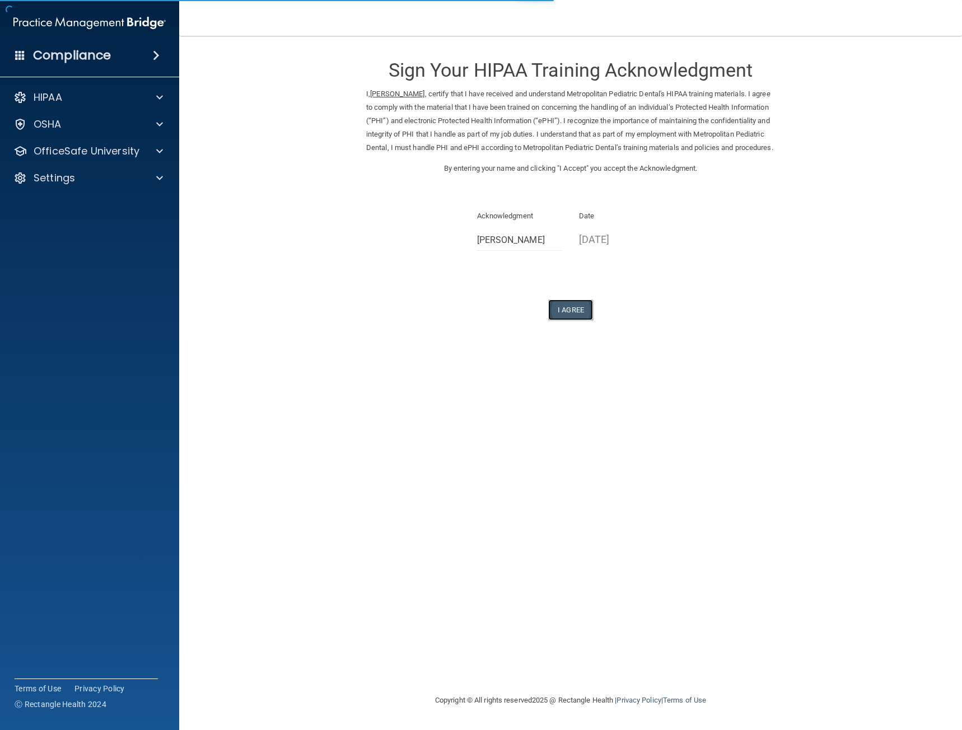
click at [583, 320] on button "I Agree" at bounding box center [570, 309] width 45 height 21
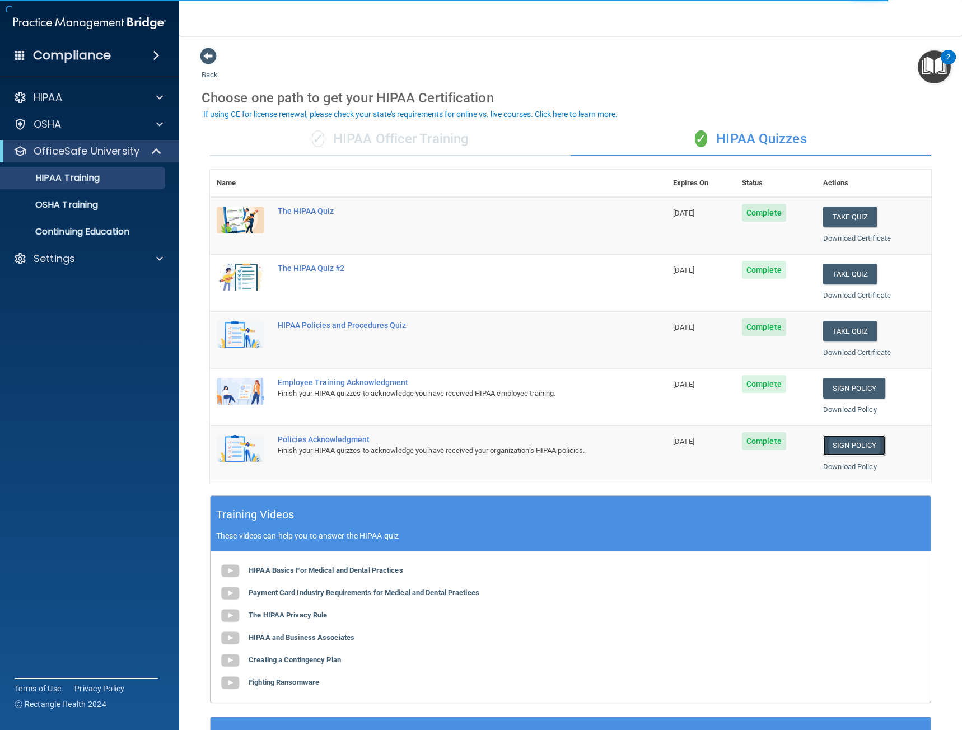
click at [863, 452] on link "Sign Policy" at bounding box center [854, 445] width 62 height 21
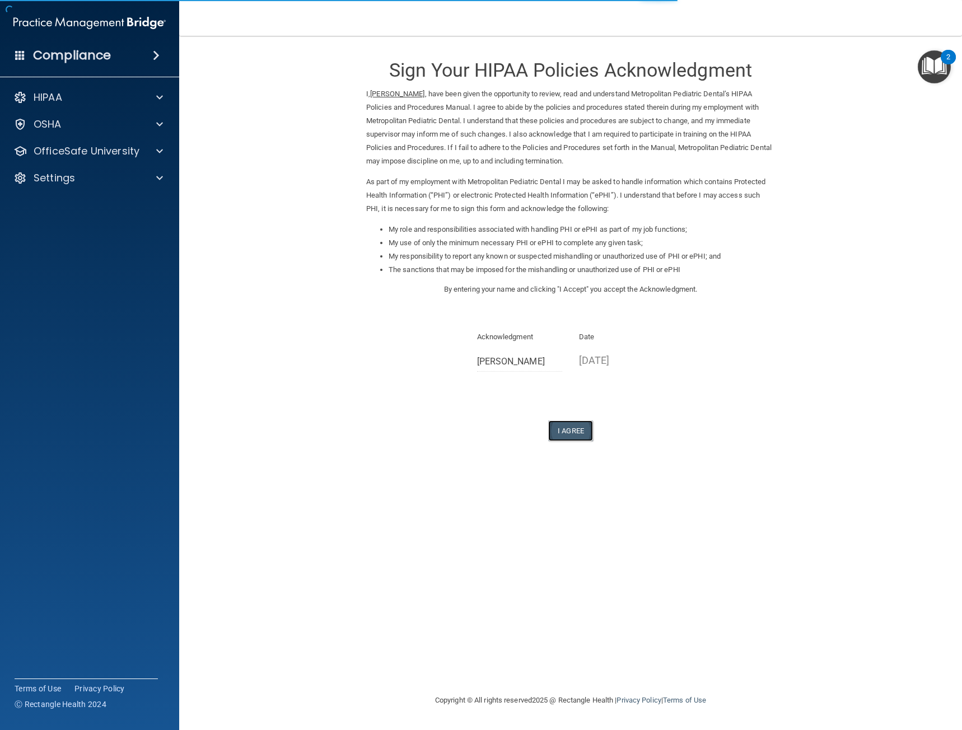
click at [584, 438] on button "I Agree" at bounding box center [570, 430] width 45 height 21
